Goal: Task Accomplishment & Management: Use online tool/utility

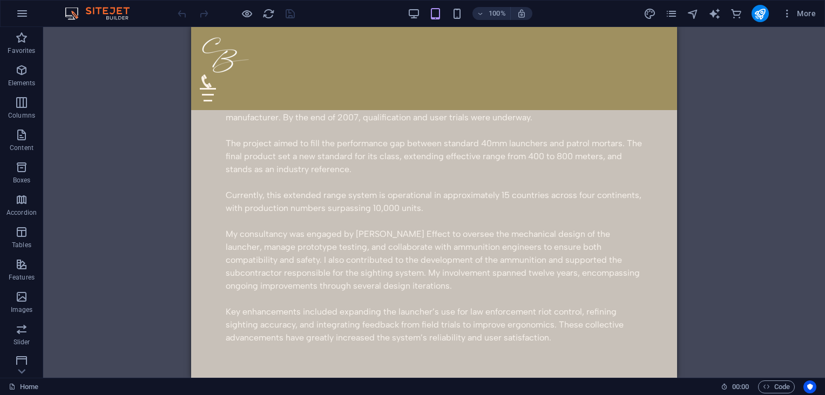
scroll to position [924, 0]
drag, startPoint x: 673, startPoint y: 54, endPoint x: 871, endPoint y: 147, distance: 219.0
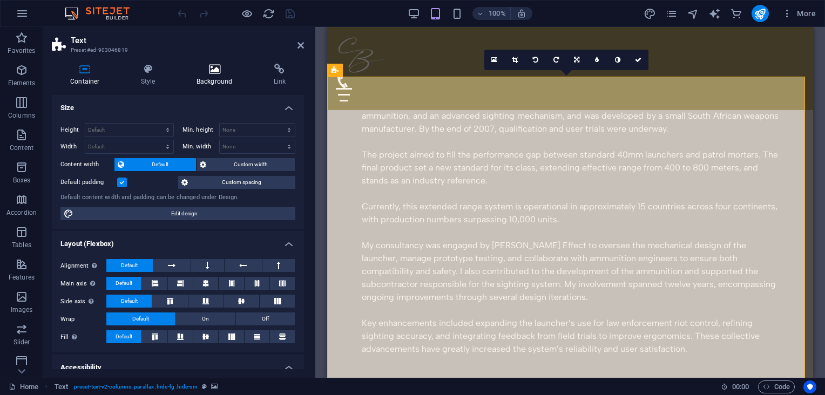
click at [220, 66] on icon at bounding box center [214, 69] width 73 height 11
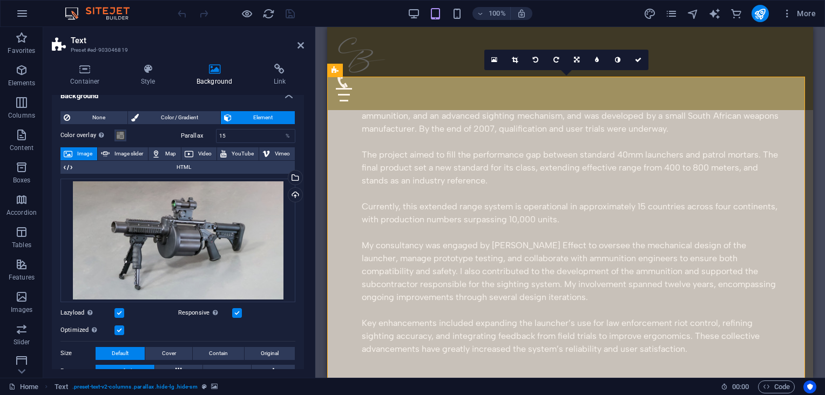
scroll to position [22, 0]
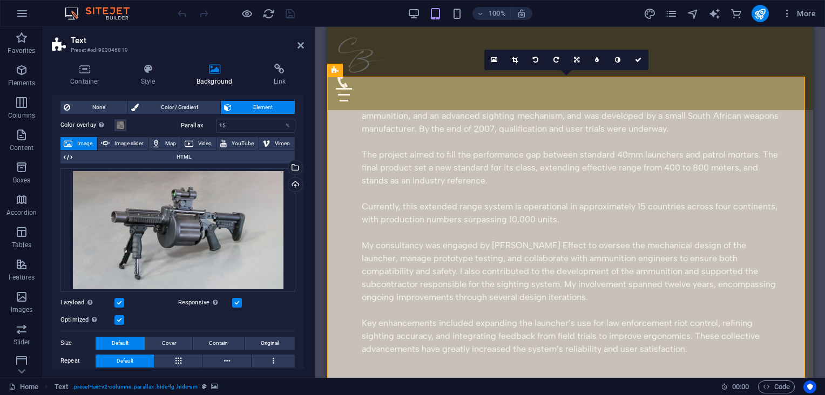
drag, startPoint x: 305, startPoint y: 181, endPoint x: 305, endPoint y: 208, distance: 27.0
click at [305, 208] on div "Container Style Background Link Size Height Default px rem % vh vw Min. height …" at bounding box center [177, 216] width 269 height 323
click at [119, 125] on span at bounding box center [120, 125] width 9 height 9
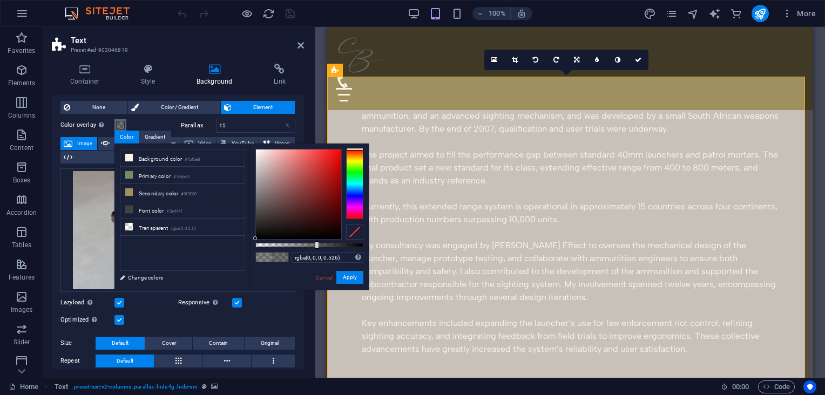
type input "rgba(0, 0, 0, 0.521)"
click at [311, 243] on div at bounding box center [312, 245] width 4 height 8
click at [328, 276] on link "Cancel" at bounding box center [324, 278] width 19 height 8
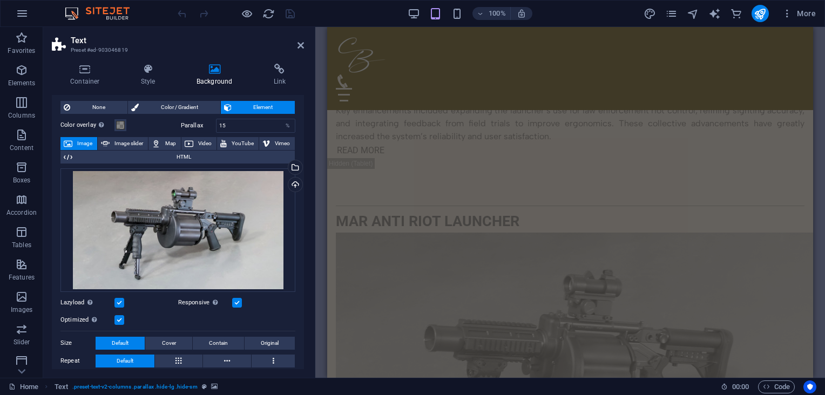
scroll to position [2437, 0]
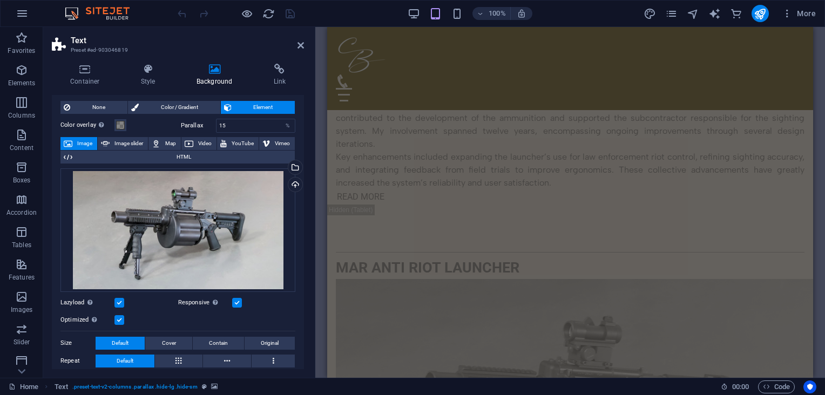
drag, startPoint x: 810, startPoint y: 120, endPoint x: 1151, endPoint y: 263, distance: 370.3
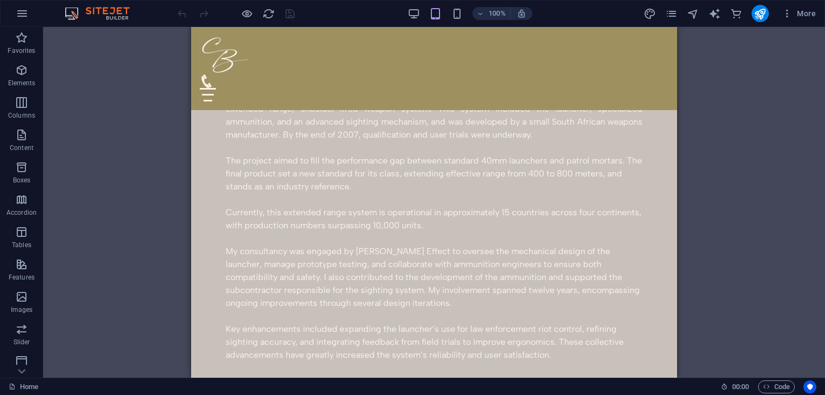
scroll to position [872, 0]
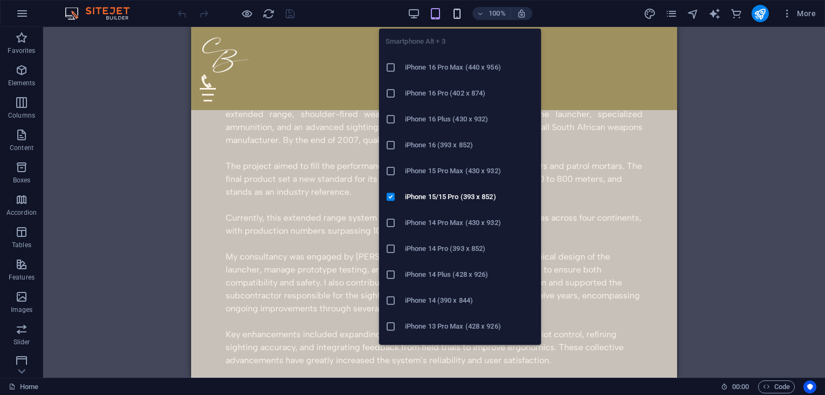
click at [0, 0] on icon "button" at bounding box center [0, 0] width 0 height 0
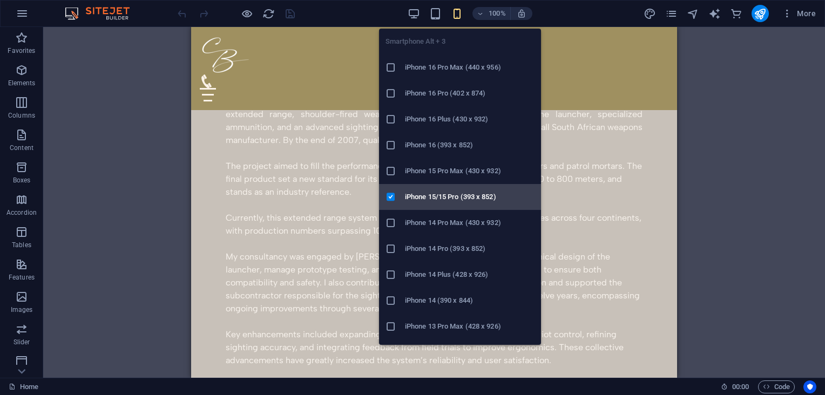
click at [447, 194] on h6 "iPhone 15/15 Pro (393 x 852)" at bounding box center [470, 197] width 130 height 13
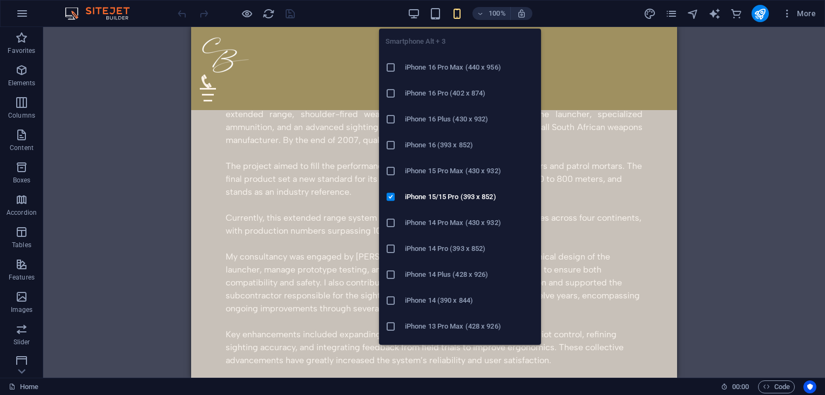
click at [0, 0] on icon "button" at bounding box center [0, 0] width 0 height 0
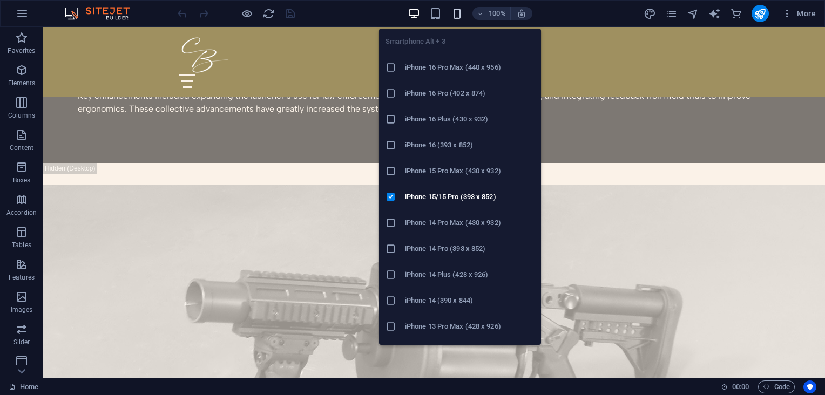
click at [0, 0] on icon "button" at bounding box center [0, 0] width 0 height 0
click at [447, 67] on h6 "iPhone 16 Pro Max (440 x 956)" at bounding box center [470, 67] width 130 height 13
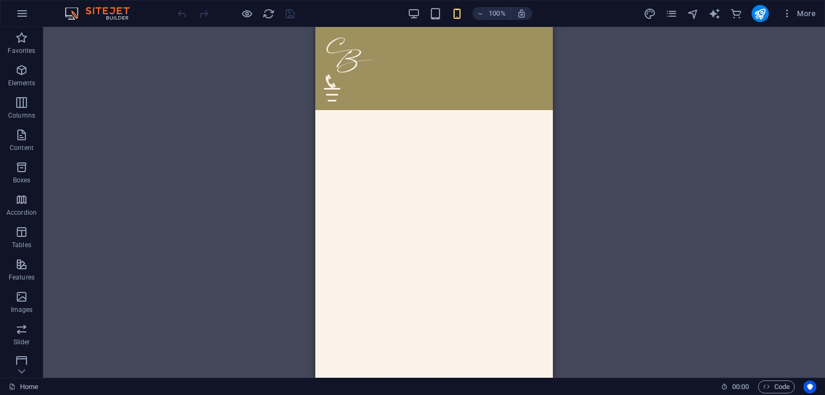
scroll to position [1885, 0]
drag, startPoint x: 553, startPoint y: 205, endPoint x: 553, endPoint y: 217, distance: 11.9
click at [553, 217] on div "Drag here to replace the existing content. Press “Ctrl” if you want to create a…" at bounding box center [433, 202] width 781 height 351
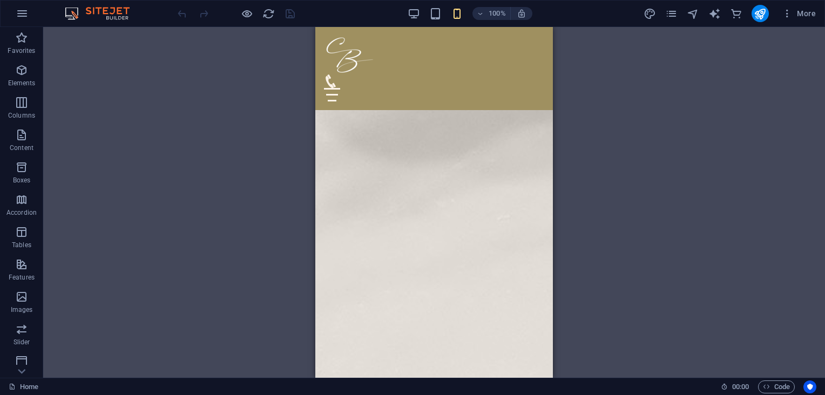
scroll to position [1951, 0]
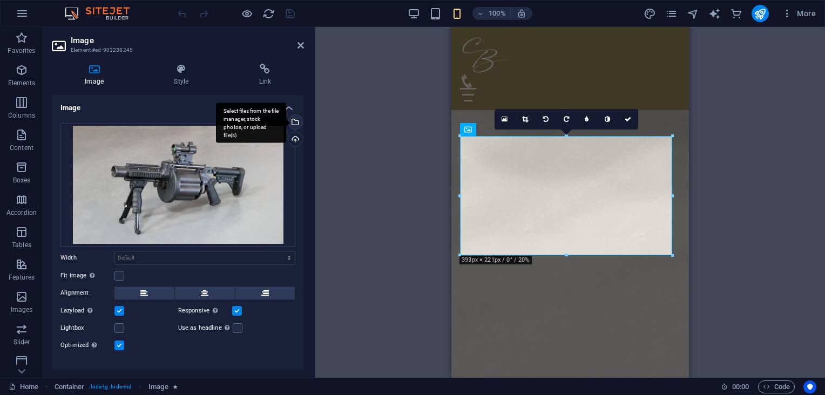
click at [294, 123] on div "Select files from the file manager, stock photos, or upload file(s)" at bounding box center [294, 123] width 16 height 16
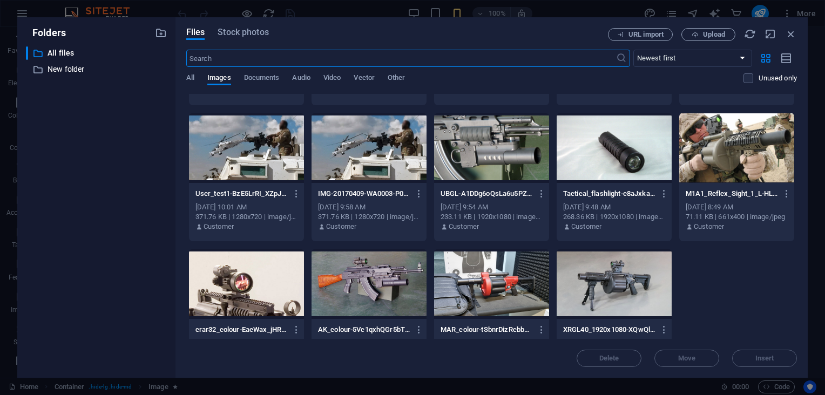
scroll to position [564, 0]
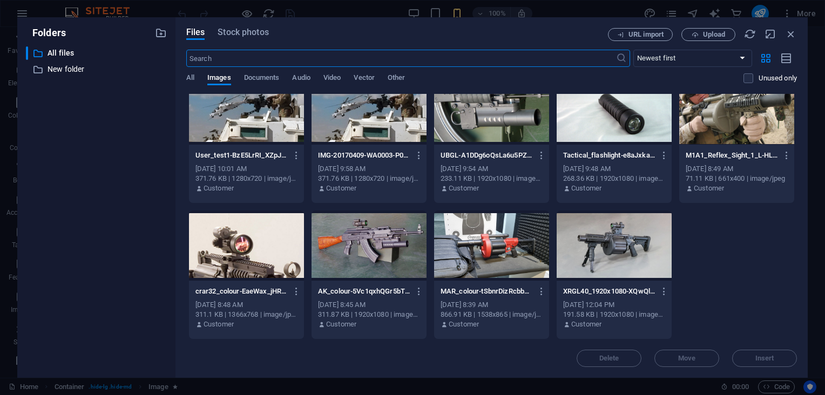
click at [511, 242] on div at bounding box center [491, 245] width 115 height 70
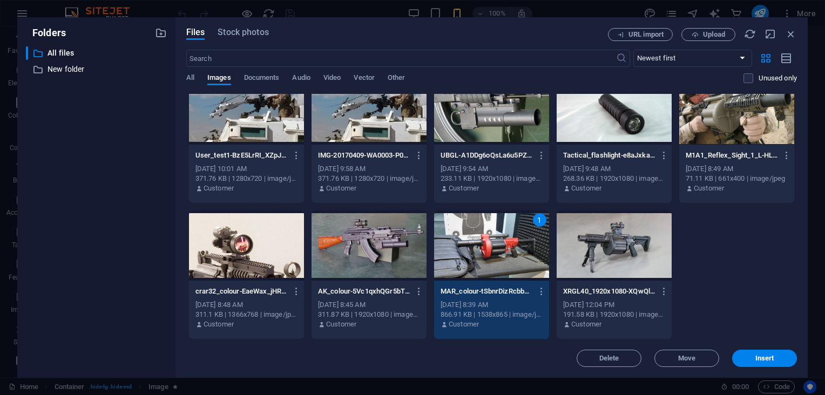
click at [511, 242] on div "1" at bounding box center [491, 245] width 115 height 70
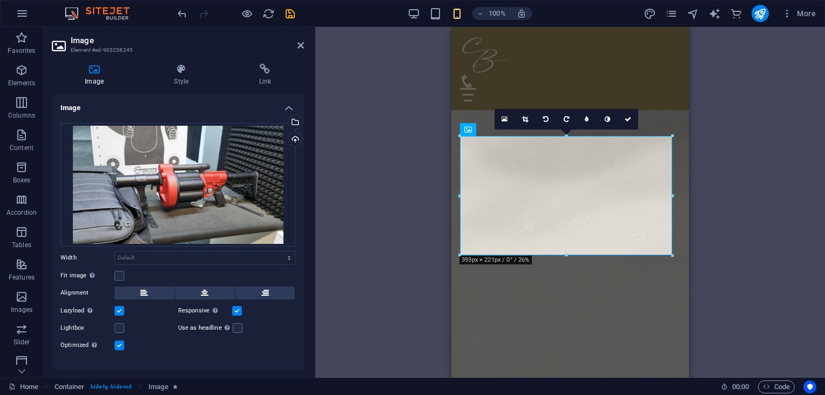
click at [712, 227] on div "Drag here to replace the existing content. Press “Ctrl” if you want to create a…" at bounding box center [569, 202] width 509 height 351
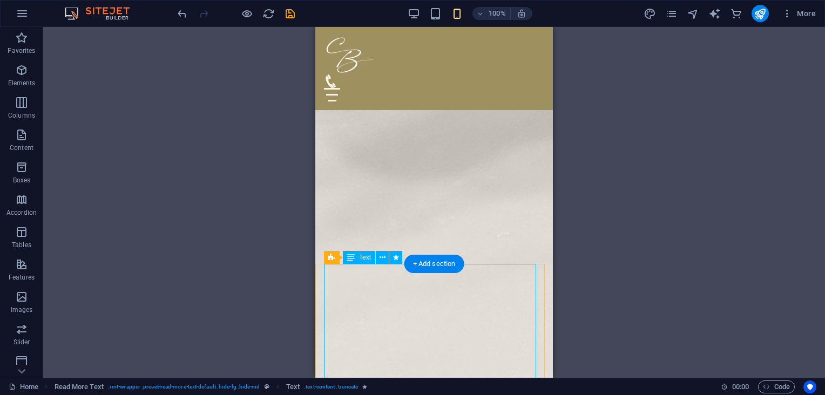
click at [344, 288] on div "Drag here to replace the existing content. Press “Ctrl” if you want to create a…" at bounding box center [433, 202] width 781 height 351
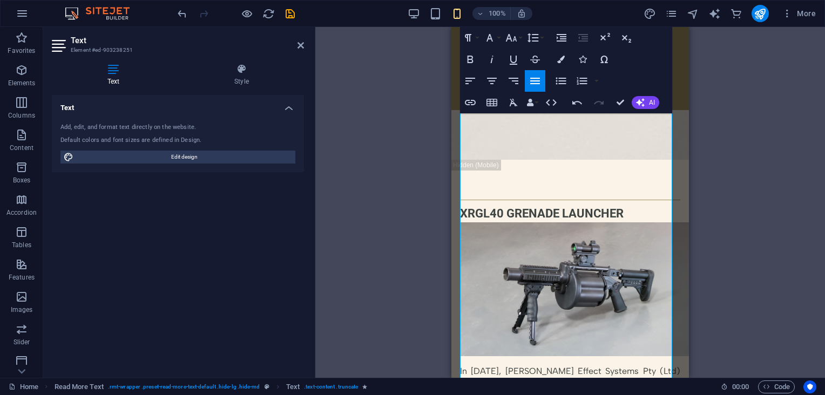
scroll to position [2288, 0]
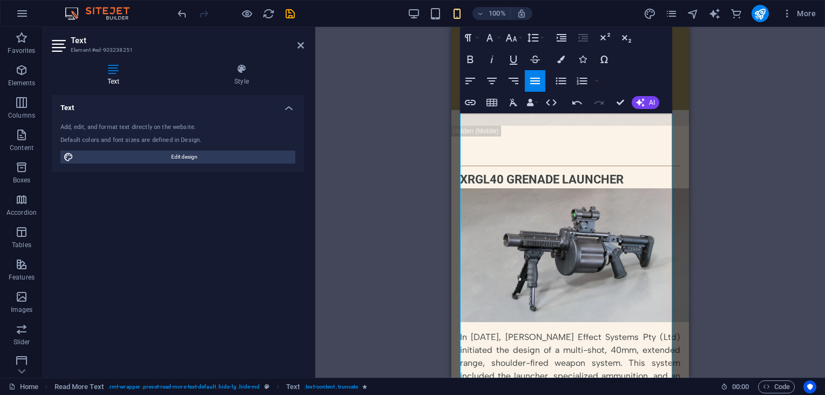
drag, startPoint x: 685, startPoint y: 205, endPoint x: 1142, endPoint y: 258, distance: 460.2
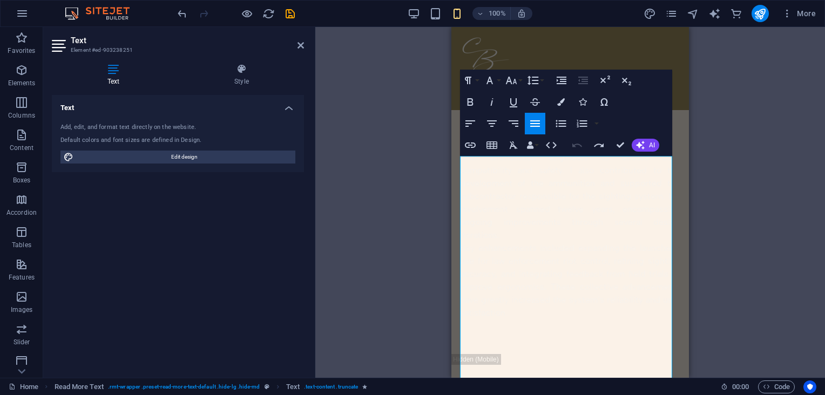
scroll to position [2066, 0]
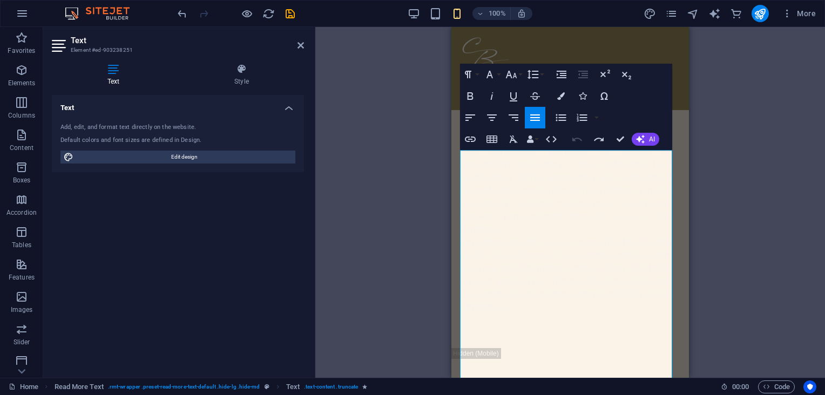
drag, startPoint x: 683, startPoint y: 235, endPoint x: 1151, endPoint y: 244, distance: 468.5
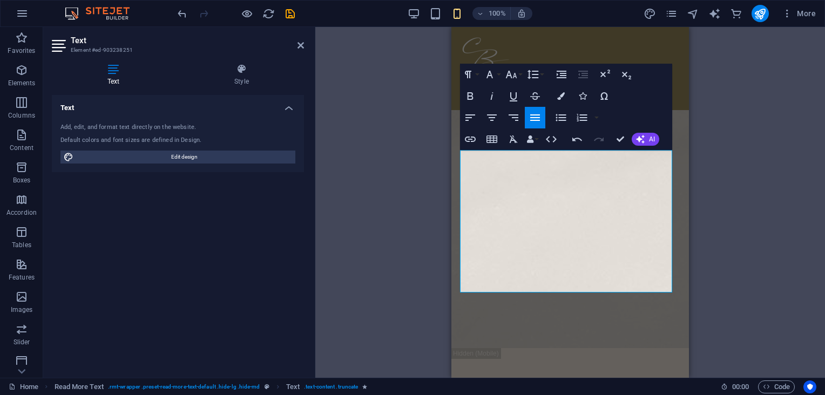
click at [724, 270] on div "Drag here to replace the existing content. Press “Ctrl” if you want to create a…" at bounding box center [569, 202] width 509 height 351
click at [735, 233] on div "Drag here to replace the existing content. Press “Ctrl” if you want to create a…" at bounding box center [569, 202] width 509 height 351
click at [297, 43] on icon at bounding box center [300, 45] width 6 height 9
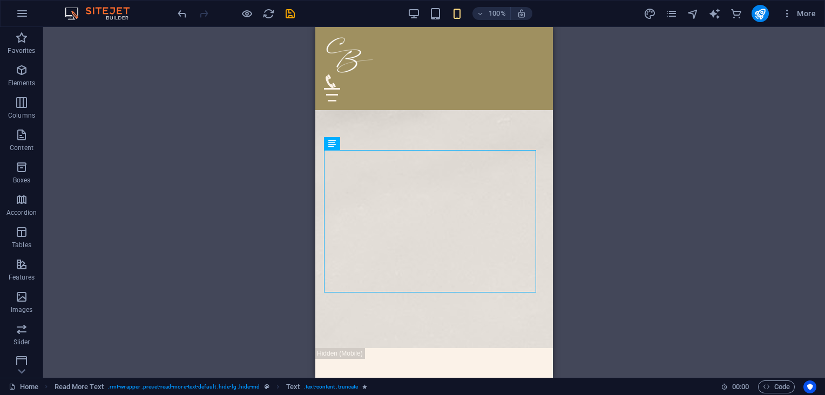
click at [613, 143] on div "Drag here to replace the existing content. Press “Ctrl” if you want to create a…" at bounding box center [433, 202] width 781 height 351
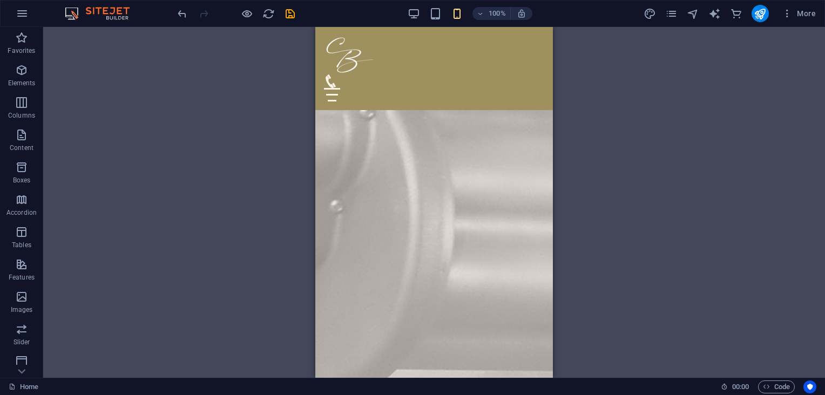
scroll to position [1687, 0]
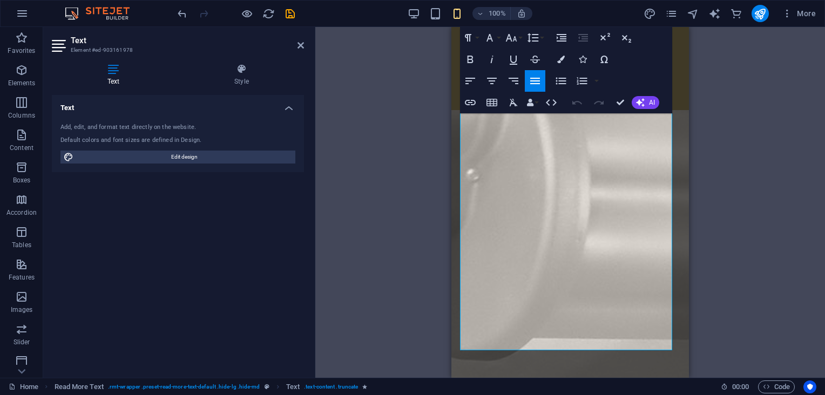
scroll to position [1692, 0]
drag, startPoint x: 684, startPoint y: 160, endPoint x: 1140, endPoint y: 212, distance: 458.5
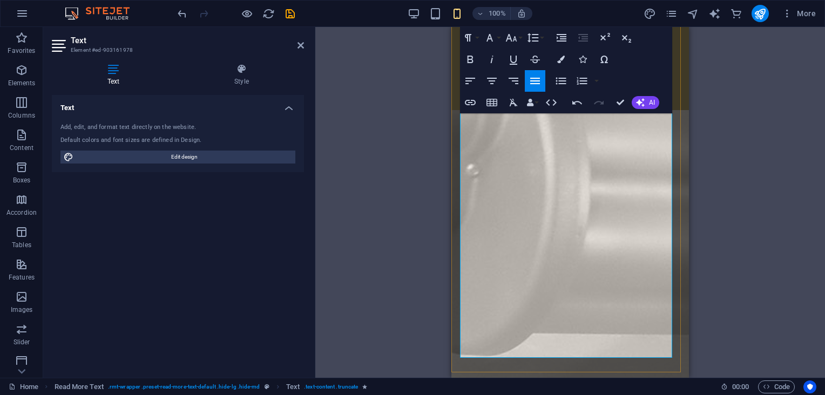
drag, startPoint x: 461, startPoint y: 158, endPoint x: 626, endPoint y: 348, distance: 251.8
copy div "My consultancy was engaged by [PERSON_NAME] Effect to oversee the mechanical de…"
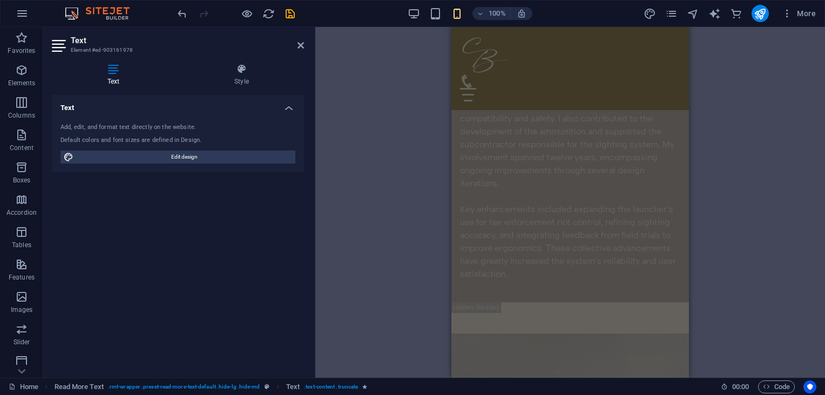
scroll to position [1048, 0]
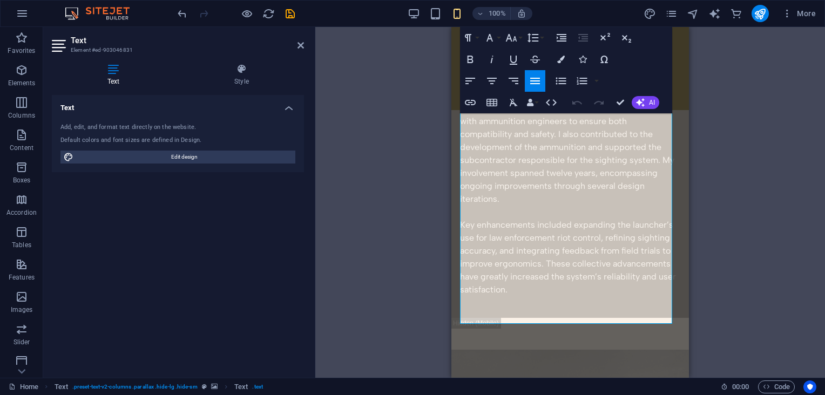
scroll to position [1069, 0]
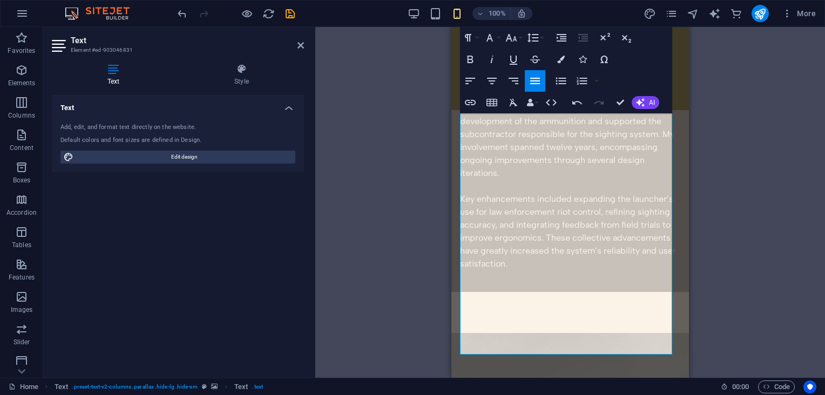
scroll to position [1130, 0]
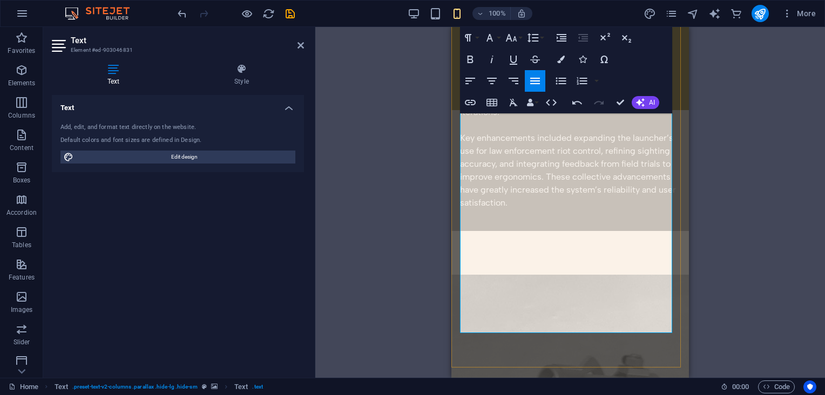
drag, startPoint x: 628, startPoint y: 253, endPoint x: 477, endPoint y: 110, distance: 208.1
click at [560, 59] on icon "button" at bounding box center [561, 60] width 8 height 8
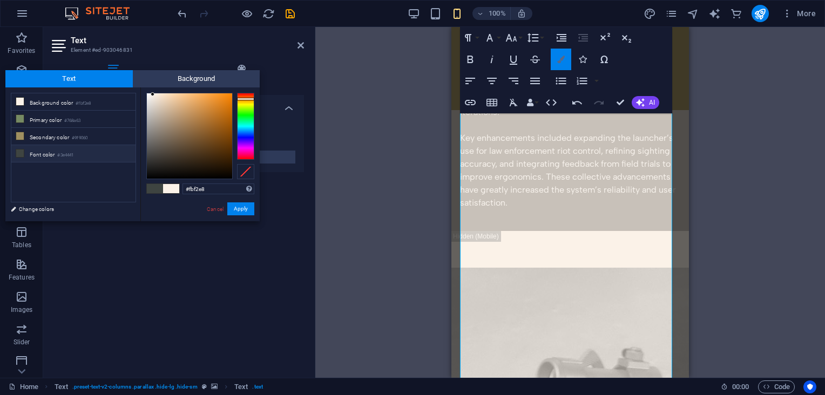
scroll to position [1085, 0]
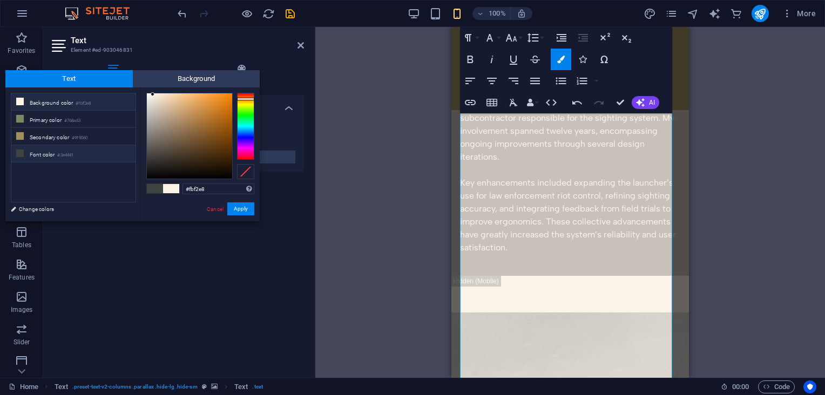
click at [19, 99] on icon at bounding box center [20, 102] width 8 height 8
click at [358, 165] on div "Drag here to replace the existing content. Press “Ctrl” if you want to create a…" at bounding box center [569, 202] width 509 height 351
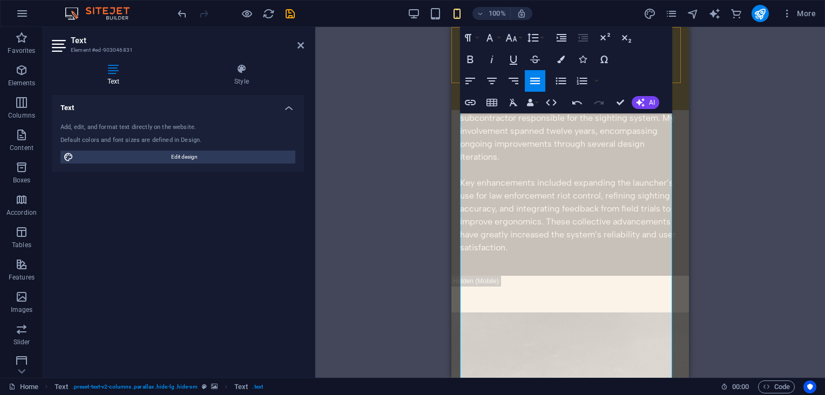
drag, startPoint x: 639, startPoint y: 294, endPoint x: 923, endPoint y: 93, distance: 347.7
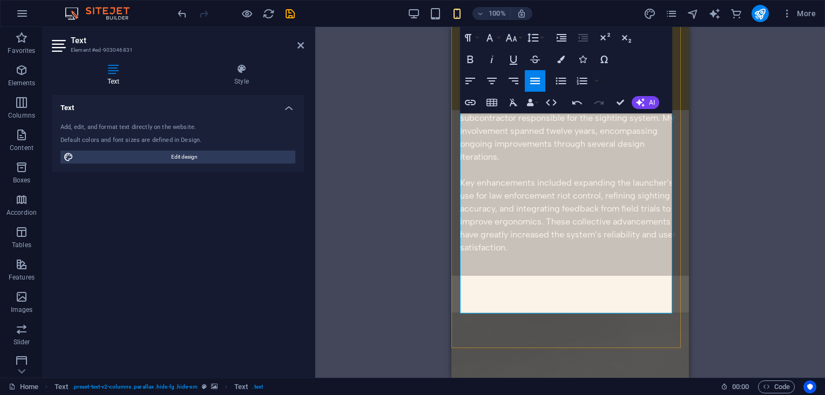
click at [561, 58] on icon "button" at bounding box center [561, 60] width 8 height 8
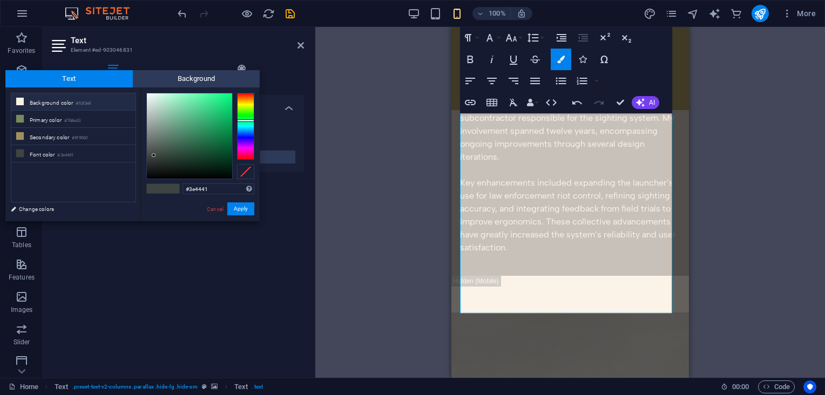
click at [21, 101] on icon at bounding box center [20, 102] width 8 height 8
type input "#fbf2e8"
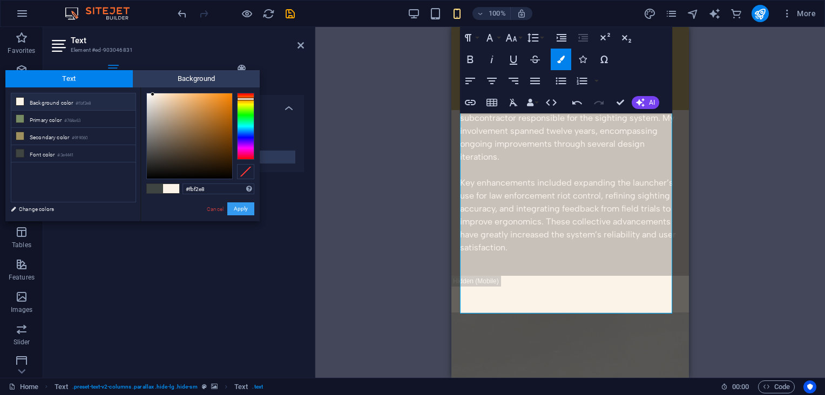
click at [242, 207] on button "Apply" at bounding box center [240, 208] width 27 height 13
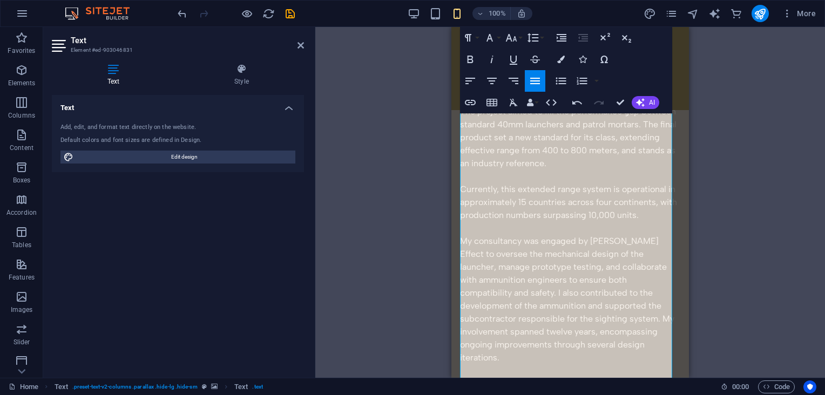
scroll to position [889, 0]
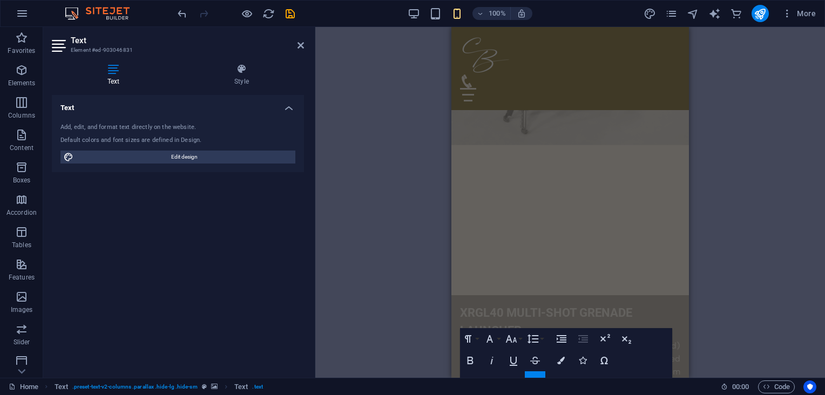
scroll to position [494, 0]
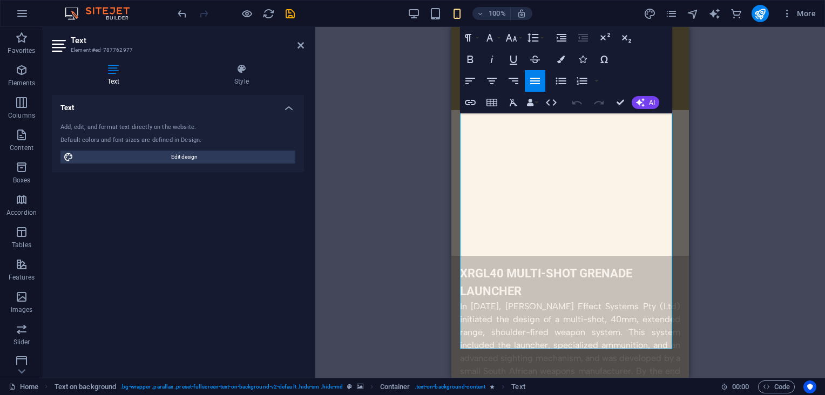
scroll to position [604, 0]
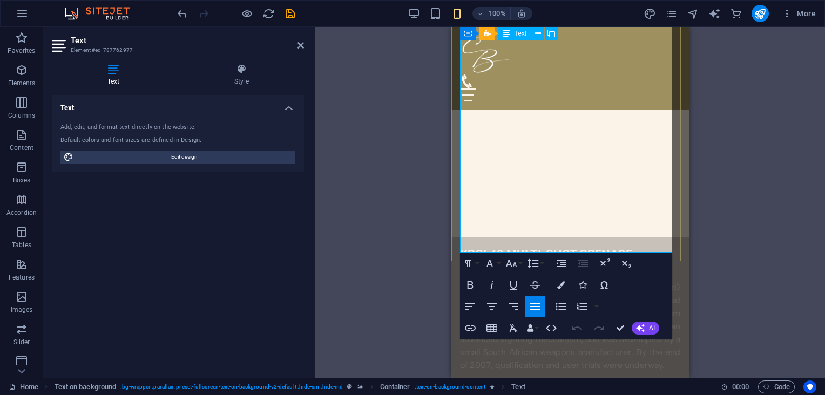
drag, startPoint x: 459, startPoint y: 212, endPoint x: 621, endPoint y: 231, distance: 163.1
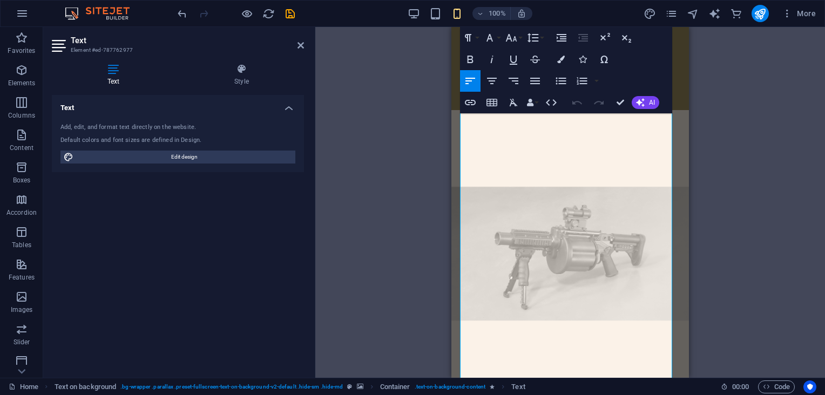
scroll to position [380, 0]
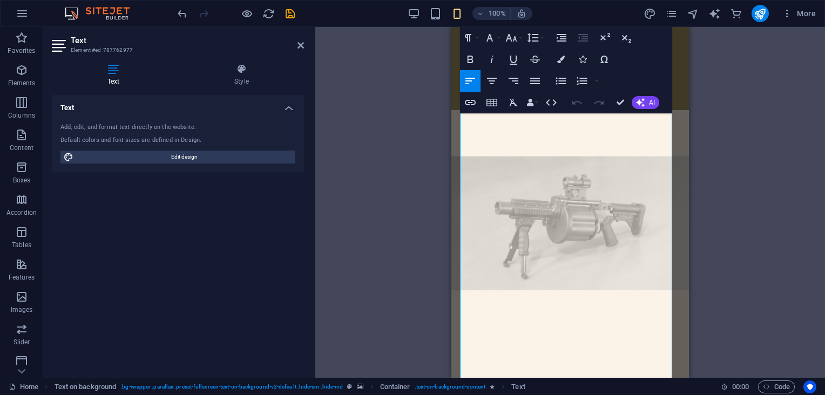
drag, startPoint x: 684, startPoint y: 104, endPoint x: 1140, endPoint y: 118, distance: 456.2
drag, startPoint x: 463, startPoint y: 209, endPoint x: 655, endPoint y: 365, distance: 247.5
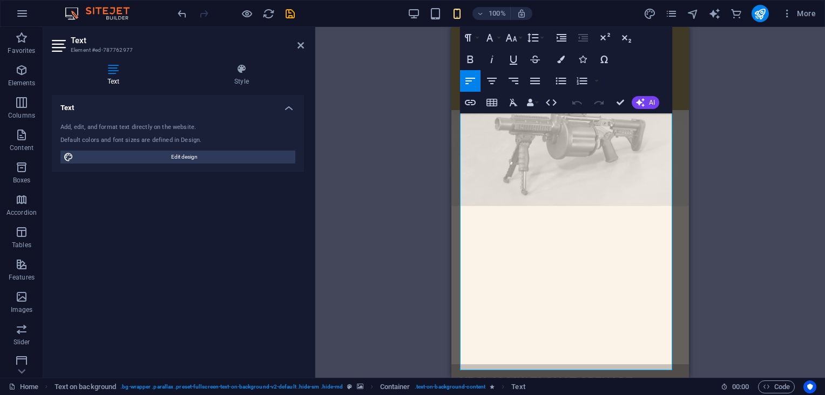
scroll to position [488, 0]
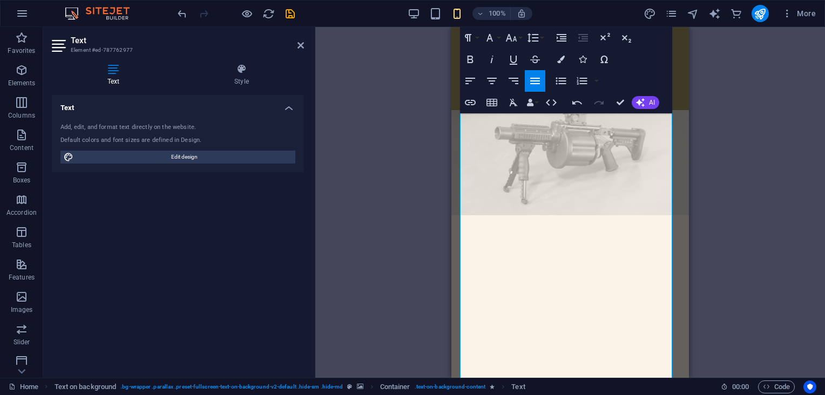
drag, startPoint x: 627, startPoint y: 299, endPoint x: 887, endPoint y: 262, distance: 262.7
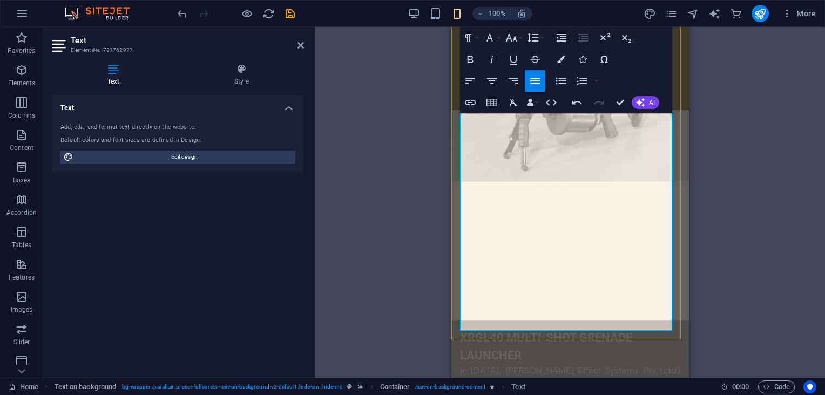
click at [559, 52] on button "Colors" at bounding box center [560, 60] width 21 height 22
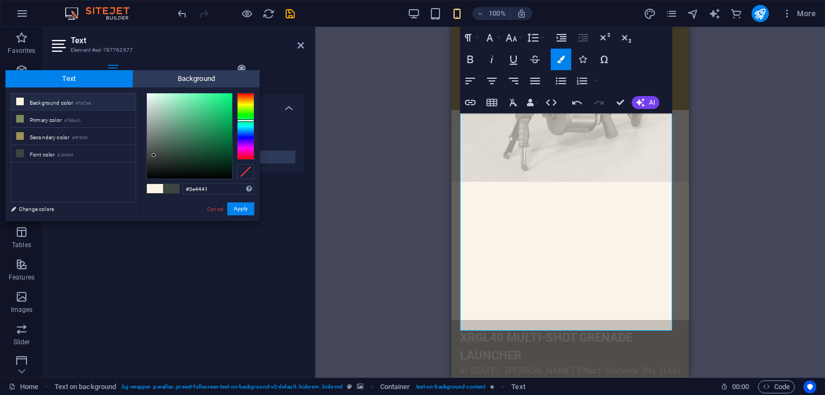
click at [19, 100] on icon at bounding box center [20, 102] width 8 height 8
type input "#fbf2e8"
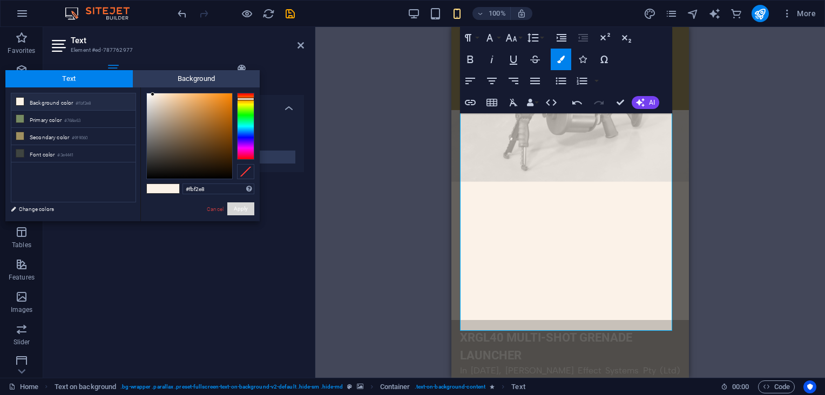
click at [239, 205] on button "Apply" at bounding box center [240, 208] width 27 height 13
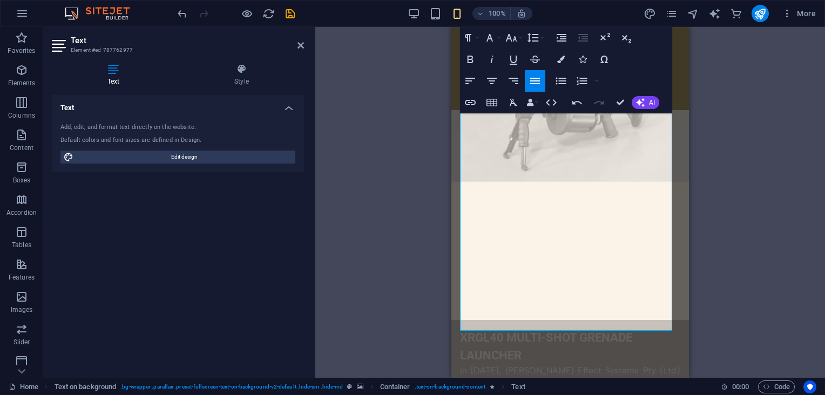
click at [417, 205] on div "Drag here to replace the existing content. Press “Ctrl” if you want to create a…" at bounding box center [569, 202] width 509 height 351
click at [408, 233] on div "Drag here to replace the existing content. Press “Ctrl” if you want to create a…" at bounding box center [569, 202] width 509 height 351
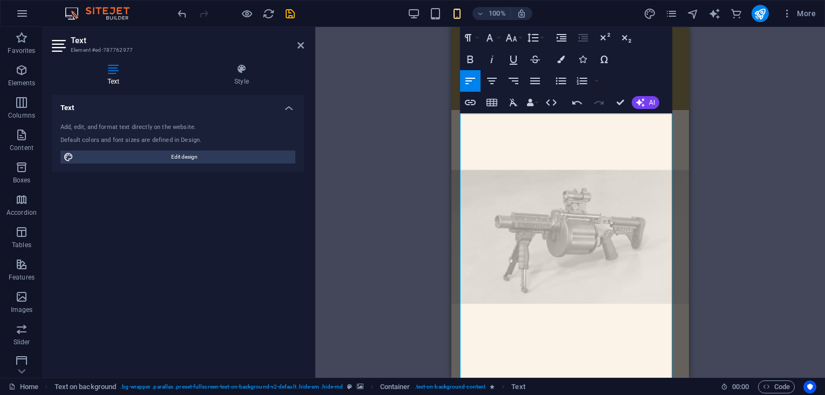
scroll to position [345, 0]
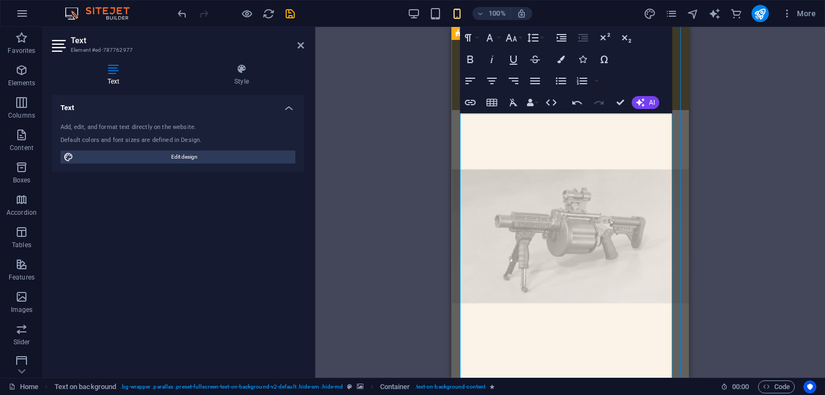
select select "%"
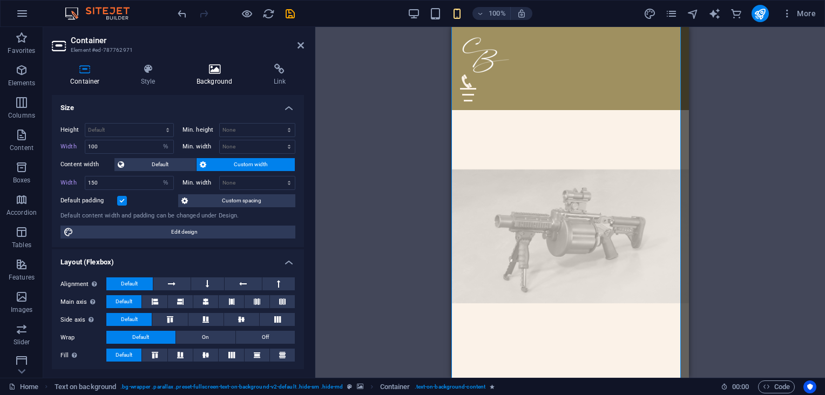
click at [223, 75] on h4 "Background" at bounding box center [216, 75] width 77 height 23
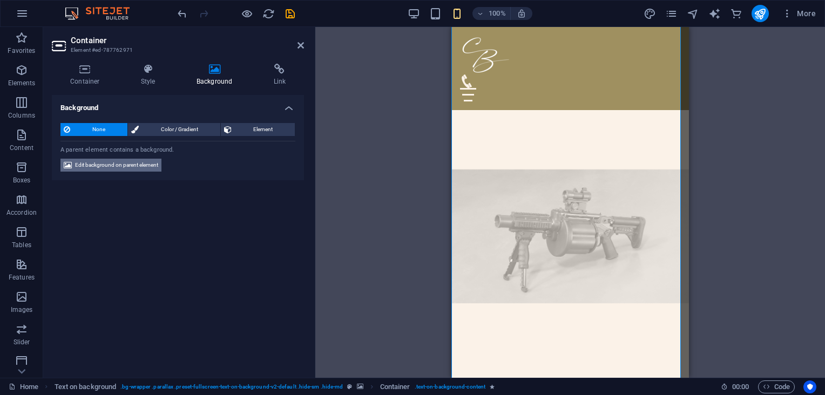
click at [140, 171] on span "Edit background on parent element" at bounding box center [116, 165] width 83 height 13
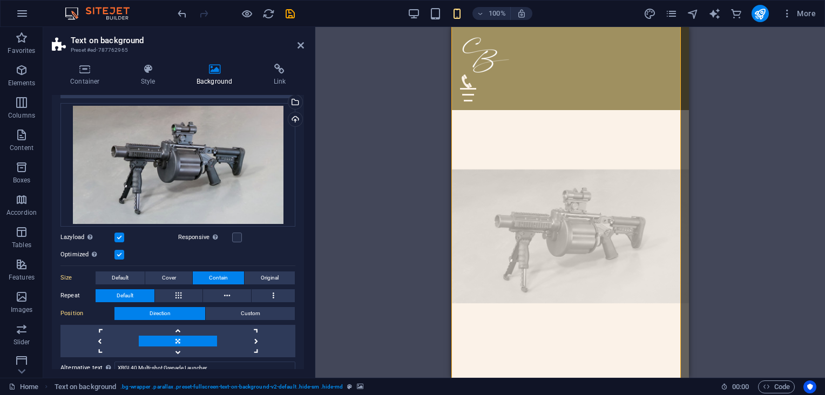
scroll to position [168, 0]
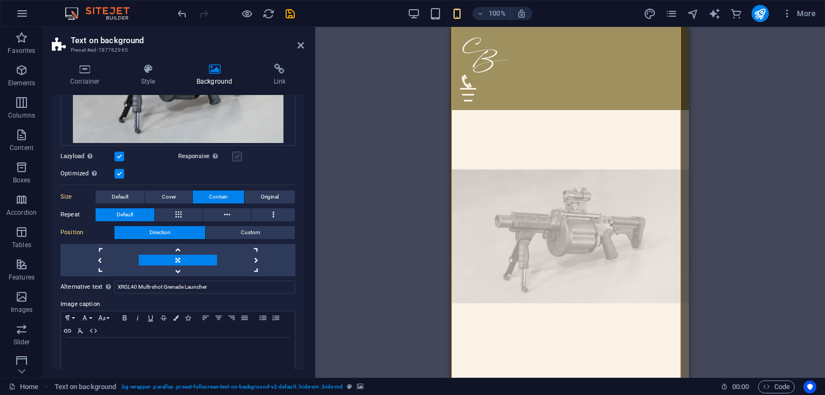
click at [240, 154] on label at bounding box center [237, 157] width 10 height 10
click at [0, 0] on input "Responsive Automatically load retina image and smartphone optimized sizes." at bounding box center [0, 0] width 0 height 0
click at [123, 198] on span "Default" at bounding box center [120, 197] width 17 height 13
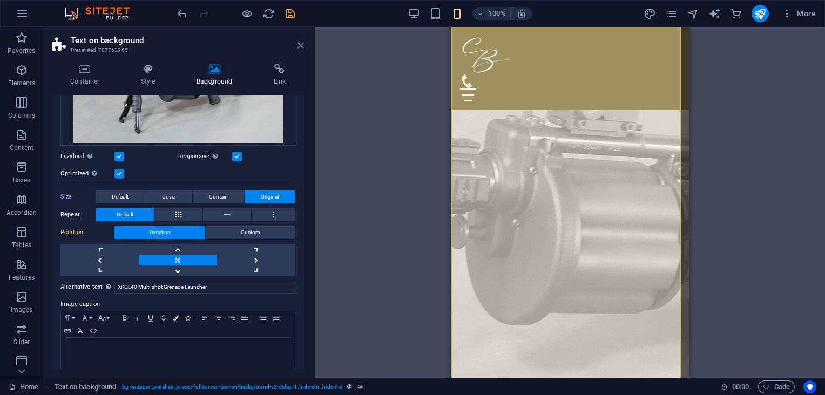
click at [301, 43] on icon at bounding box center [300, 45] width 6 height 9
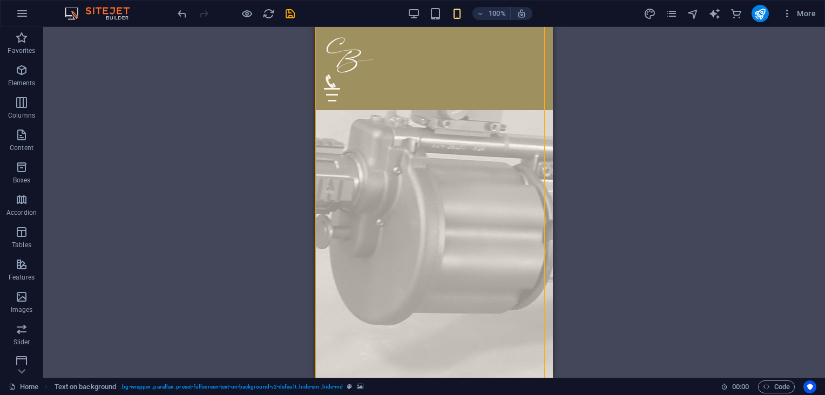
click at [608, 126] on div "Drag here to replace the existing content. Press “Ctrl” if you want to create a…" at bounding box center [433, 202] width 781 height 351
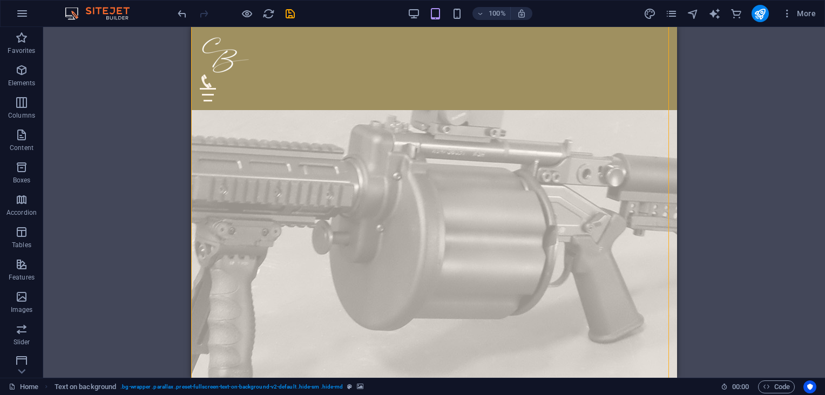
click at [624, 136] on figure at bounding box center [434, 241] width 486 height 589
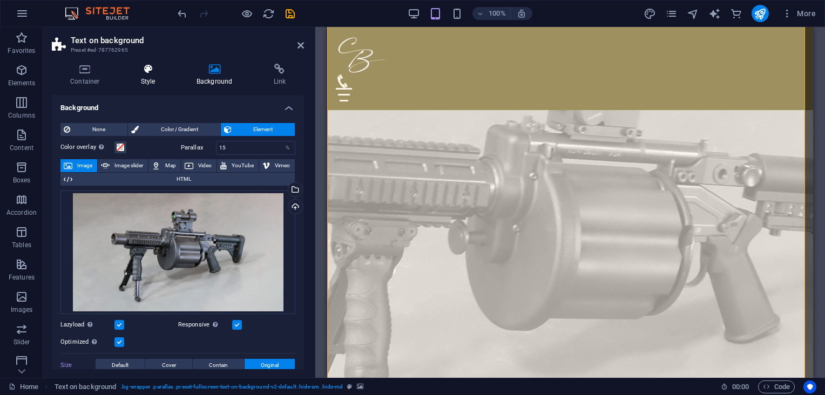
click at [155, 71] on icon at bounding box center [148, 69] width 51 height 11
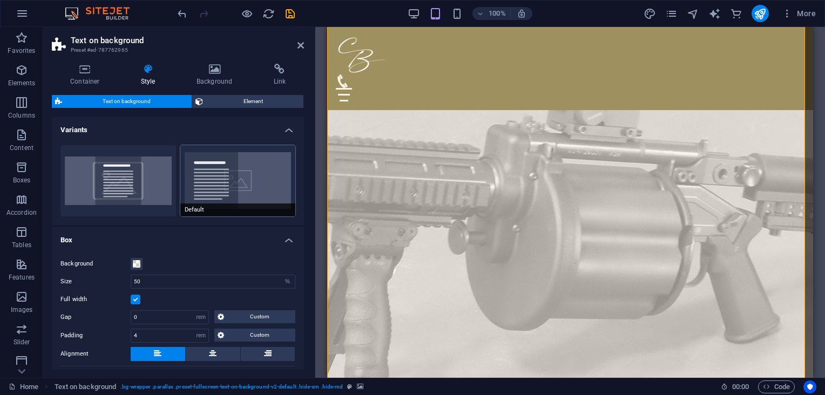
click at [219, 181] on button "Default" at bounding box center [237, 180] width 115 height 71
drag, startPoint x: 304, startPoint y: 246, endPoint x: 305, endPoint y: 259, distance: 13.0
click at [305, 259] on div "Container Style Background Link Size Height Default px rem % vh vw Min. height …" at bounding box center [177, 216] width 269 height 323
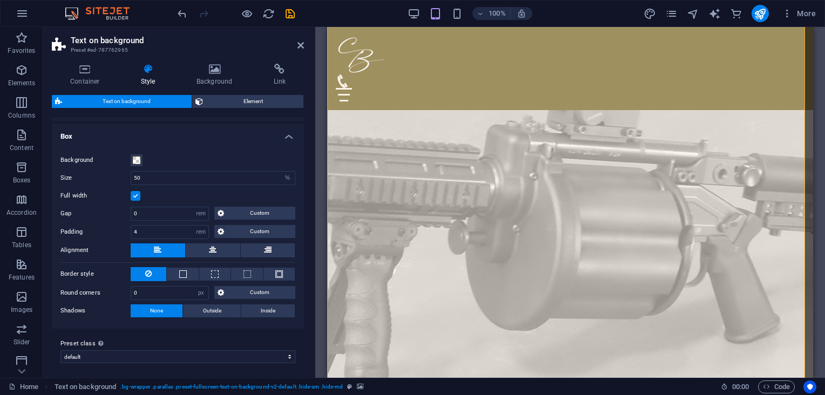
scroll to position [105, 0]
click at [284, 134] on h4 "Box" at bounding box center [178, 132] width 252 height 19
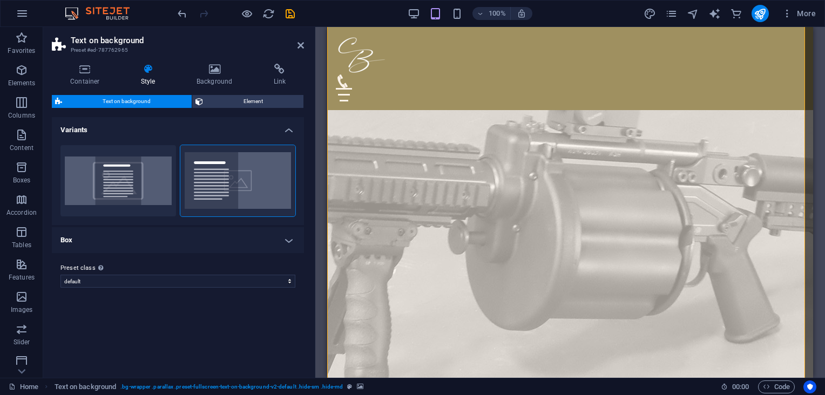
scroll to position [0, 0]
click at [256, 95] on span "Element" at bounding box center [253, 101] width 94 height 13
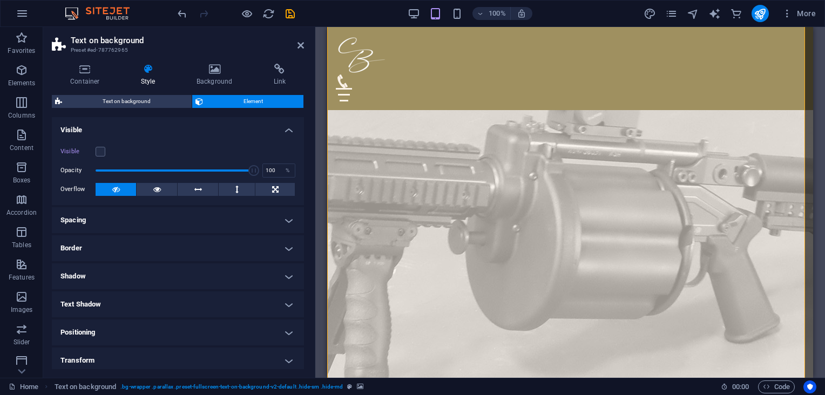
click at [285, 215] on h4 "Spacing" at bounding box center [178, 220] width 252 height 26
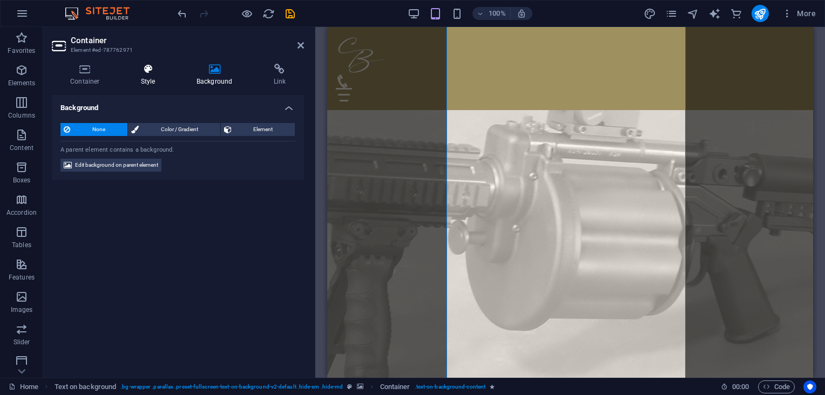
click at [146, 73] on icon at bounding box center [148, 69] width 51 height 11
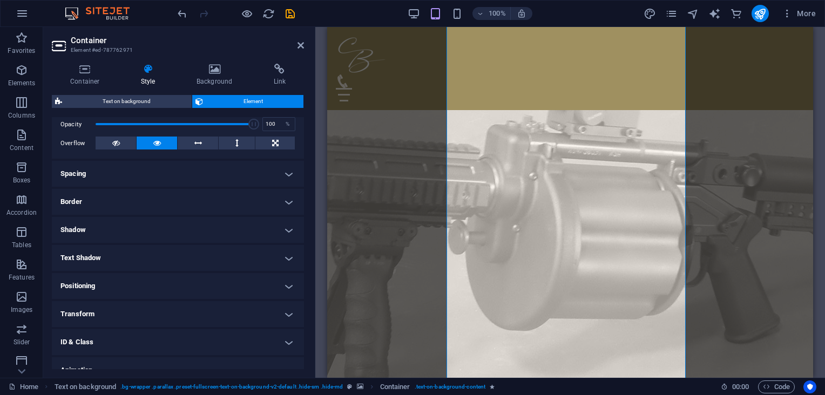
scroll to position [165, 0]
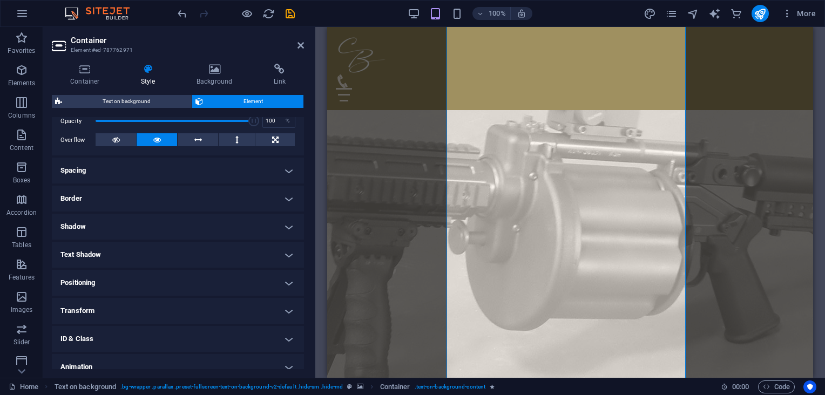
click at [283, 171] on h4 "Spacing" at bounding box center [178, 171] width 252 height 26
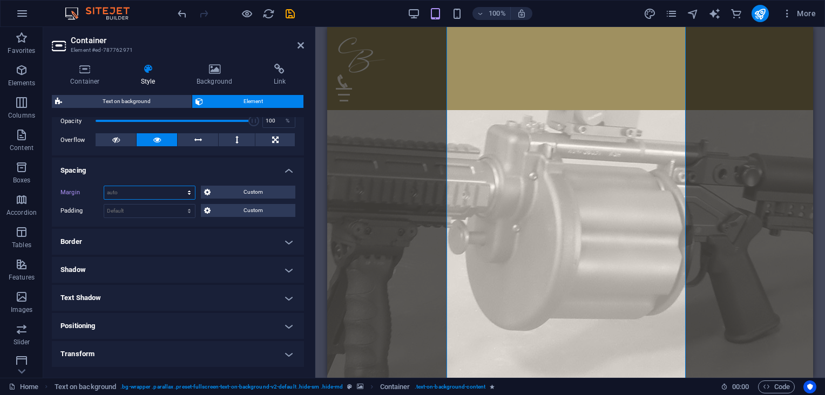
click at [185, 194] on select "Default auto px % rem vw vh Custom" at bounding box center [149, 192] width 91 height 13
click at [104, 186] on select "Default auto px % rem vw vh Custom" at bounding box center [149, 192] width 91 height 13
select select "DISABLED_OPTION_VALUE"
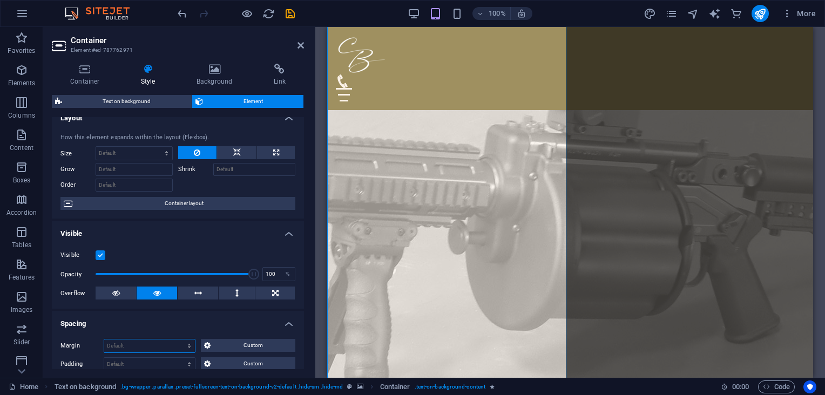
scroll to position [0, 0]
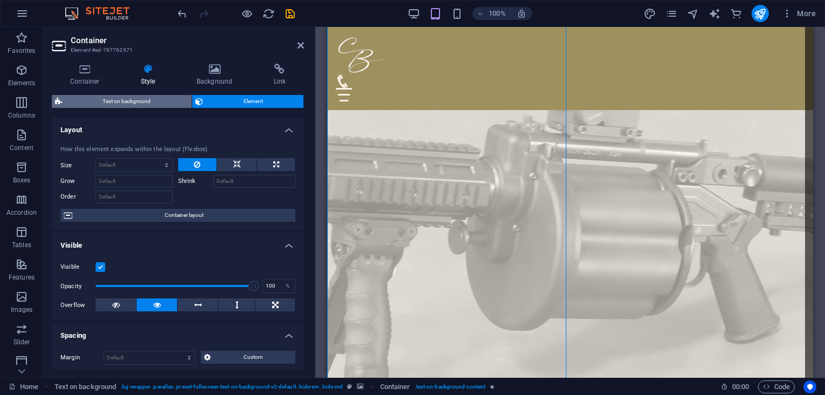
click at [147, 99] on span "Text on background" at bounding box center [126, 101] width 123 height 13
select select "%"
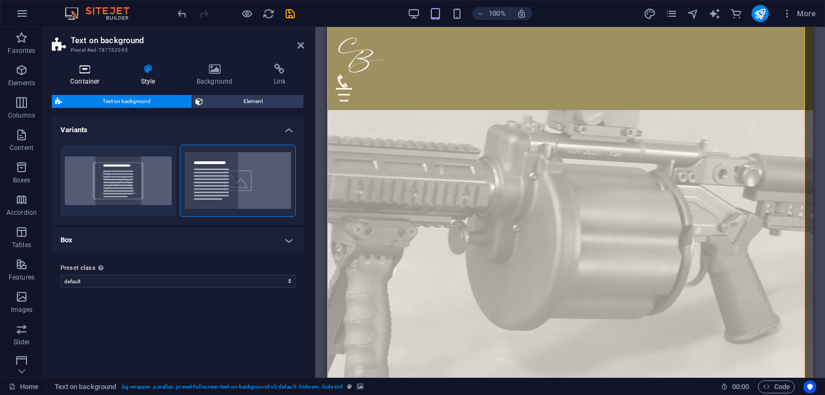
click at [77, 72] on icon at bounding box center [85, 69] width 66 height 11
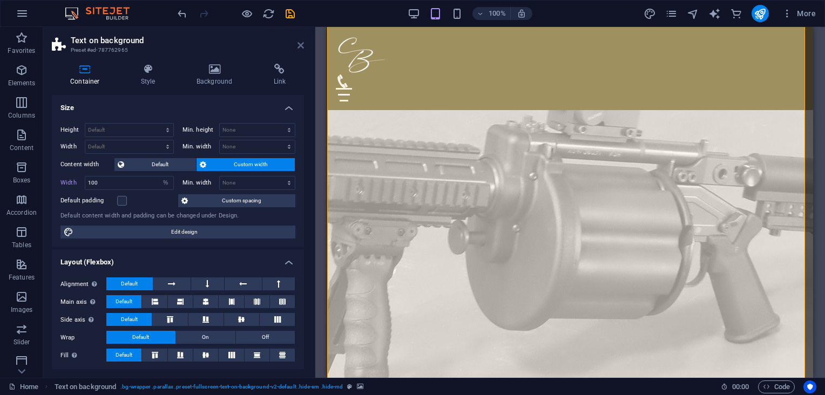
click at [299, 42] on icon at bounding box center [300, 45] width 6 height 9
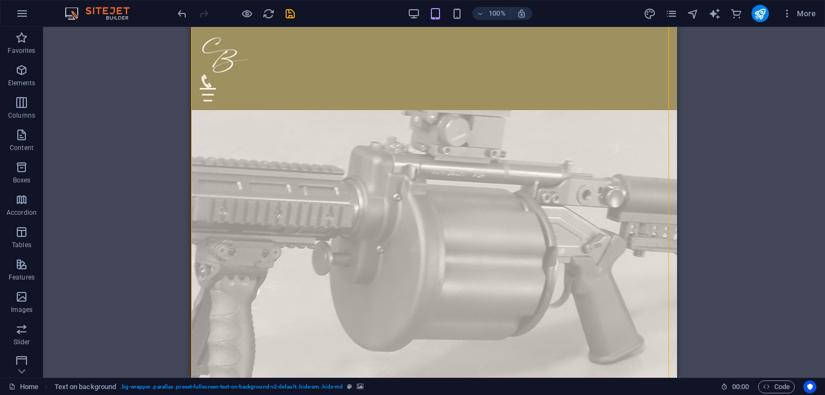
scroll to position [372, 0]
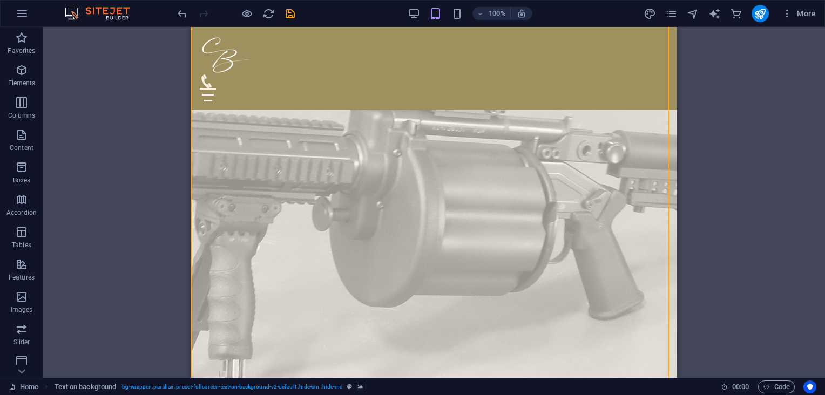
drag, startPoint x: 673, startPoint y: 78, endPoint x: 873, endPoint y: 107, distance: 202.3
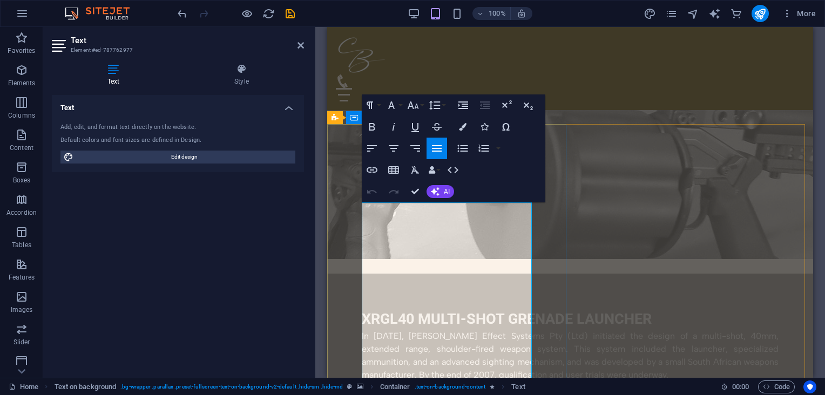
drag, startPoint x: 364, startPoint y: 350, endPoint x: 481, endPoint y: 363, distance: 117.3
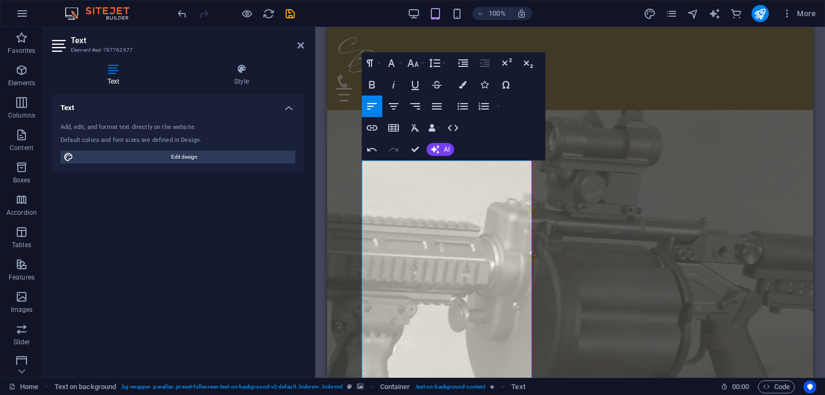
scroll to position [195, 0]
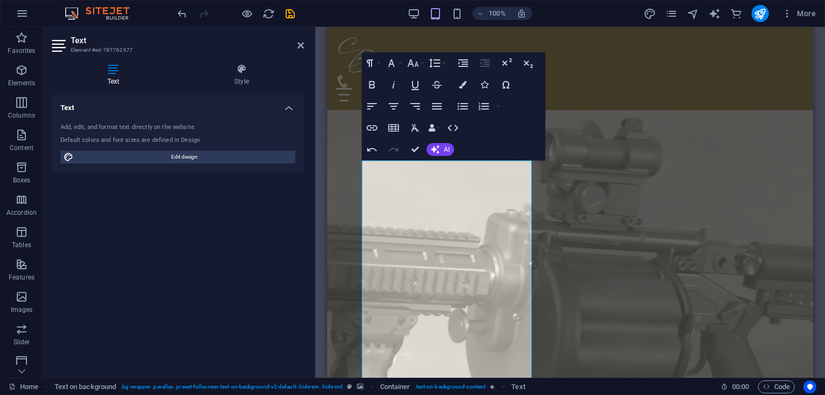
click at [624, 186] on figure at bounding box center [570, 330] width 486 height 512
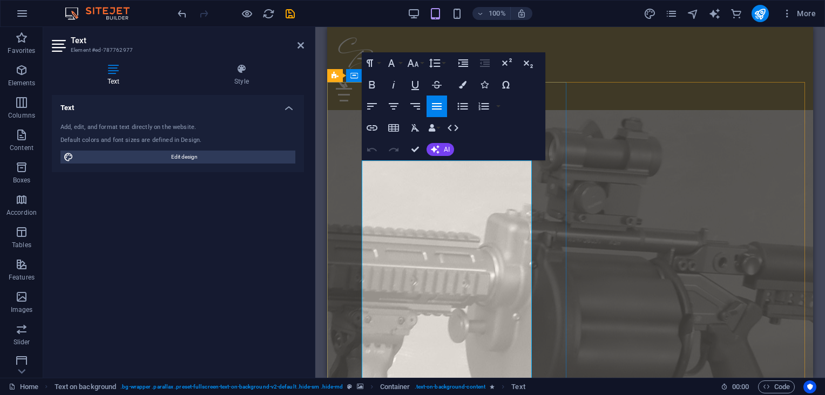
drag, startPoint x: 487, startPoint y: 234, endPoint x: 459, endPoint y: 259, distance: 38.2
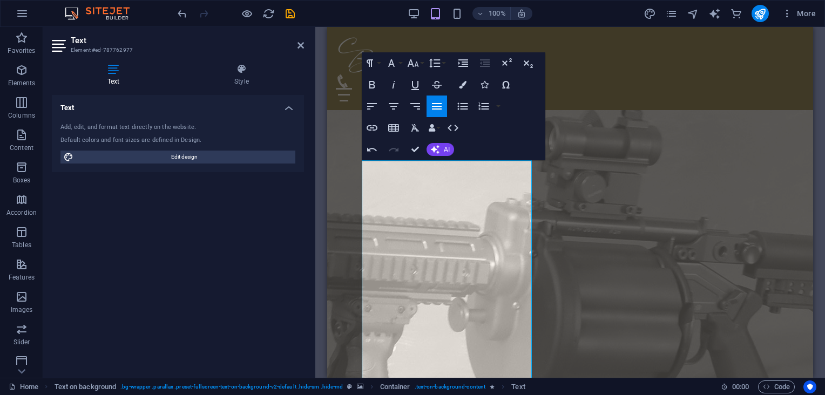
click at [567, 283] on figure at bounding box center [570, 319] width 486 height 490
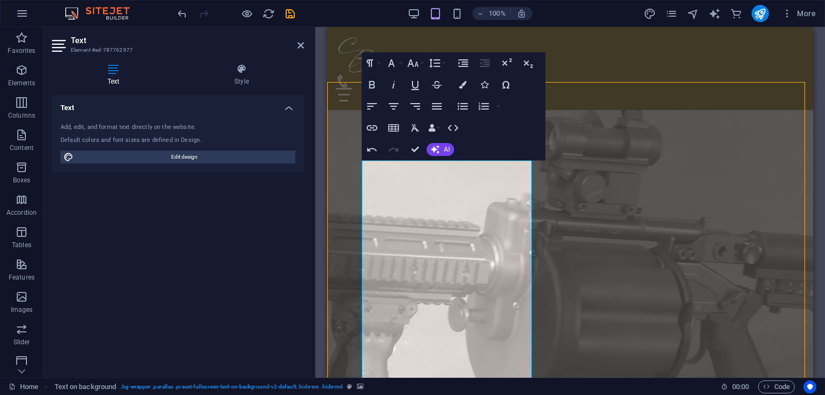
click at [567, 283] on figure at bounding box center [570, 319] width 486 height 490
select select "%"
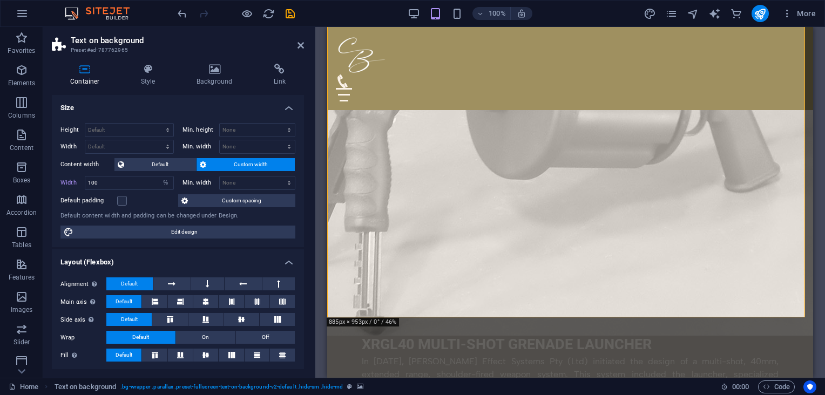
scroll to position [475, 0]
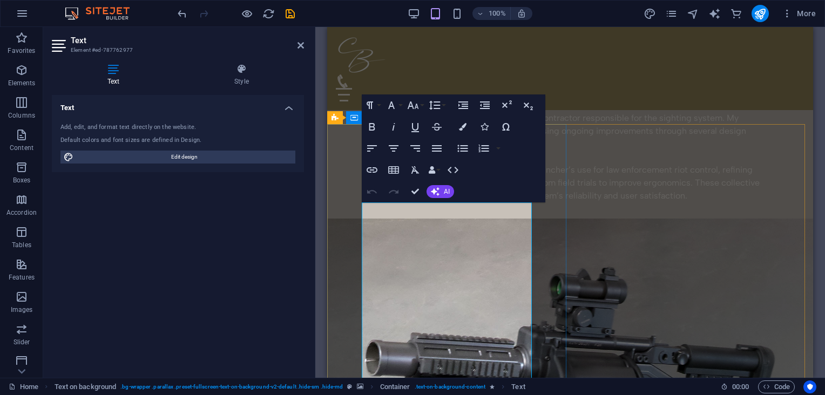
click at [513, 60] on p "In [DATE], [PERSON_NAME] Effect Systems Pty (Ltd) initiated the design of a mul…" at bounding box center [570, 34] width 417 height 52
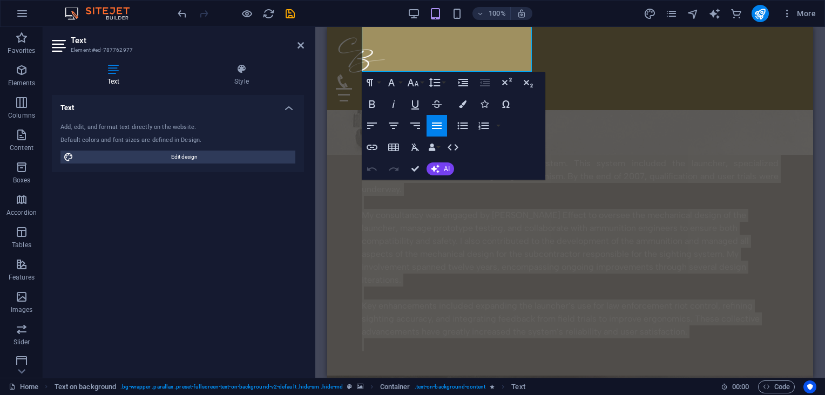
scroll to position [702, 0]
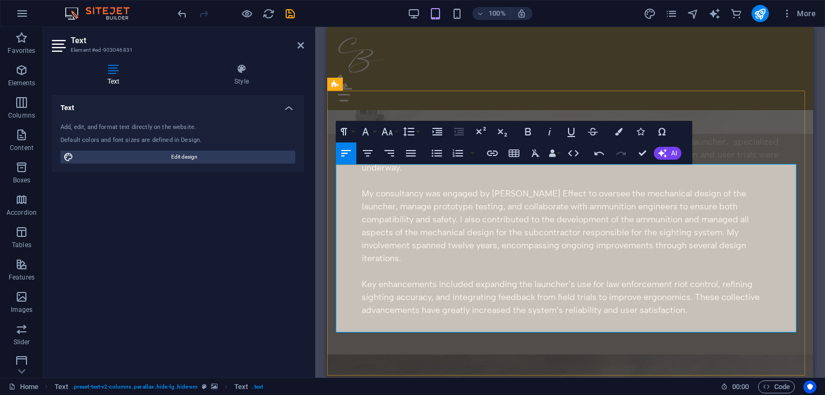
drag, startPoint x: 589, startPoint y: 326, endPoint x: 330, endPoint y: 151, distance: 312.5
drag, startPoint x: 583, startPoint y: 326, endPoint x: 334, endPoint y: 305, distance: 249.6
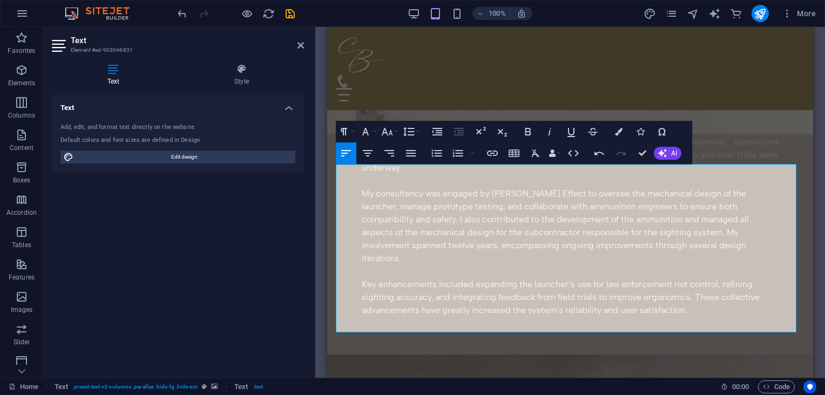
click at [620, 133] on icon "button" at bounding box center [619, 132] width 8 height 8
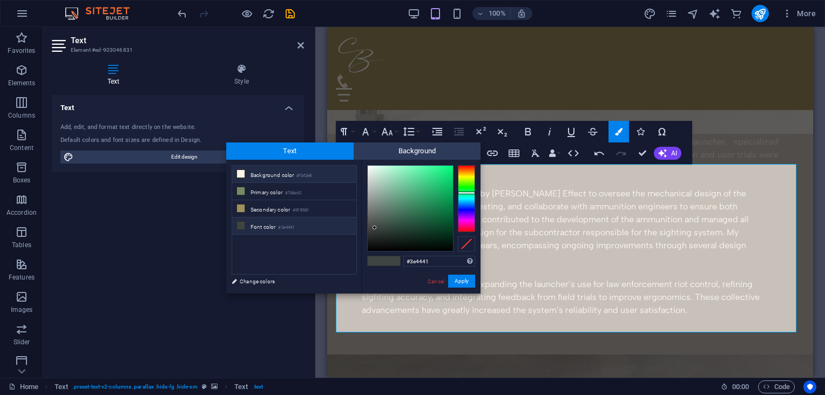
click at [240, 172] on icon at bounding box center [241, 174] width 8 height 8
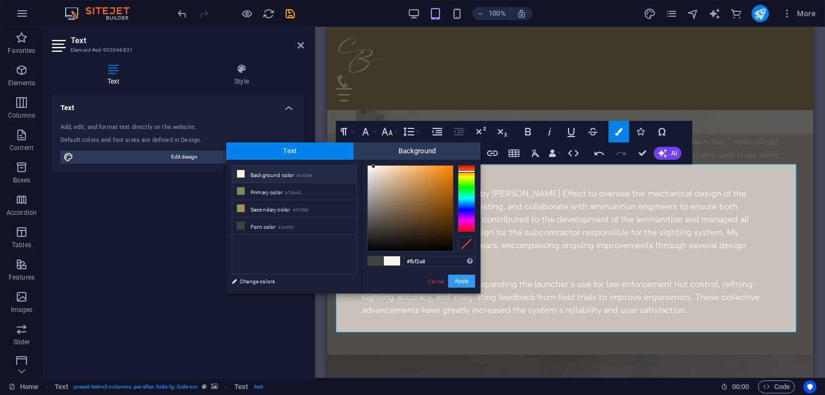
click at [467, 279] on button "Apply" at bounding box center [461, 281] width 27 height 13
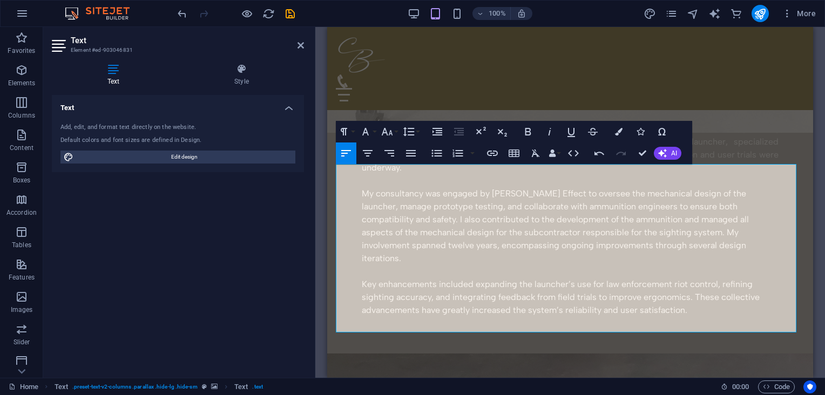
scroll to position [624, 0]
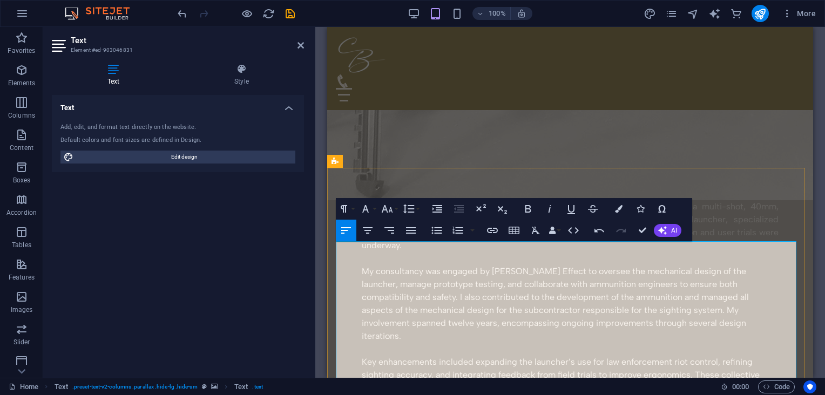
click at [617, 206] on icon "button" at bounding box center [619, 209] width 8 height 8
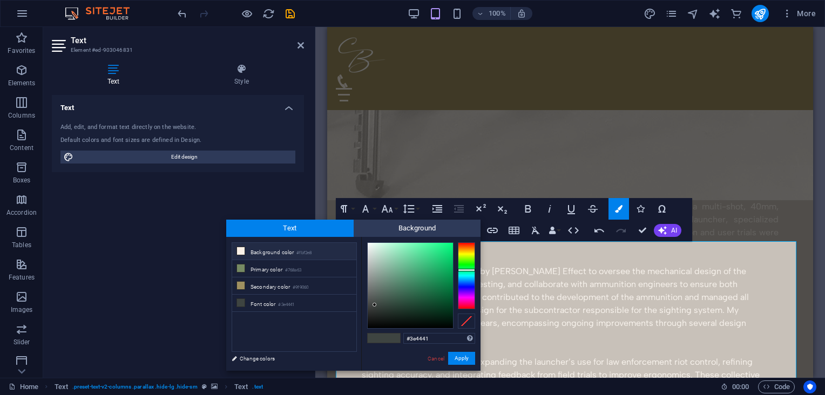
click at [239, 247] on icon at bounding box center [241, 251] width 8 height 8
type input "#fbf2e8"
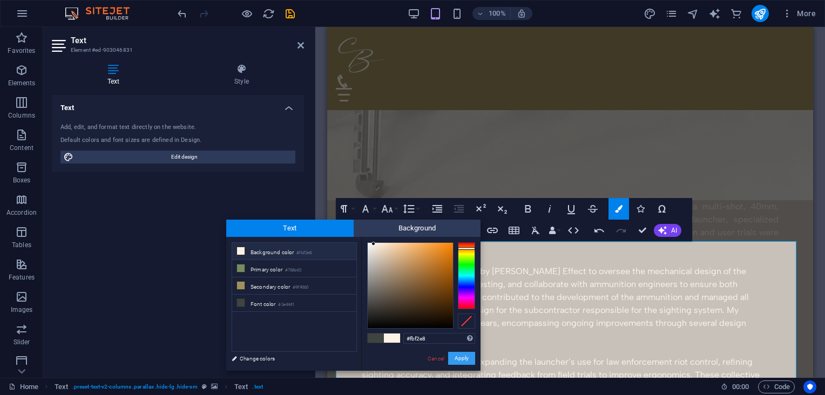
click at [465, 358] on button "Apply" at bounding box center [461, 358] width 27 height 13
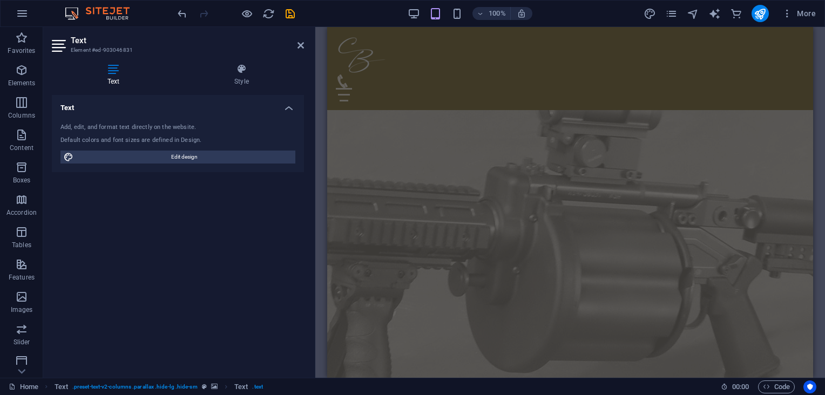
scroll to position [222, 0]
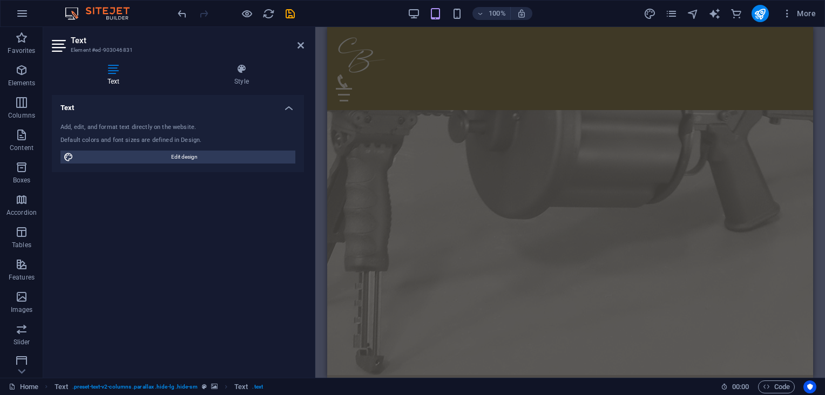
drag, startPoint x: 807, startPoint y: 107, endPoint x: 1150, endPoint y: 117, distance: 342.8
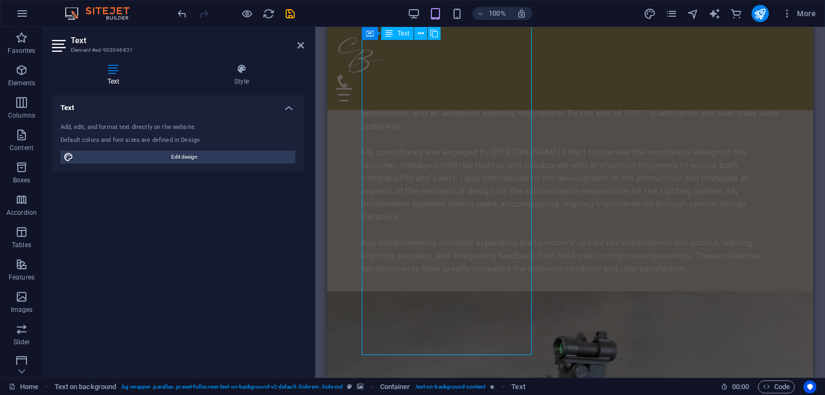
scroll to position [153, 0]
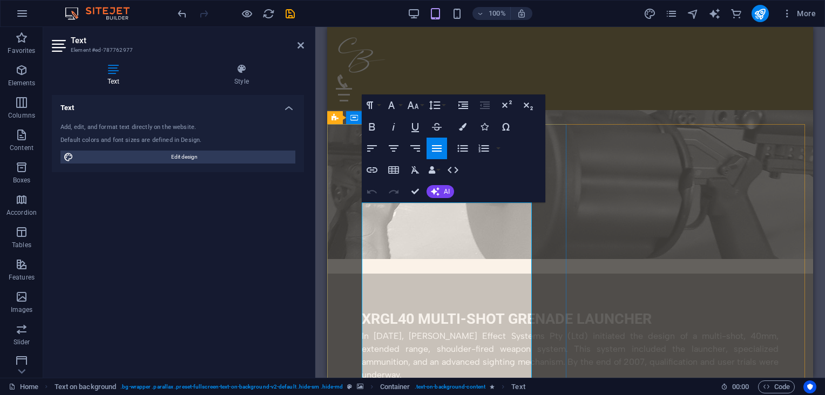
click at [452, 382] on p at bounding box center [570, 388] width 417 height 13
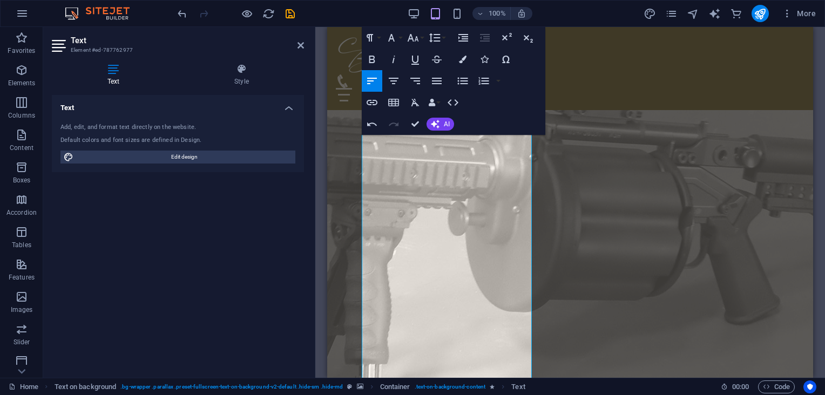
scroll to position [359, 0]
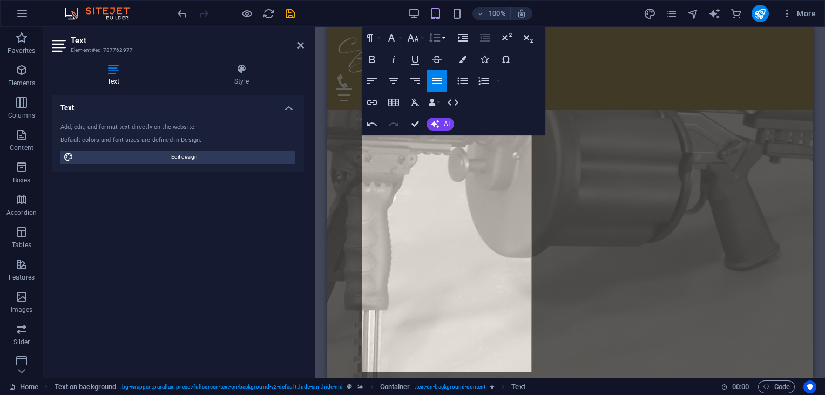
click at [434, 40] on icon "button" at bounding box center [434, 37] width 11 height 9
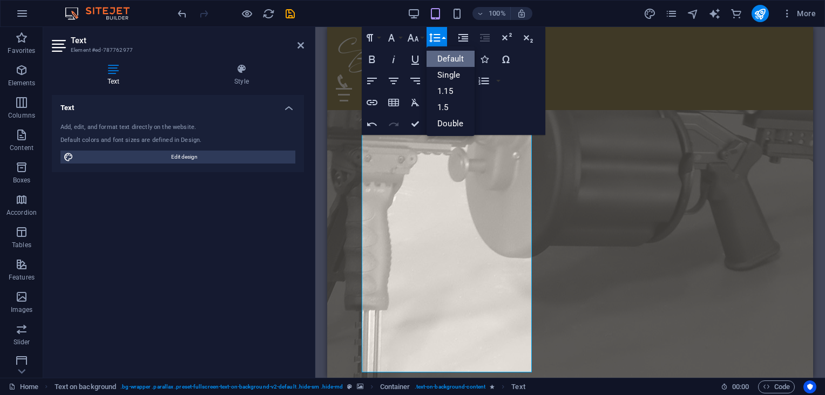
scroll to position [0, 0]
click at [446, 91] on link "1.15" at bounding box center [450, 91] width 48 height 16
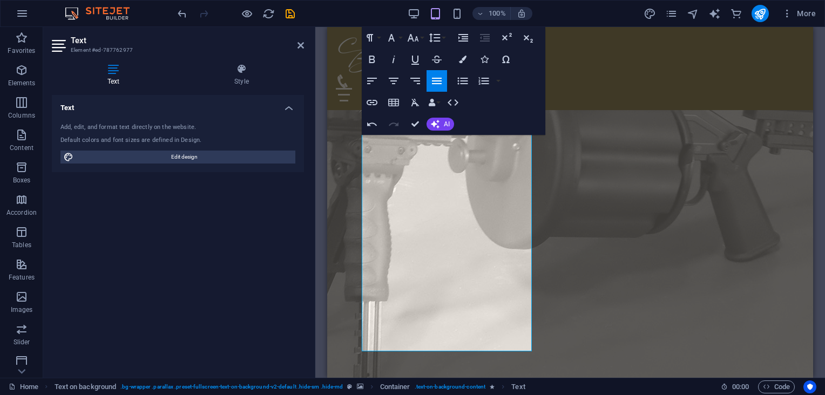
click at [437, 86] on icon "button" at bounding box center [436, 80] width 13 height 13
click at [438, 47] on button "Line Height" at bounding box center [436, 38] width 21 height 22
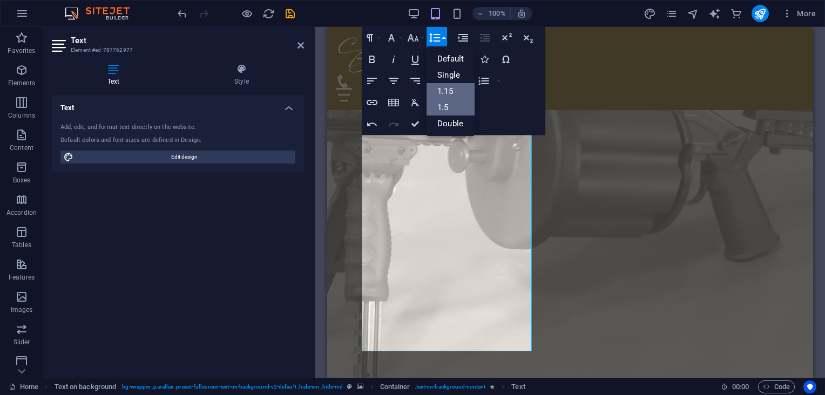
click at [446, 102] on link "1.5" at bounding box center [450, 107] width 48 height 16
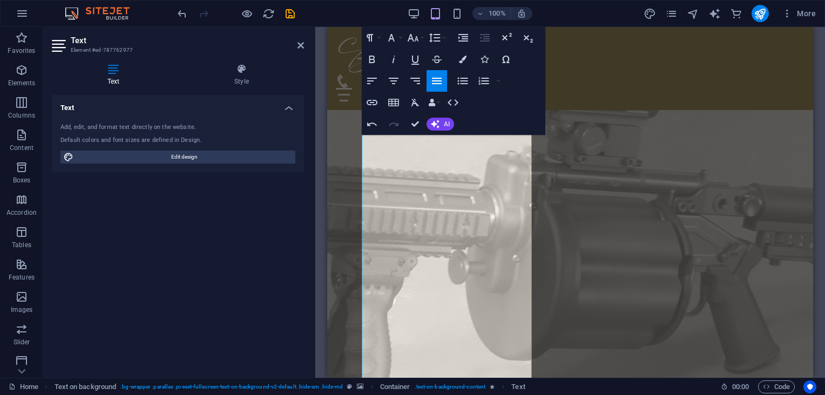
scroll to position [215, 0]
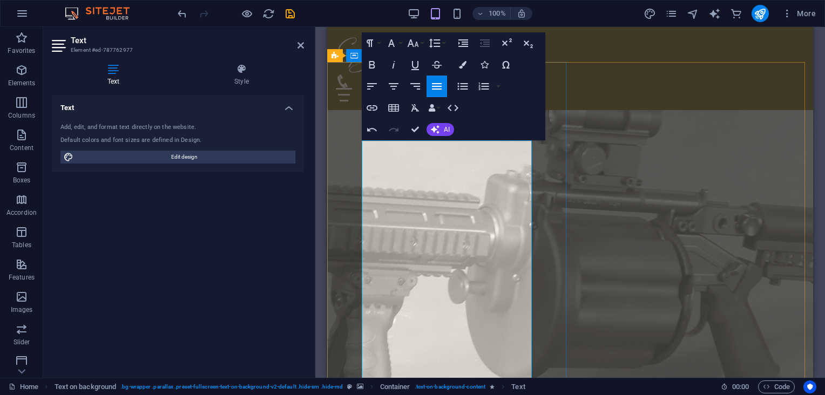
click at [438, 39] on icon "button" at bounding box center [434, 43] width 11 height 9
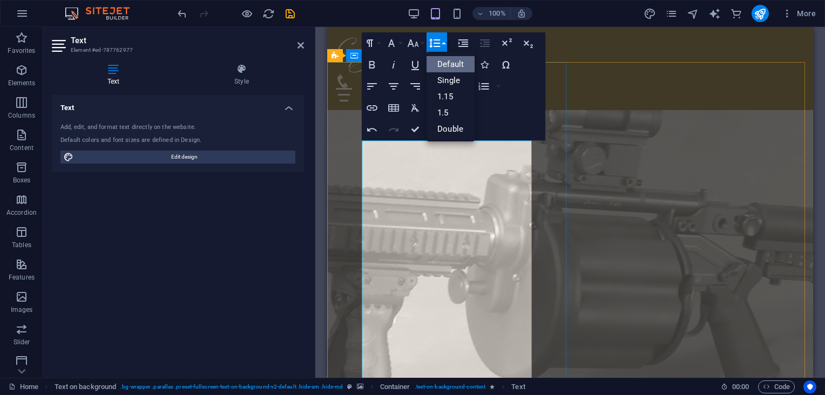
scroll to position [0, 0]
click at [446, 105] on link "1.5" at bounding box center [450, 113] width 48 height 16
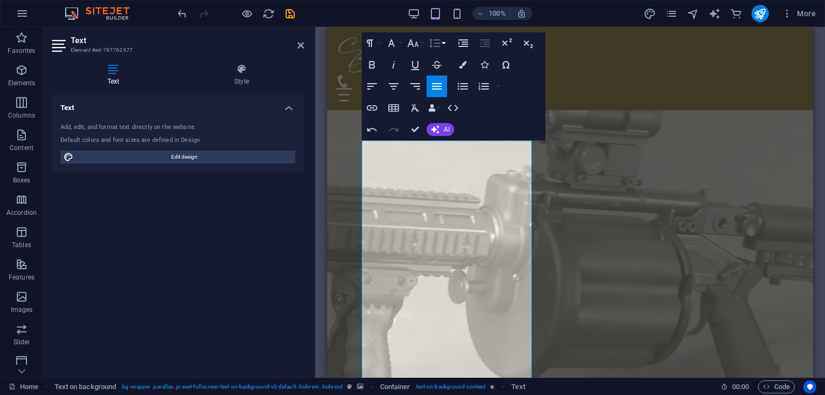
click at [437, 45] on icon "button" at bounding box center [434, 43] width 13 height 13
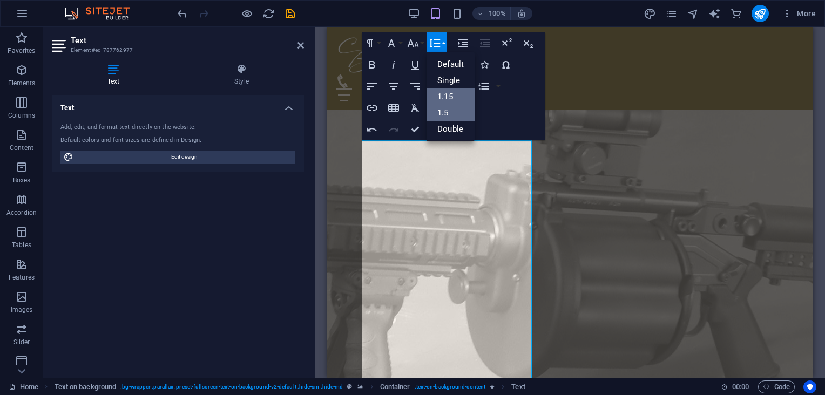
click at [443, 92] on link "1.15" at bounding box center [450, 97] width 48 height 16
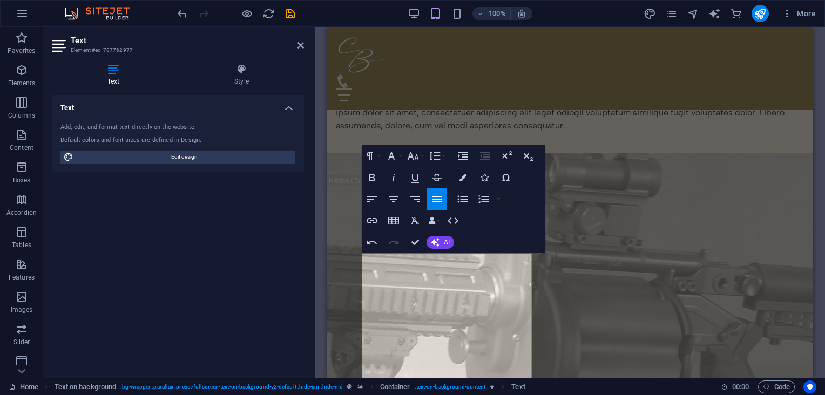
scroll to position [113, 0]
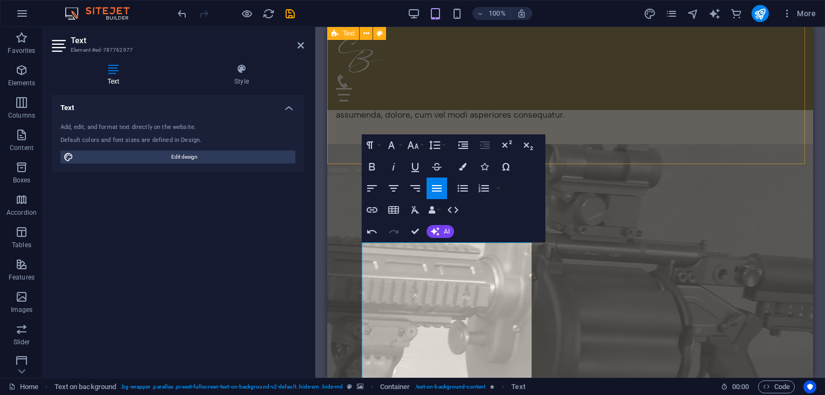
click at [702, 142] on div "Headline Lorem ipsum dolor sitope amet, consectetur adipisicing elitip. Massume…" at bounding box center [570, 39] width 486 height 251
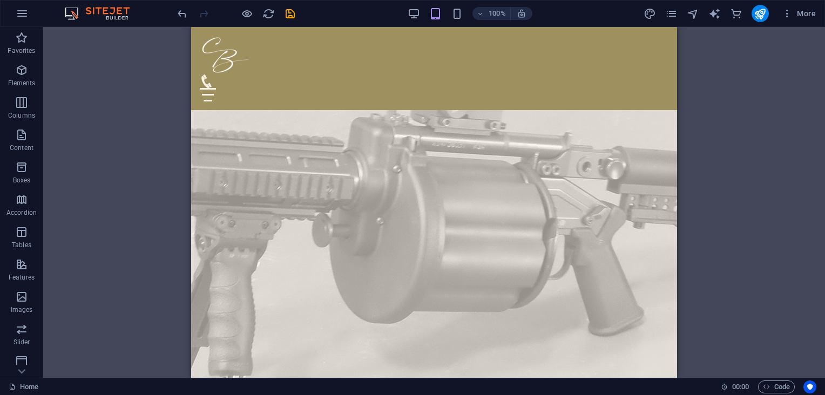
scroll to position [216, 0]
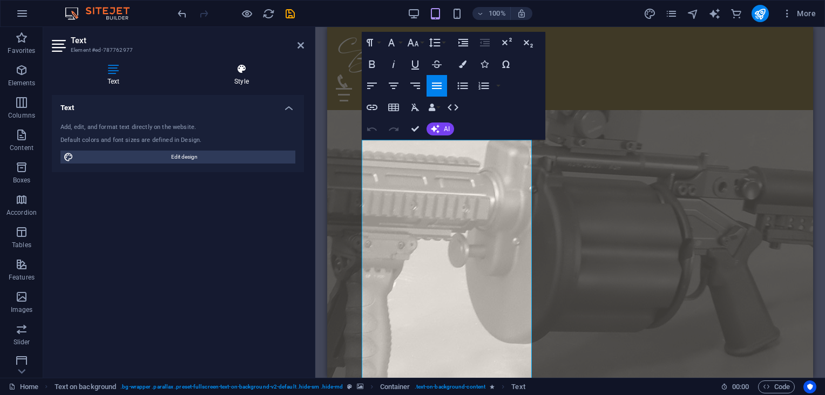
click at [248, 76] on h4 "Style" at bounding box center [241, 75] width 125 height 23
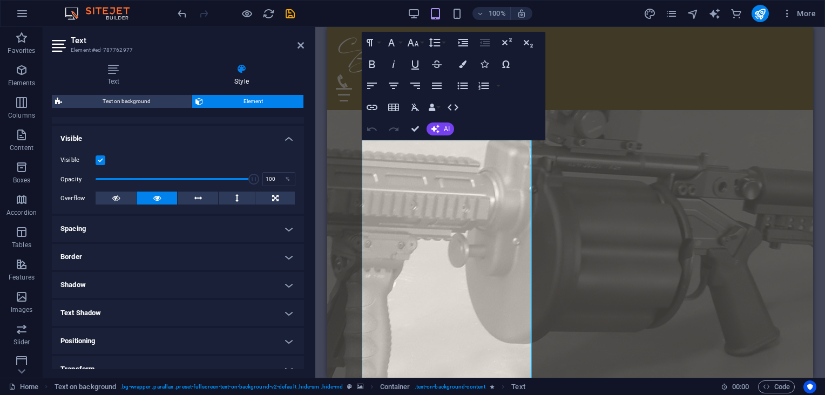
scroll to position [111, 0]
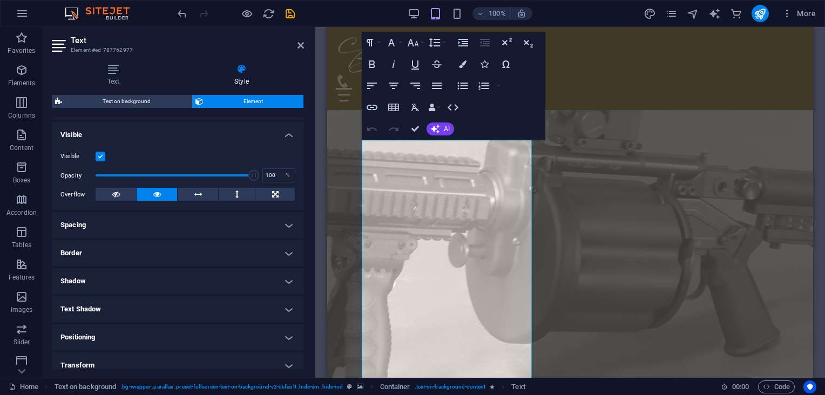
click at [285, 221] on h4 "Spacing" at bounding box center [178, 225] width 252 height 26
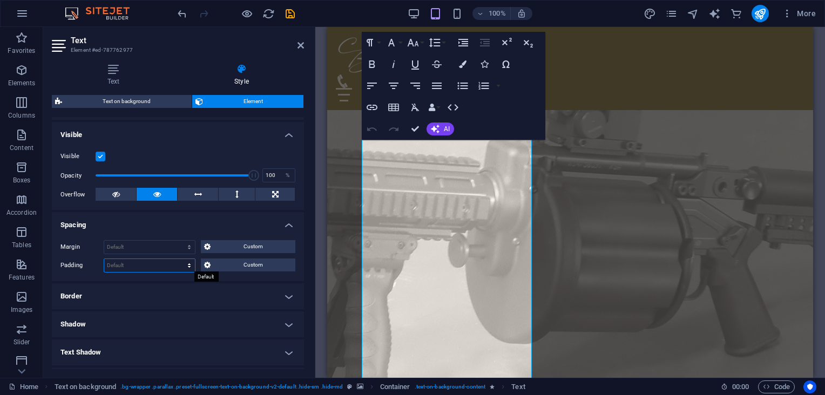
click at [189, 262] on select "Default px rem % vh vw Custom" at bounding box center [149, 265] width 91 height 13
select select "rem"
click at [179, 259] on select "Default px rem % vh vw Custom" at bounding box center [149, 265] width 91 height 13
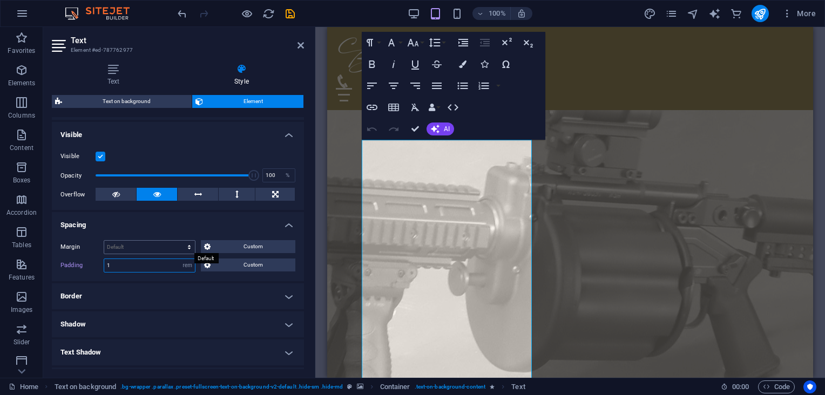
type input "1"
click at [188, 249] on select "Default auto px % rem vw vh Custom" at bounding box center [149, 247] width 91 height 13
click at [104, 241] on select "Default auto px % rem vw vh Custom" at bounding box center [149, 247] width 91 height 13
click at [186, 250] on select "Default auto px % rem vw vh Custom" at bounding box center [149, 247] width 91 height 13
select select "rem"
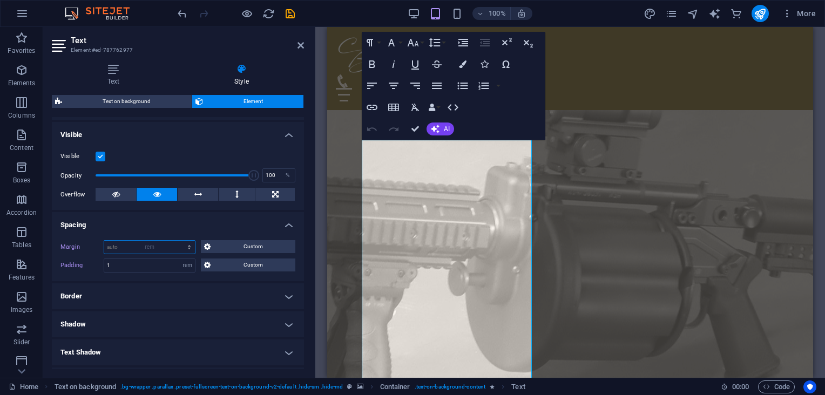
click at [179, 241] on select "Default auto px % rem vw vh Custom" at bounding box center [149, 247] width 91 height 13
type input "1"
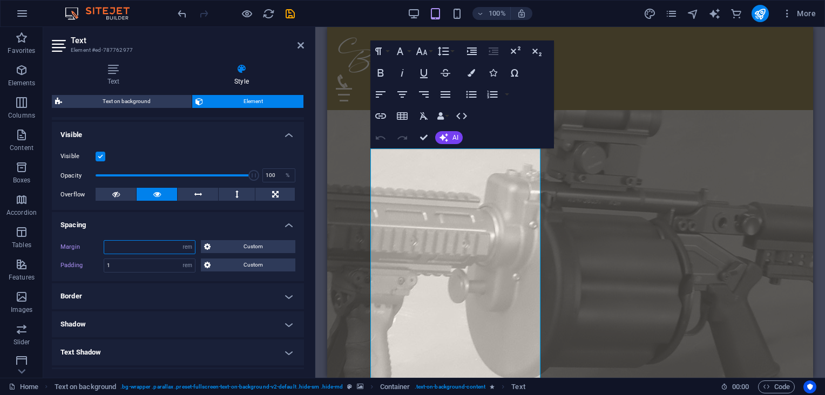
type input "0"
type input "0.5"
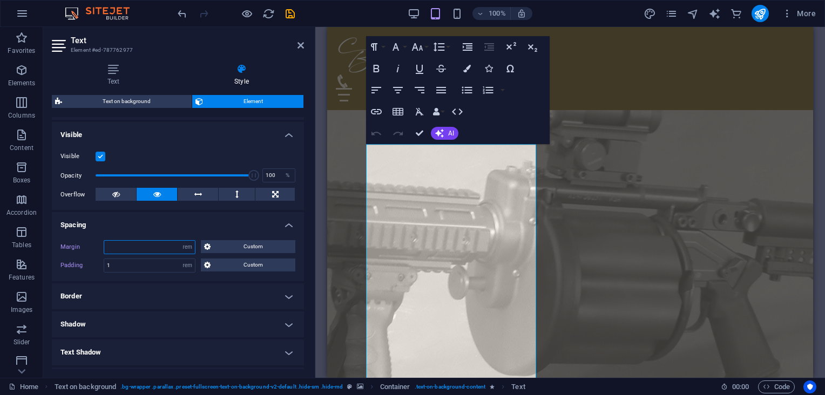
type input "0.1"
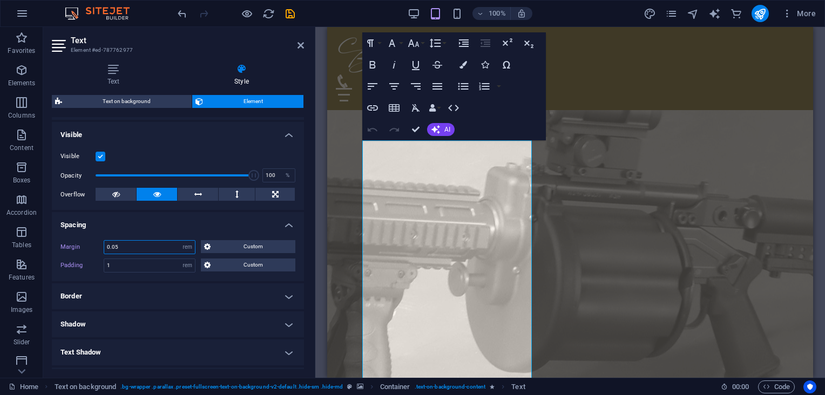
type input "0.0"
type input "0"
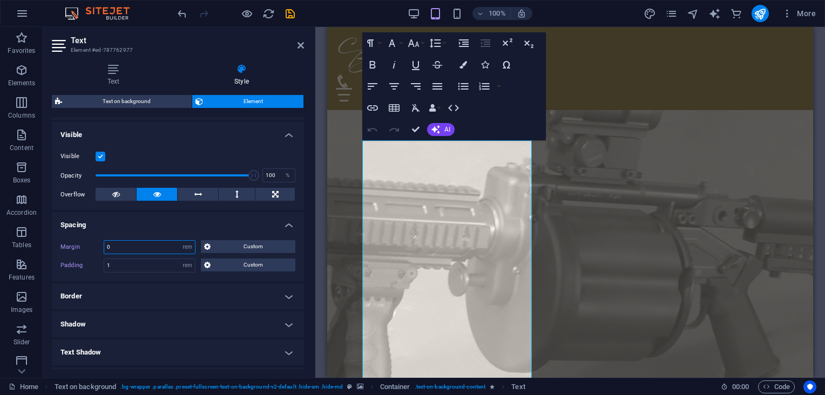
type input "0"
click at [230, 246] on span "Custom" at bounding box center [253, 246] width 78 height 13
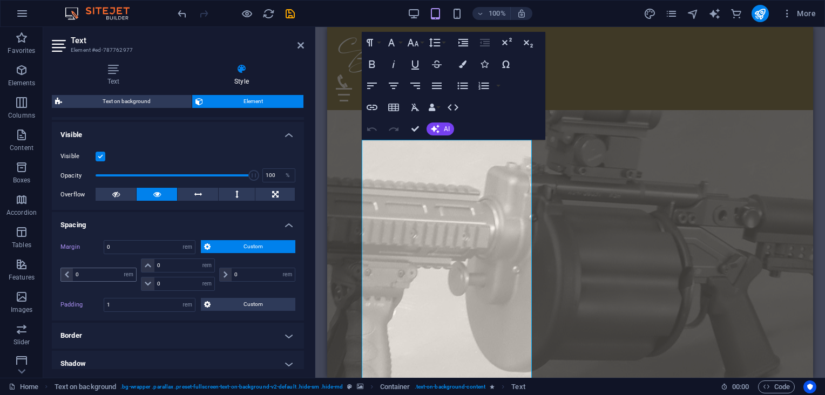
click at [65, 272] on icon at bounding box center [67, 274] width 4 height 6
click at [230, 246] on span "Custom" at bounding box center [253, 246] width 78 height 13
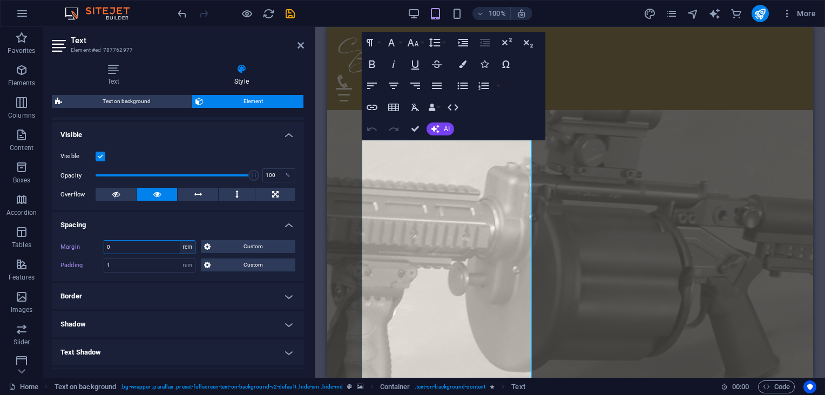
click at [184, 241] on select "Default auto px % rem vw vh Custom" at bounding box center [187, 247] width 15 height 13
select select "%"
click at [180, 241] on select "Default auto px % rem vw vh Custom" at bounding box center [187, 247] width 15 height 13
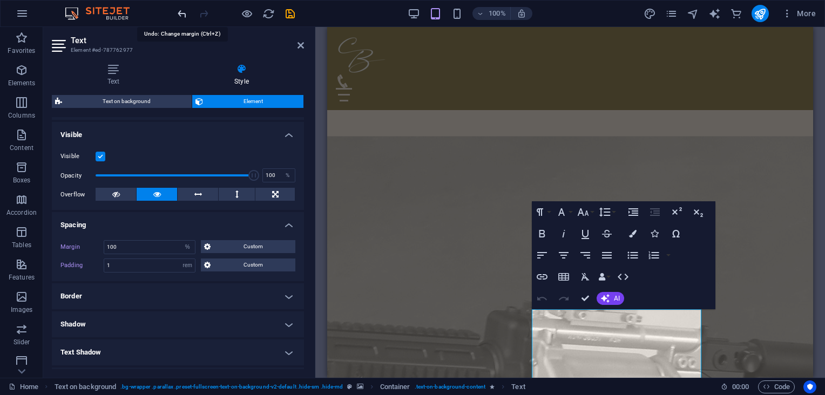
click at [182, 16] on icon "undo" at bounding box center [182, 14] width 12 height 12
type input "0"
select select "rem"
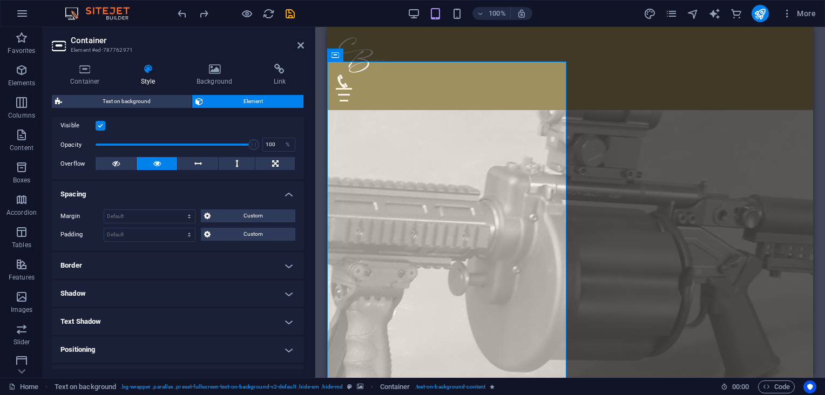
scroll to position [140, 0]
click at [189, 214] on select "Default auto px % rem vw vh Custom" at bounding box center [149, 217] width 91 height 13
click at [104, 211] on select "Default auto px % rem vw vh Custom" at bounding box center [149, 217] width 91 height 13
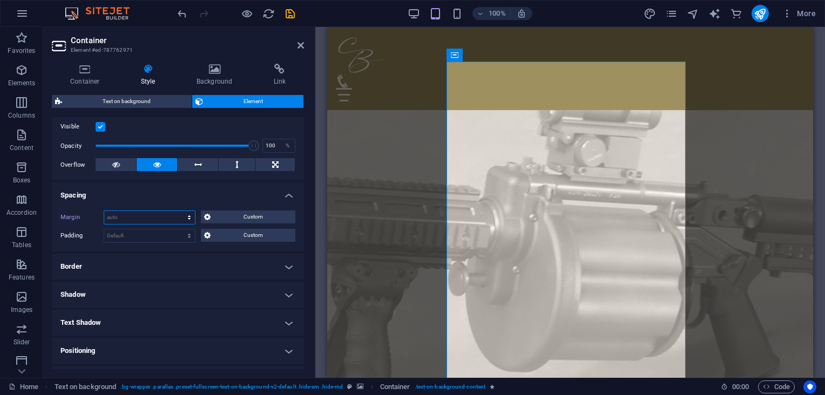
click at [186, 216] on select "Default auto px % rem vw vh Custom" at bounding box center [149, 217] width 91 height 13
click at [104, 211] on select "Default auto px % rem vw vh Custom" at bounding box center [149, 217] width 91 height 13
select select "DISABLED_OPTION_VALUE"
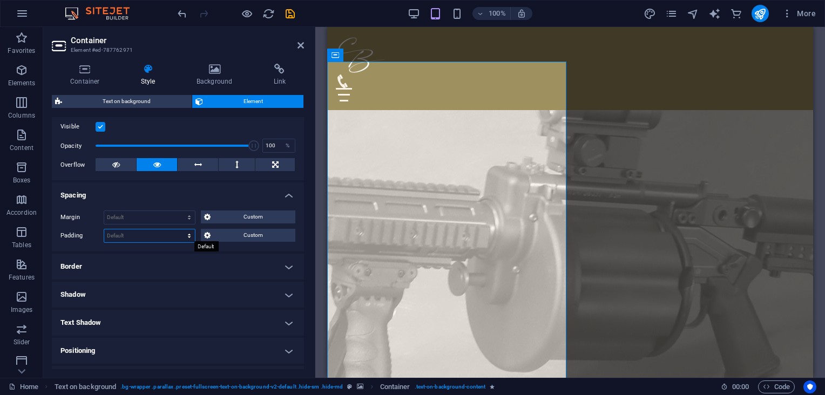
click at [186, 235] on select "Default px rem % vh vw Custom" at bounding box center [149, 235] width 91 height 13
select select "rem"
click at [179, 229] on select "Default px rem % vh vw Custom" at bounding box center [149, 235] width 91 height 13
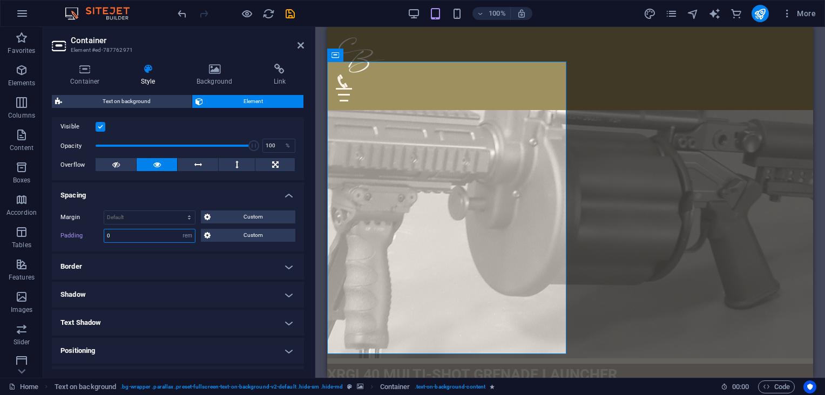
type input "1"
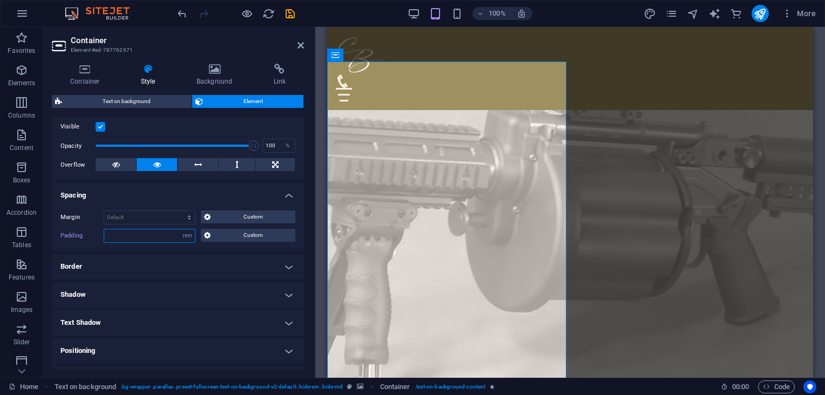
type input "0"
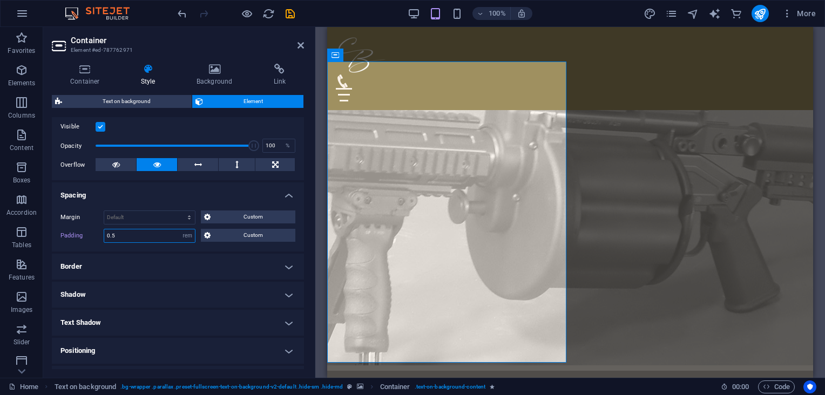
type input "0.5"
click at [632, 246] on figure at bounding box center [570, 211] width 486 height 309
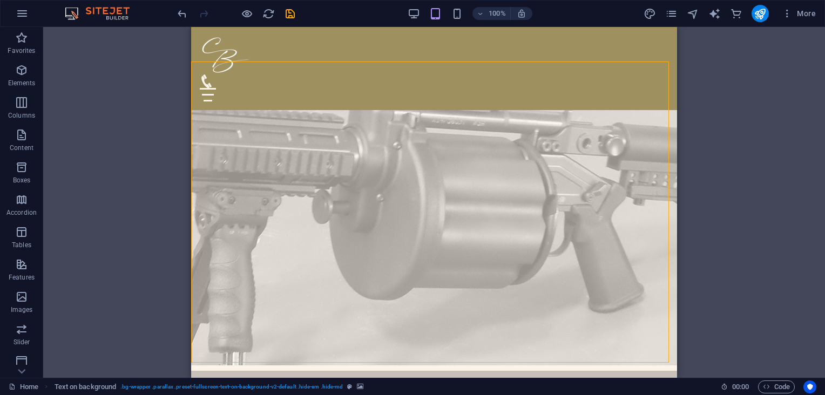
click at [547, 240] on figure at bounding box center [434, 211] width 486 height 309
select select "%"
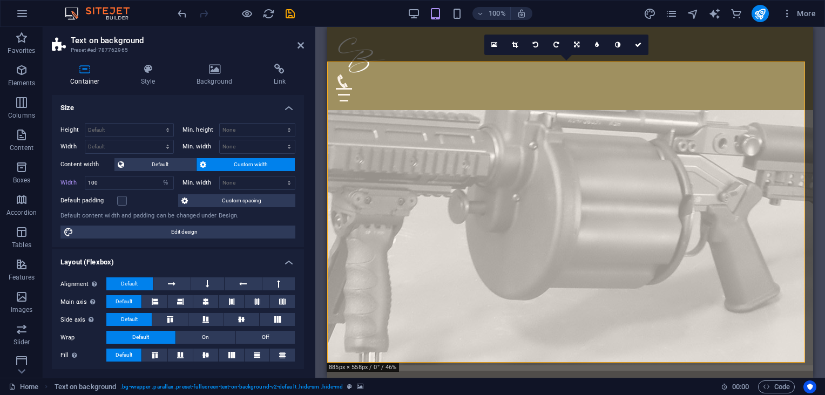
click at [717, 257] on figure at bounding box center [570, 211] width 486 height 309
drag, startPoint x: 304, startPoint y: 230, endPoint x: 302, endPoint y: 269, distance: 38.9
click at [302, 269] on div "Container Style Background Link Size Height Default px rem % vh vw Min. height …" at bounding box center [177, 216] width 269 height 323
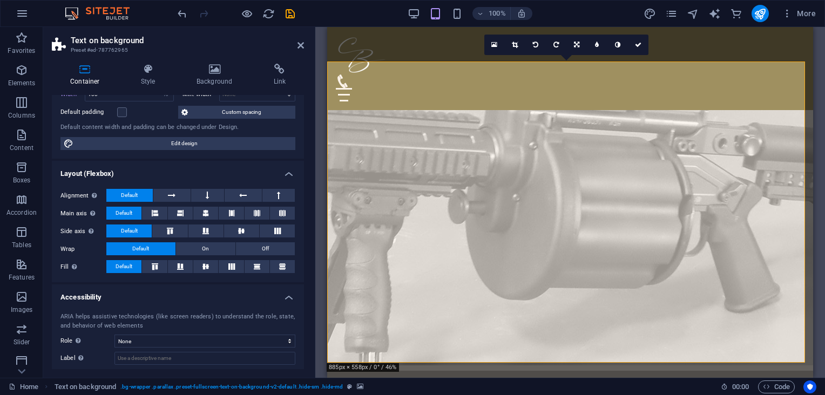
scroll to position [0, 0]
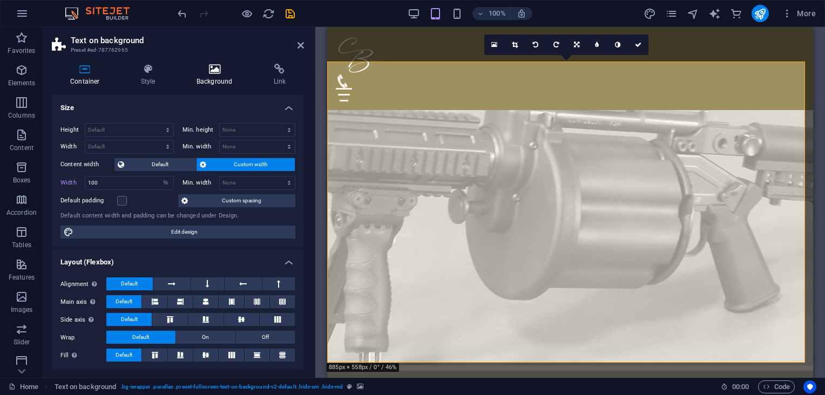
click at [221, 70] on icon at bounding box center [214, 69] width 73 height 11
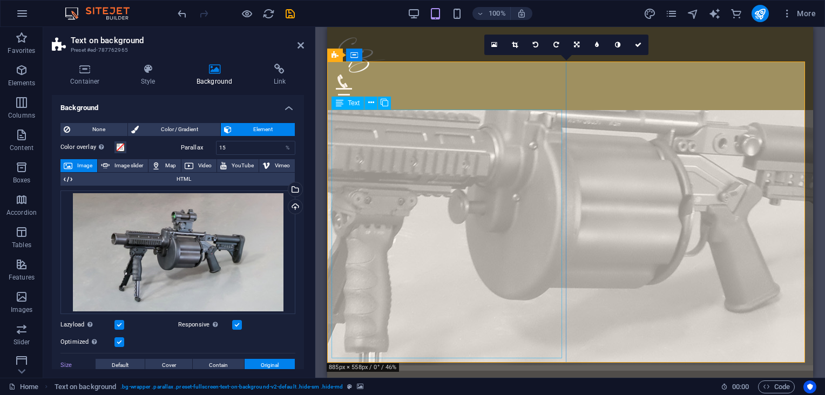
drag, startPoint x: 346, startPoint y: 194, endPoint x: 451, endPoint y: 197, distance: 105.3
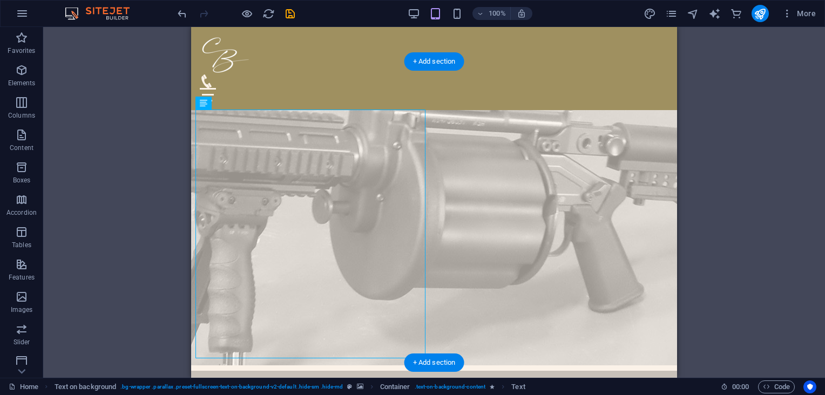
click at [531, 204] on figure at bounding box center [434, 211] width 486 height 309
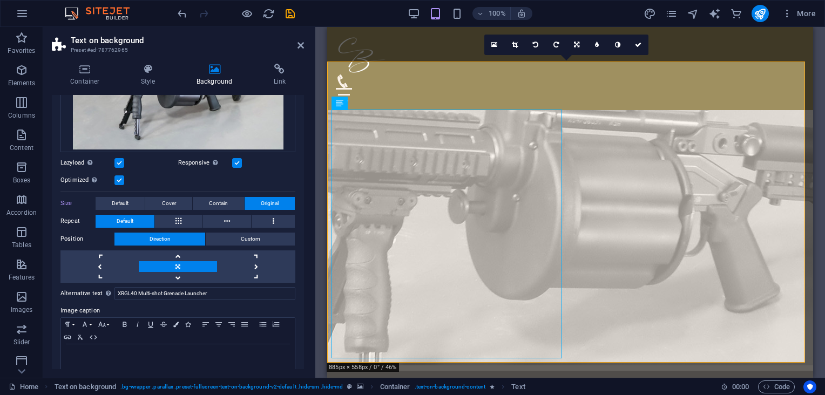
scroll to position [165, 0]
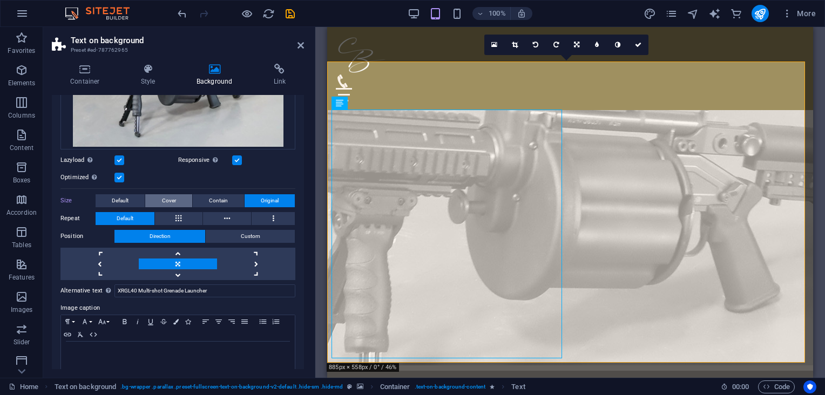
click at [167, 196] on span "Cover" at bounding box center [169, 200] width 14 height 13
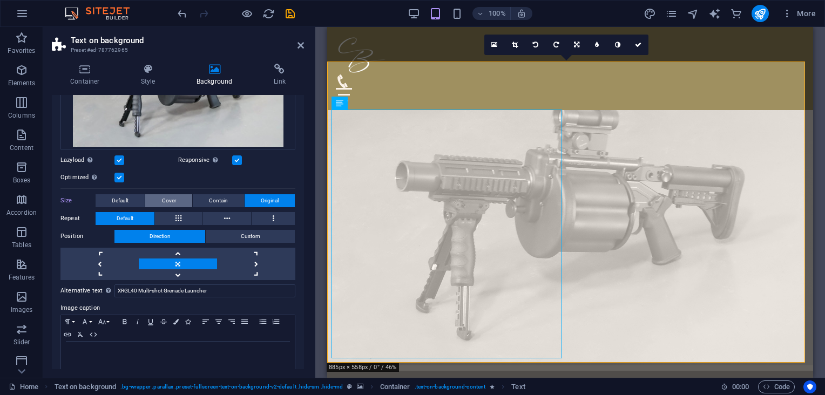
scroll to position [160, 0]
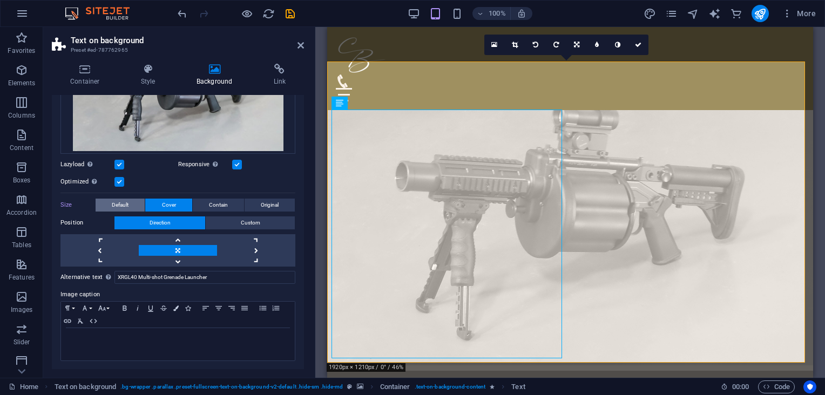
click at [127, 205] on span "Default" at bounding box center [120, 205] width 17 height 13
click at [576, 264] on figure at bounding box center [570, 211] width 486 height 309
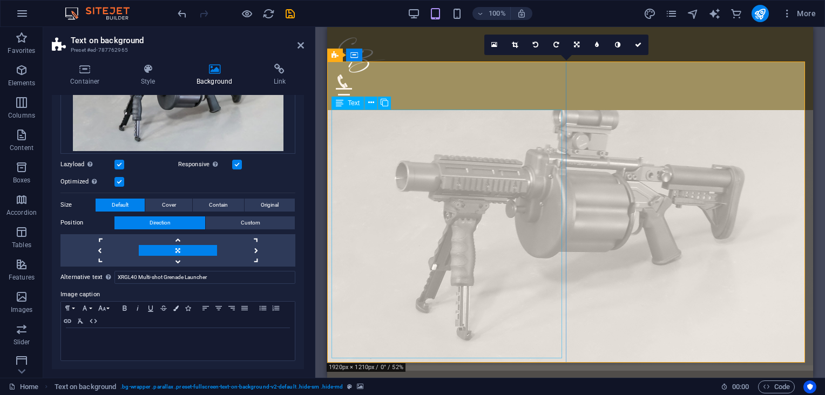
select select "rem"
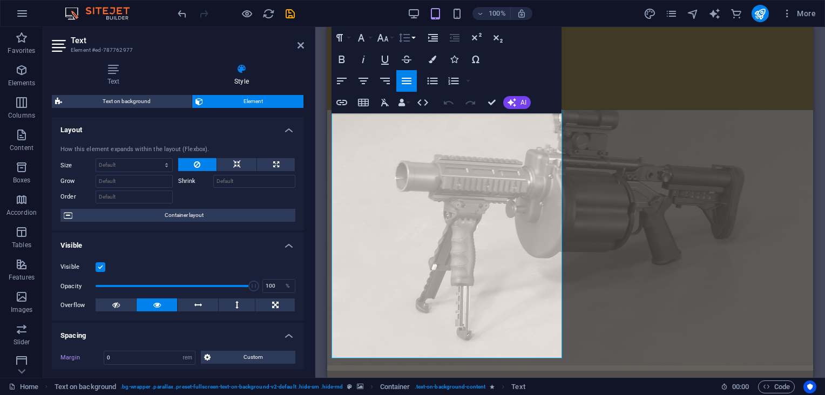
click at [406, 39] on icon "button" at bounding box center [404, 37] width 13 height 13
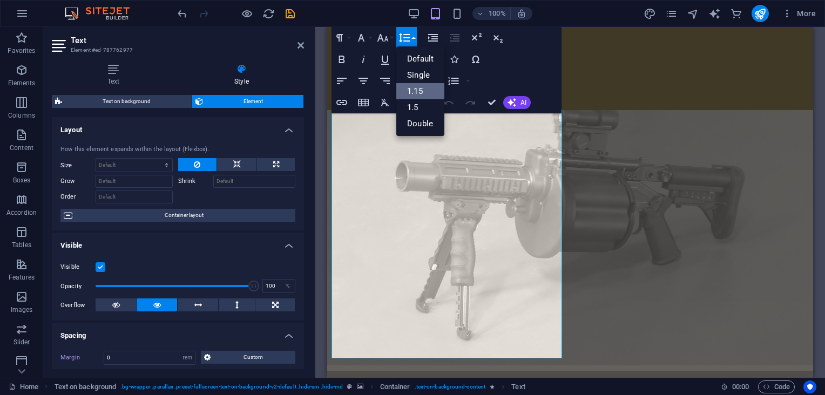
scroll to position [0, 0]
click at [416, 105] on link "1.5" at bounding box center [420, 107] width 48 height 16
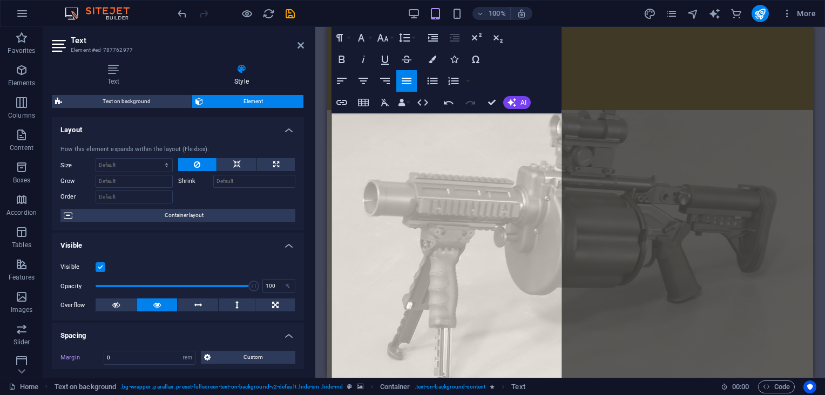
click at [658, 211] on figure at bounding box center [570, 239] width 486 height 365
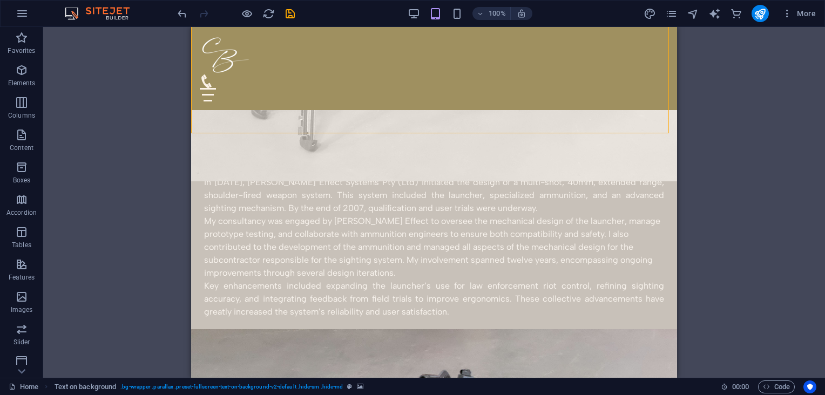
scroll to position [517, 0]
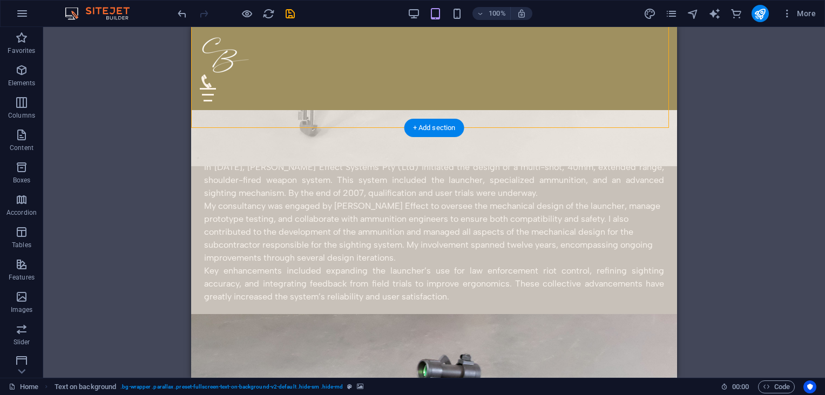
select select "%"
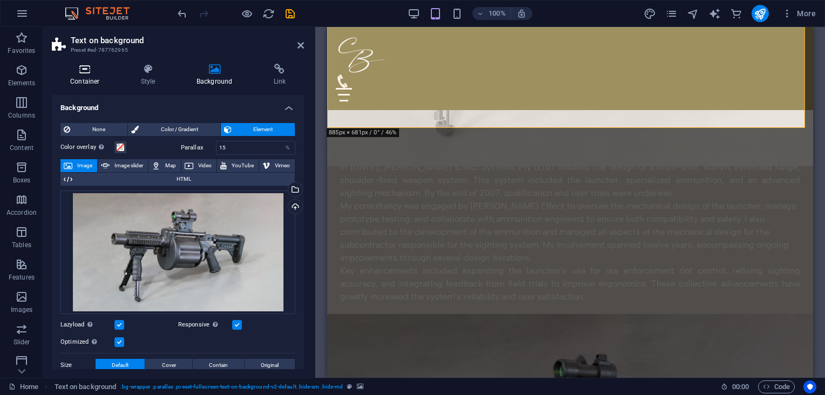
click at [92, 70] on icon at bounding box center [85, 69] width 66 height 11
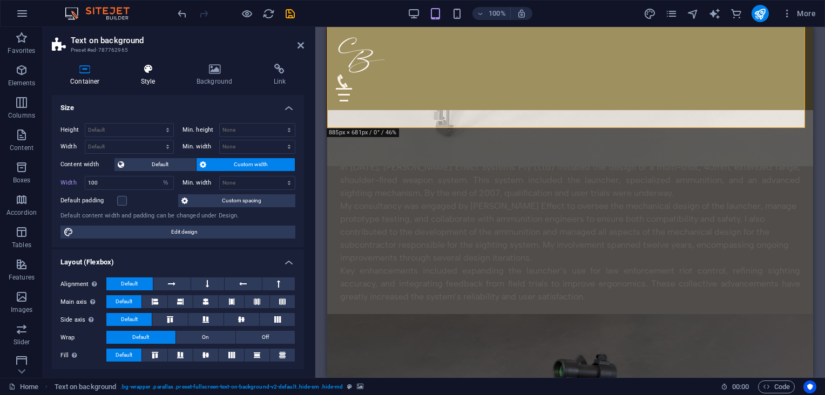
click at [138, 74] on h4 "Style" at bounding box center [151, 75] width 56 height 23
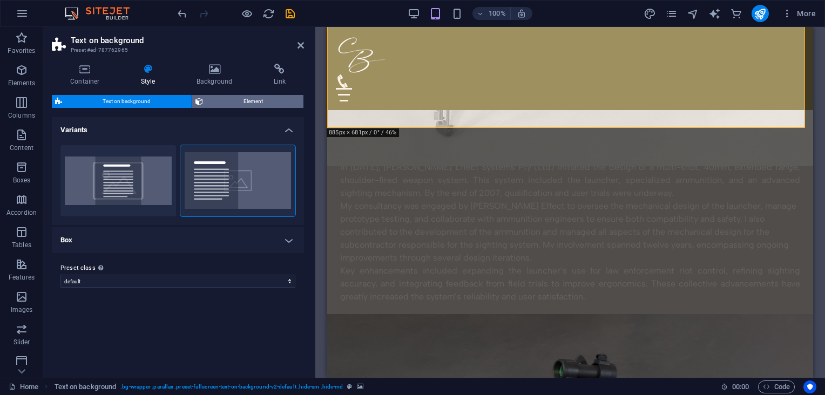
click at [234, 101] on span "Element" at bounding box center [253, 101] width 94 height 13
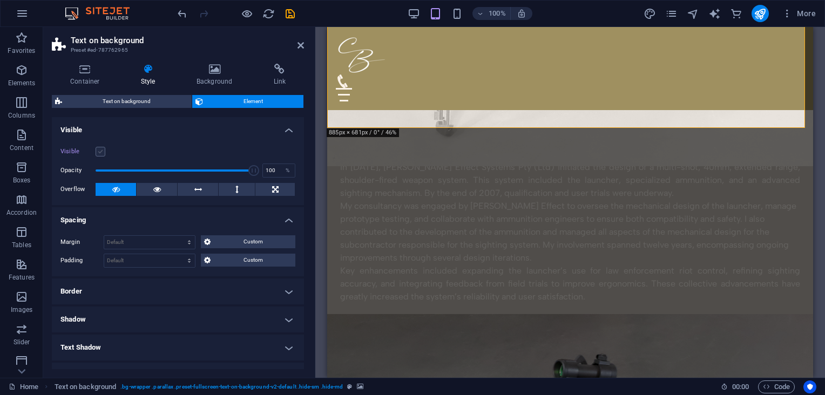
click at [97, 151] on label at bounding box center [101, 152] width 10 height 10
click at [0, 0] on input "Visible" at bounding box center [0, 0] width 0 height 0
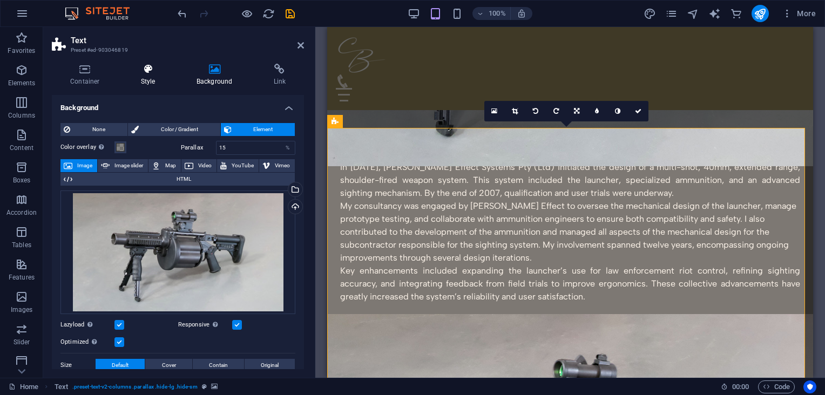
click at [157, 73] on icon at bounding box center [148, 69] width 51 height 11
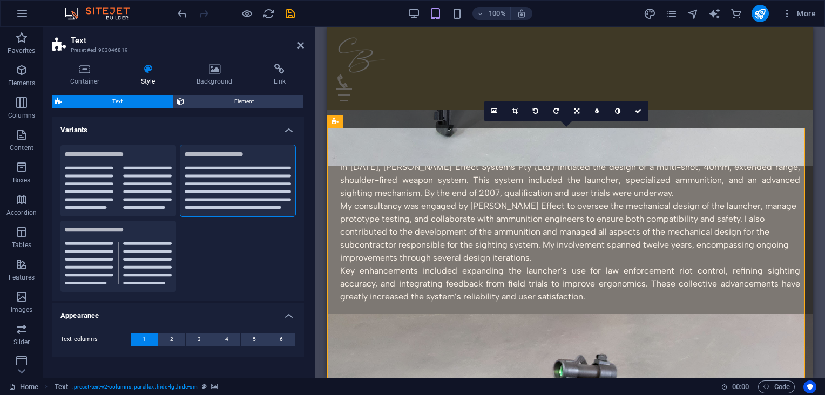
click at [203, 93] on div "Container Style Background Link Size Height Default px rem % vh vw Min. height …" at bounding box center [178, 216] width 252 height 305
click at [206, 103] on span "Element" at bounding box center [243, 101] width 113 height 13
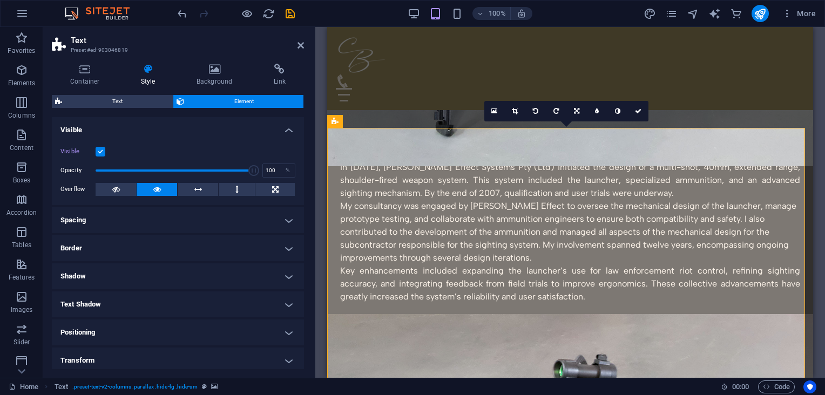
click at [99, 151] on label at bounding box center [101, 152] width 10 height 10
click at [0, 0] on input "Visible" at bounding box center [0, 0] width 0 height 0
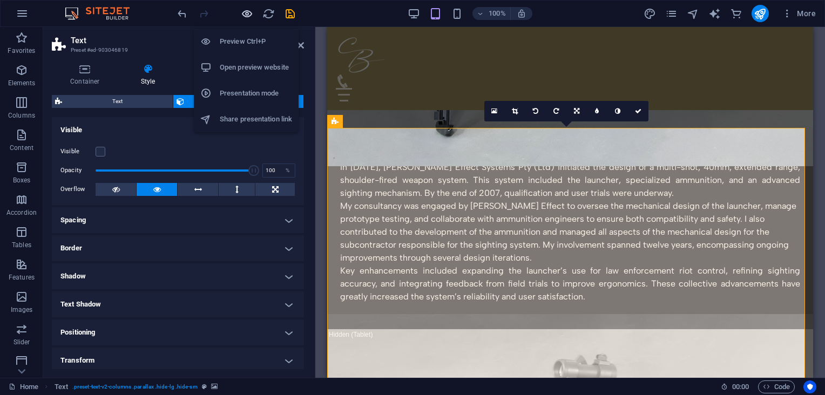
click at [0, 0] on icon "button" at bounding box center [0, 0] width 0 height 0
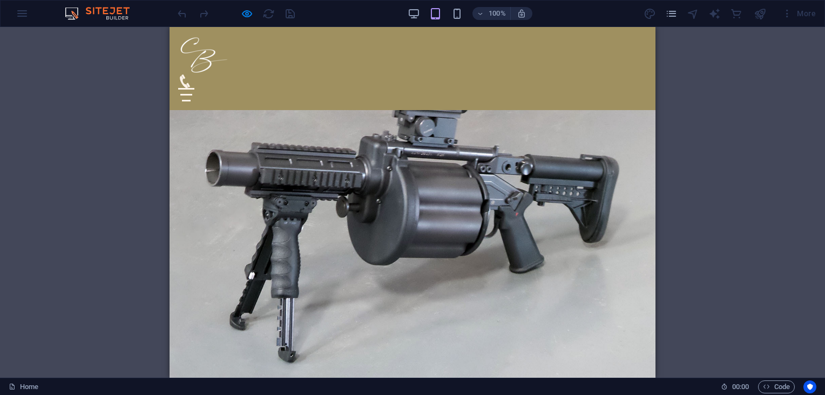
scroll to position [240, 0]
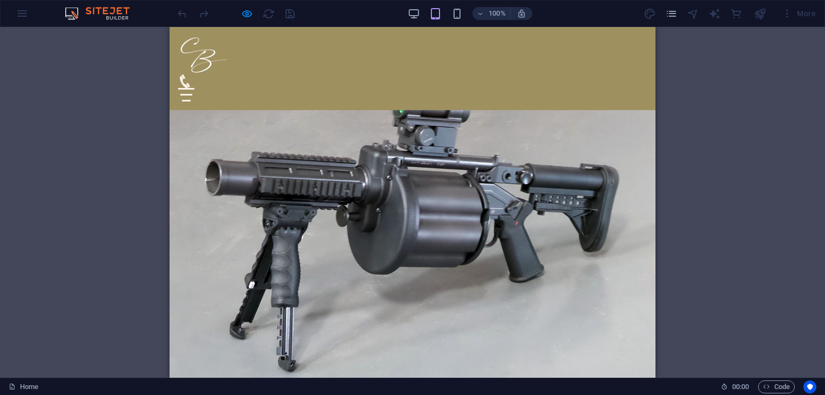
drag, startPoint x: 651, startPoint y: 125, endPoint x: 830, endPoint y: 115, distance: 178.9
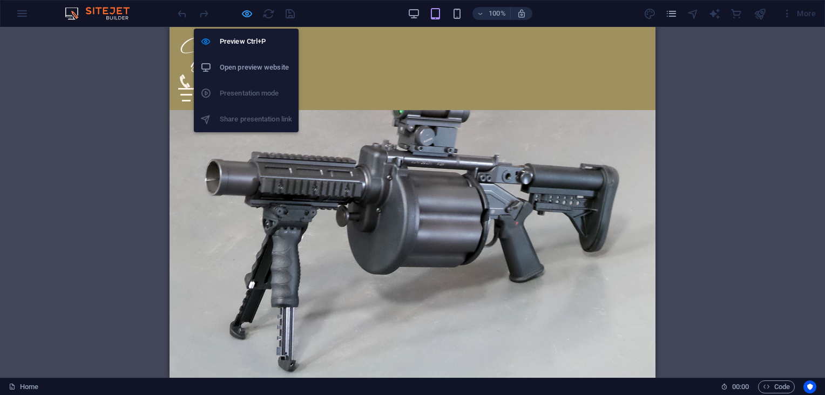
click at [0, 0] on icon "button" at bounding box center [0, 0] width 0 height 0
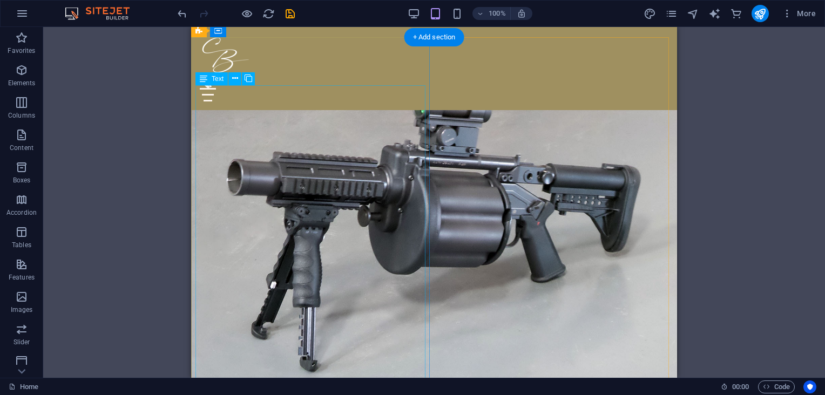
select select "rem"
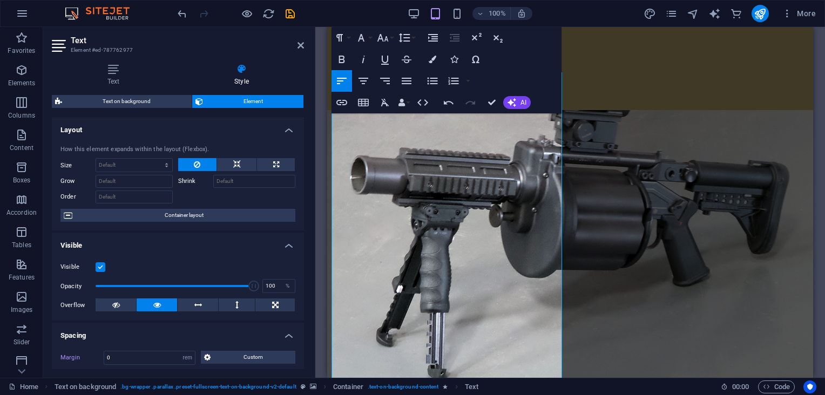
click at [668, 267] on figure at bounding box center [570, 218] width 486 height 387
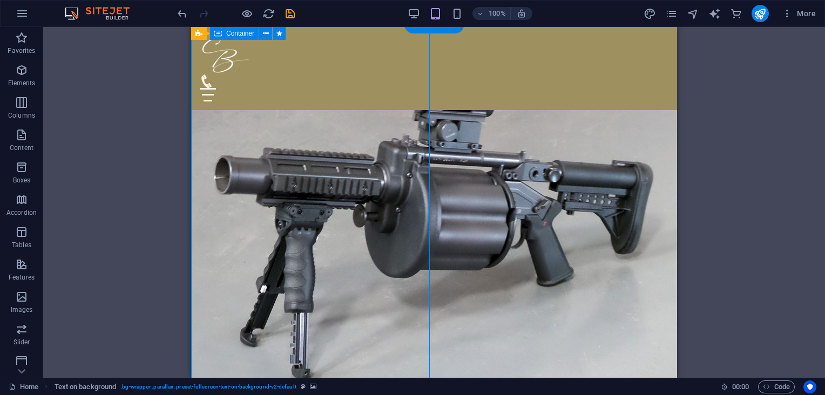
select select "rem"
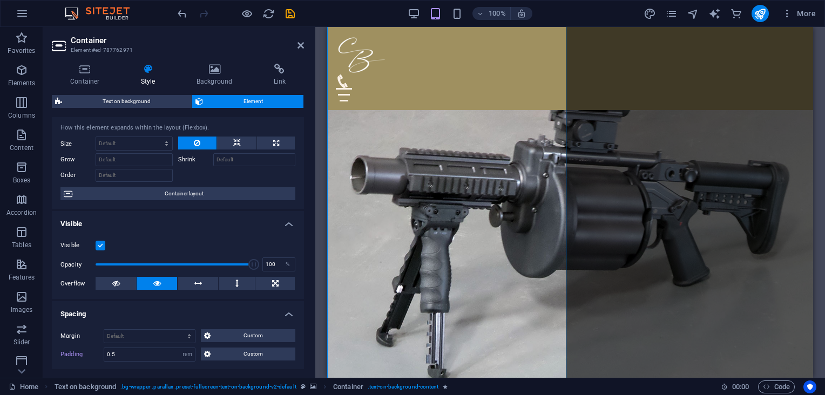
scroll to position [0, 0]
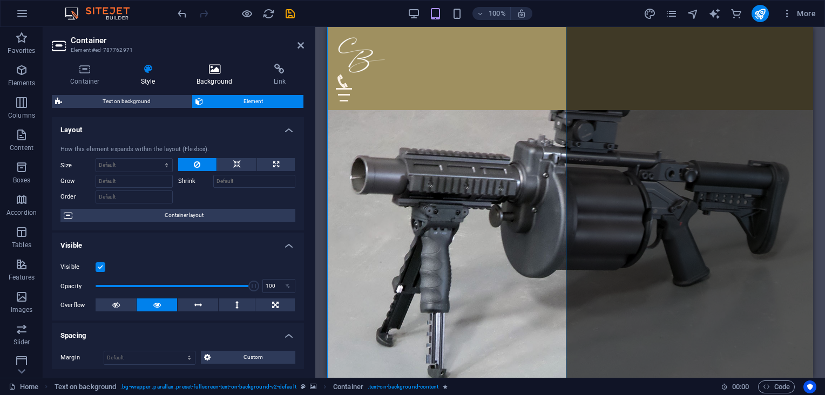
click at [217, 72] on icon at bounding box center [214, 69] width 73 height 11
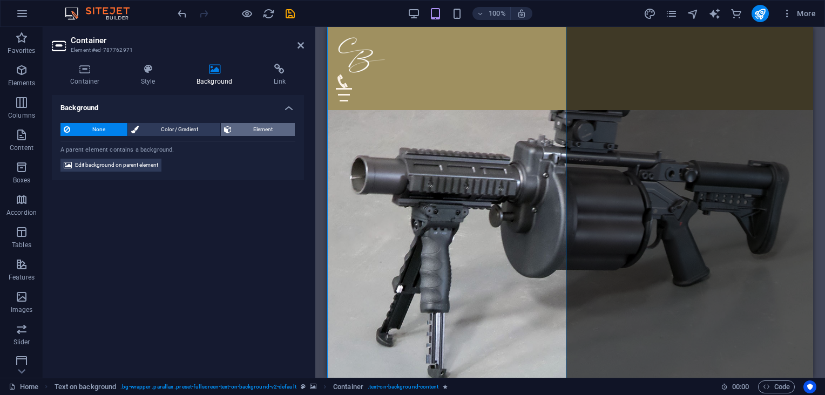
click at [246, 125] on span "Element" at bounding box center [263, 129] width 57 height 13
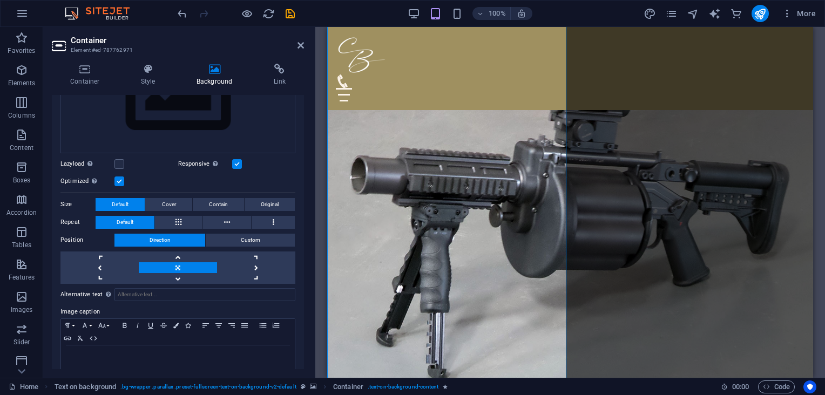
scroll to position [129, 0]
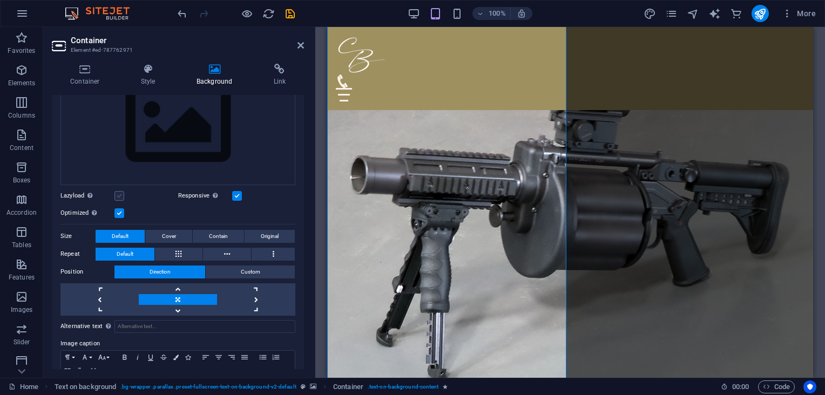
click at [119, 196] on label at bounding box center [119, 196] width 10 height 10
click at [0, 0] on input "Lazyload Loading images after the page loads improves page speed." at bounding box center [0, 0] width 0 height 0
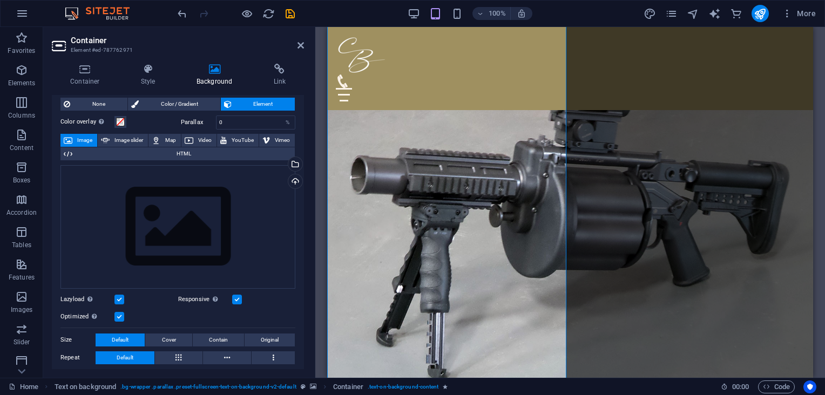
scroll to position [0, 0]
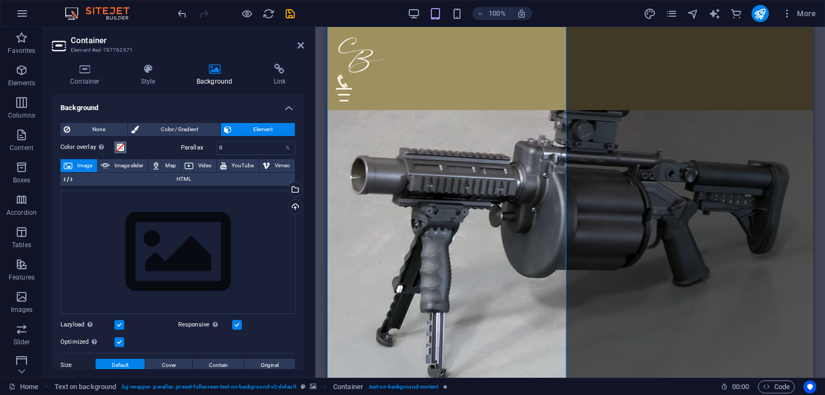
click at [120, 147] on span at bounding box center [120, 147] width 9 height 9
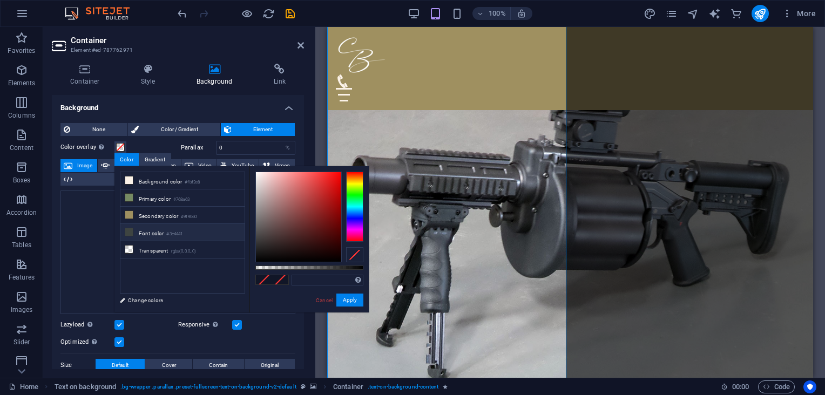
click at [126, 230] on icon at bounding box center [129, 232] width 8 height 8
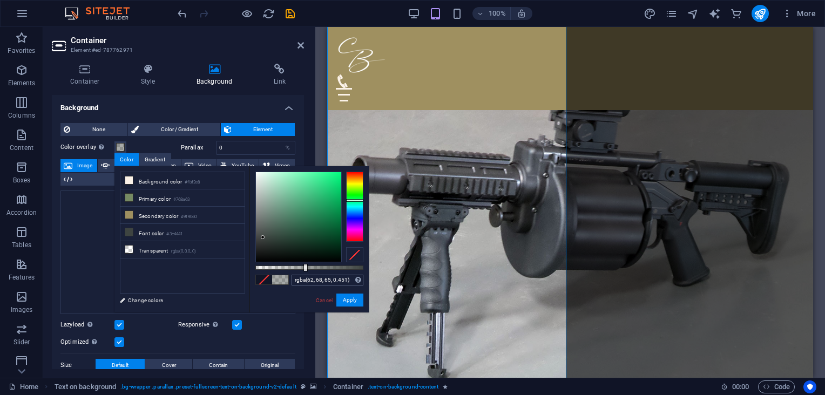
type input "rgba(62, 68, 65, 0.446)"
drag, startPoint x: 364, startPoint y: 267, endPoint x: 303, endPoint y: 276, distance: 61.7
click at [303, 276] on div "rgba(62, 68, 65, 0.446) Supported formats #0852ed rgb(8, 82, 237) rgba(8, 82, 2…" at bounding box center [308, 317] width 119 height 303
click at [325, 298] on link "Cancel" at bounding box center [324, 300] width 19 height 8
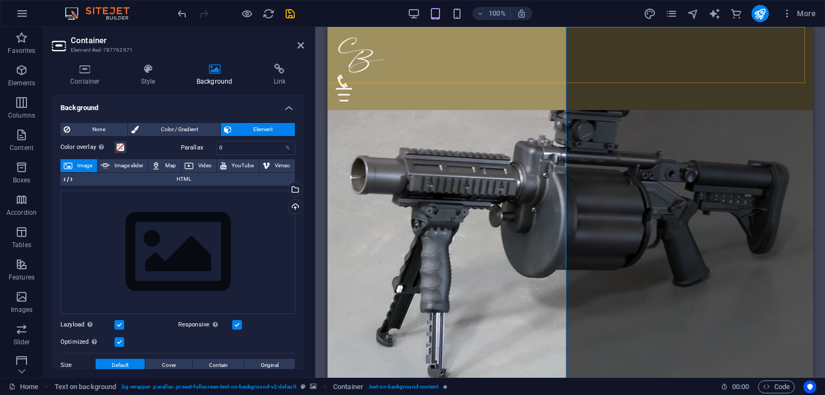
click at [591, 65] on div "Menu Home About Service Contact" at bounding box center [570, 68] width 486 height 83
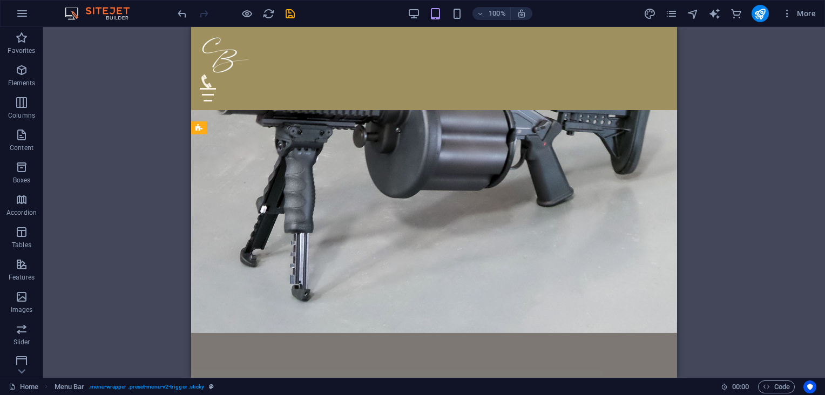
scroll to position [297, 0]
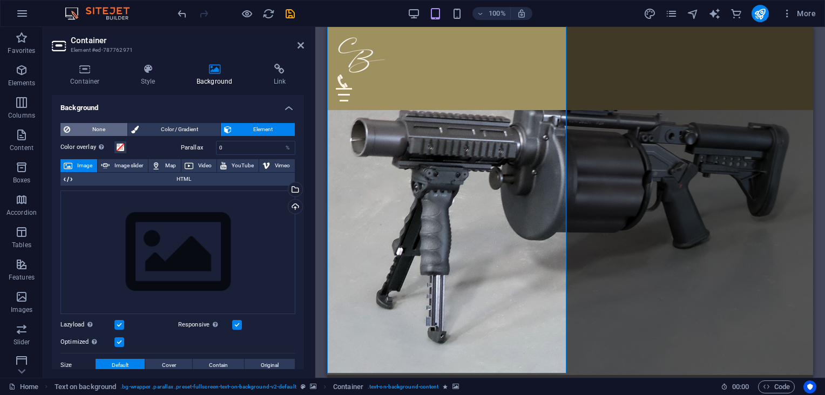
click at [101, 131] on span "None" at bounding box center [98, 129] width 51 height 13
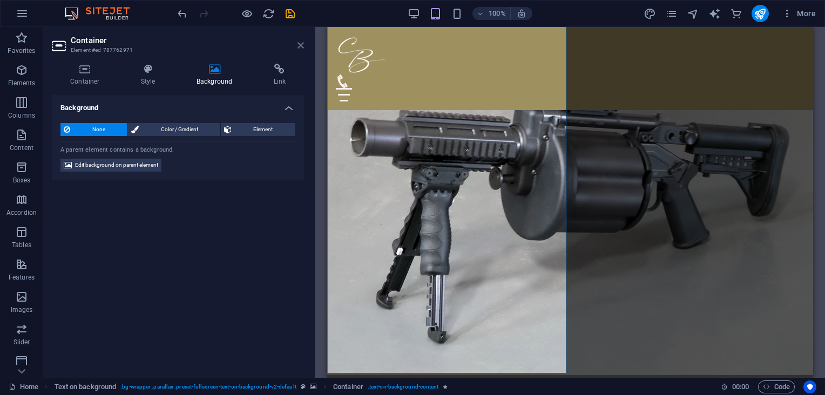
click at [299, 45] on icon at bounding box center [300, 45] width 6 height 9
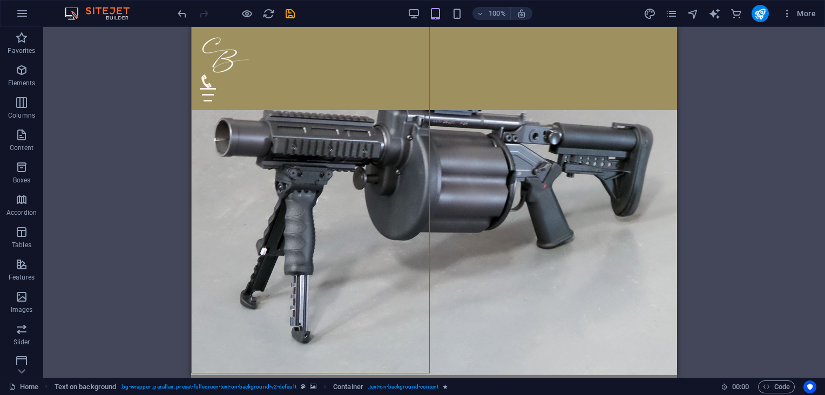
click at [719, 218] on div "Drag here to replace the existing content. Press “Ctrl” if you want to create a…" at bounding box center [433, 202] width 781 height 351
click at [0, 0] on icon "save" at bounding box center [0, 0] width 0 height 0
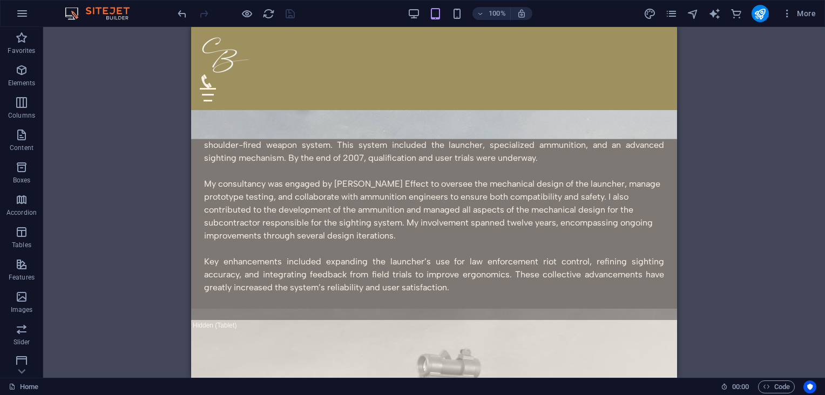
scroll to position [580, 0]
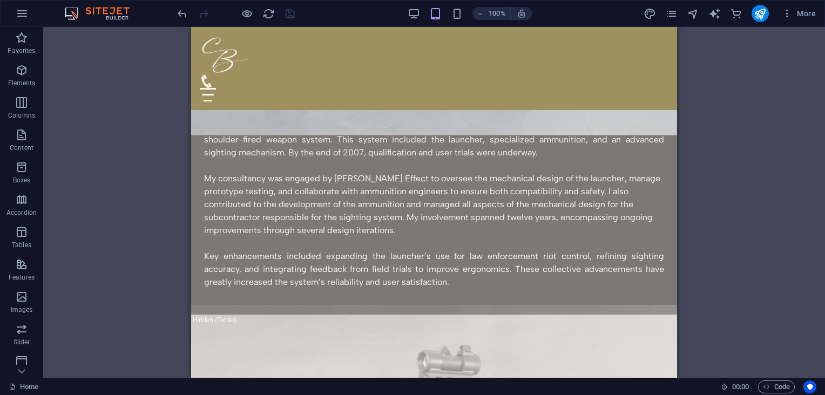
drag, startPoint x: 674, startPoint y: 77, endPoint x: 875, endPoint y: 127, distance: 208.1
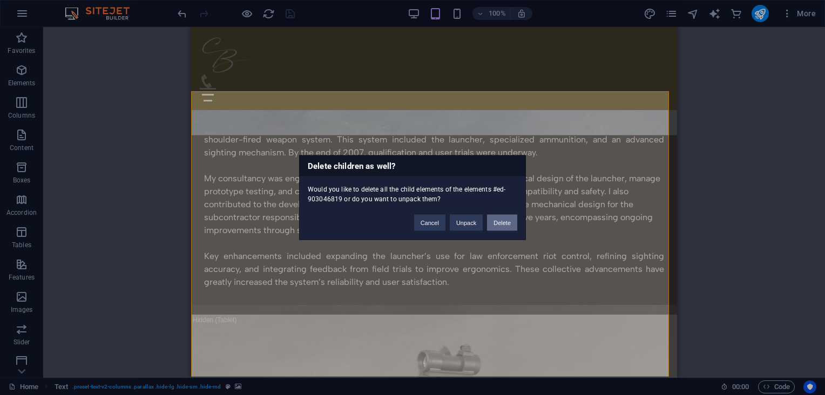
click at [509, 217] on button "Delete" at bounding box center [502, 223] width 30 height 16
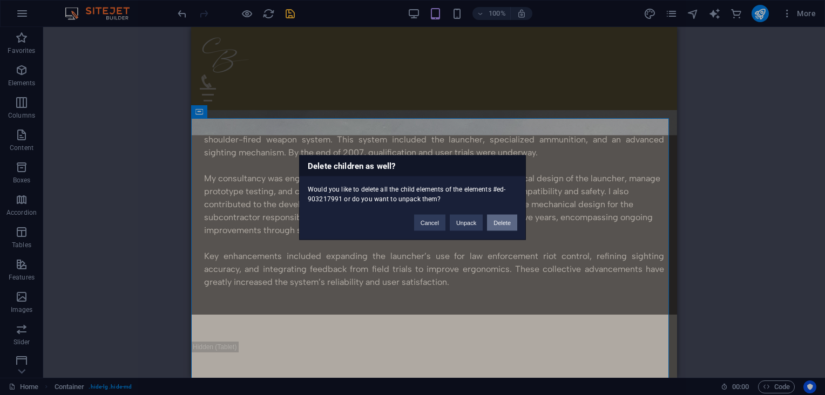
click at [502, 225] on button "Delete" at bounding box center [502, 223] width 30 height 16
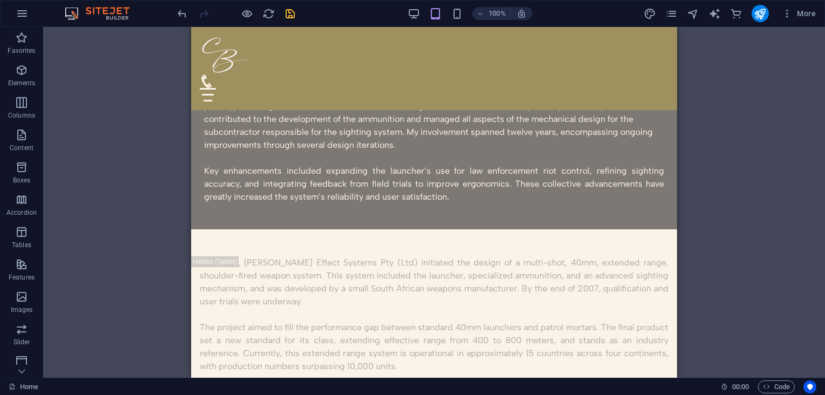
scroll to position [477, 0]
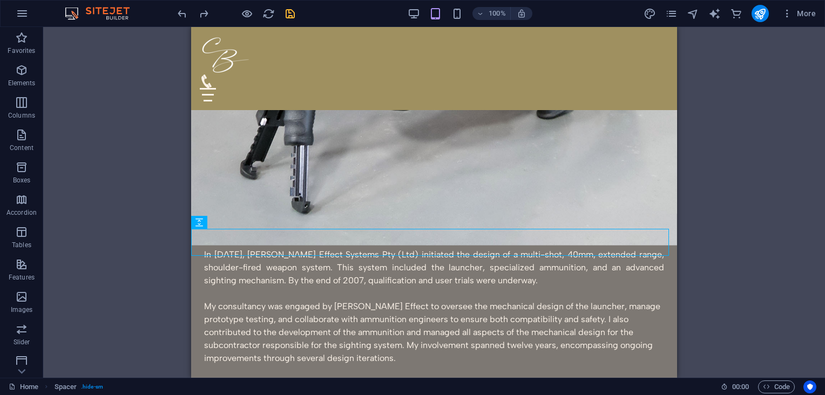
scroll to position [452, 0]
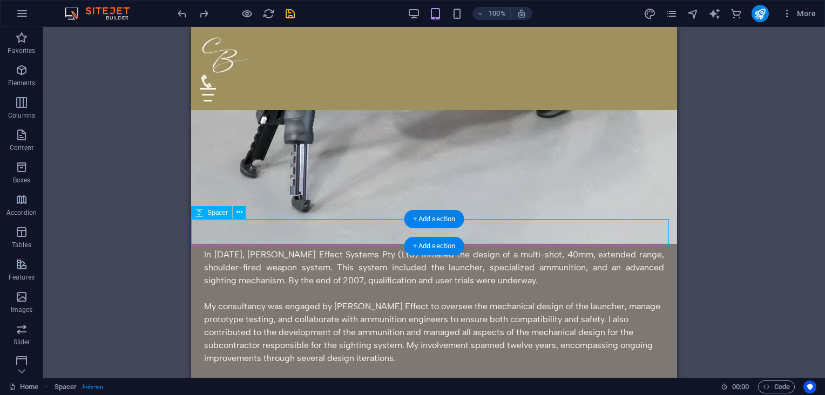
select select "px"
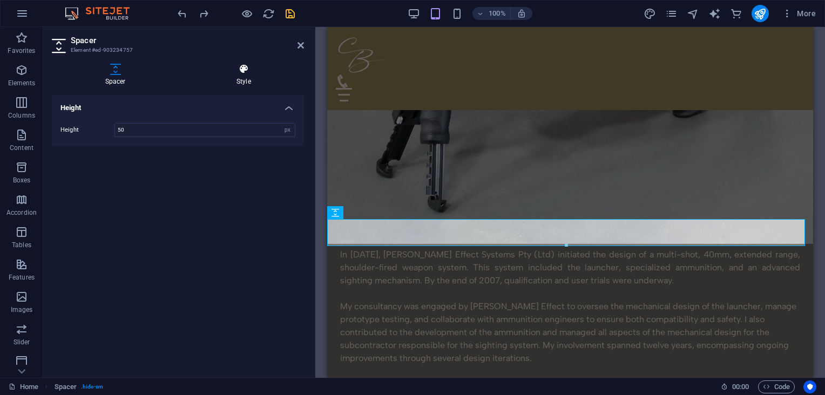
click at [240, 73] on icon at bounding box center [243, 69] width 121 height 11
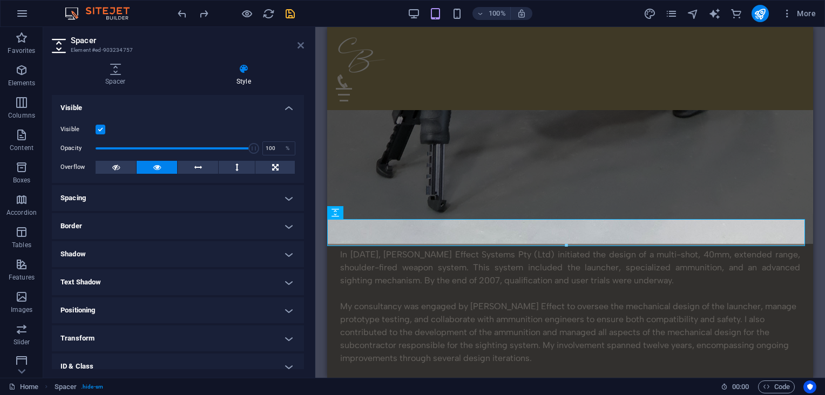
click at [301, 43] on icon at bounding box center [300, 45] width 6 height 9
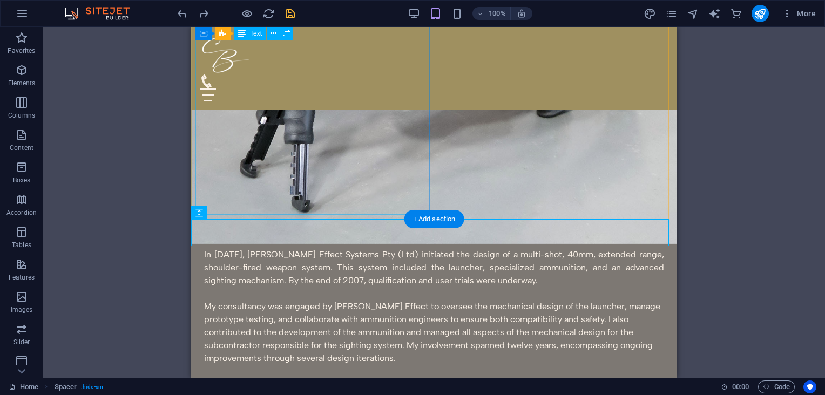
click at [261, 240] on div "In [DATE], [PERSON_NAME] Effect Systems Pty (Ltd) initiated the design of a mul…" at bounding box center [433, 339] width 477 height 199
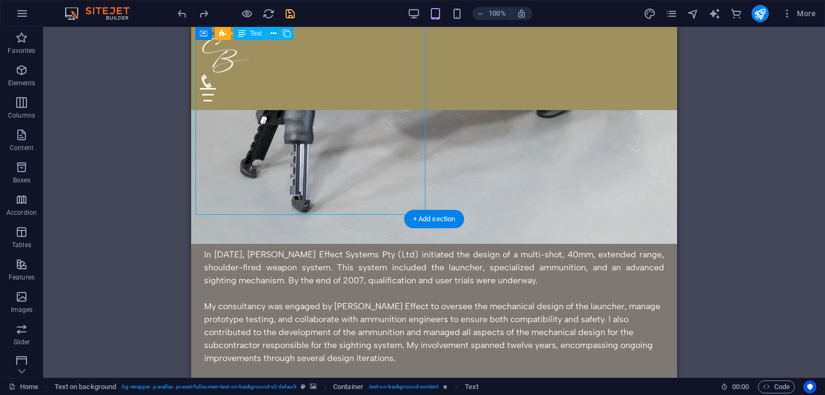
click at [261, 240] on div "In [DATE], [PERSON_NAME] Effect Systems Pty (Ltd) initiated the design of a mul…" at bounding box center [433, 339] width 477 height 199
select select "rem"
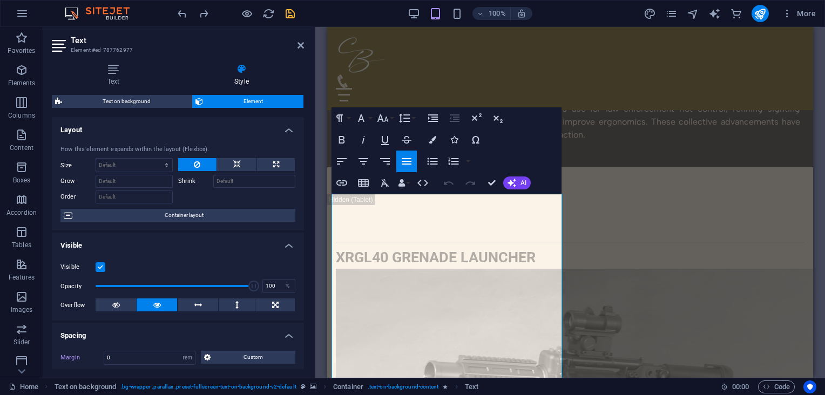
scroll to position [132, 0]
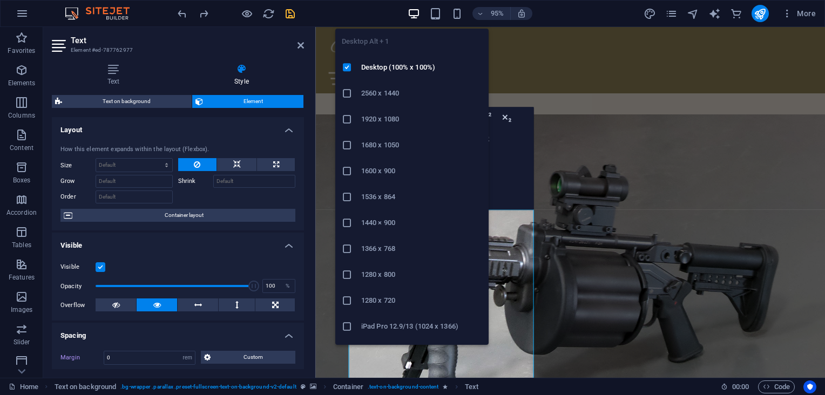
scroll to position [136, 0]
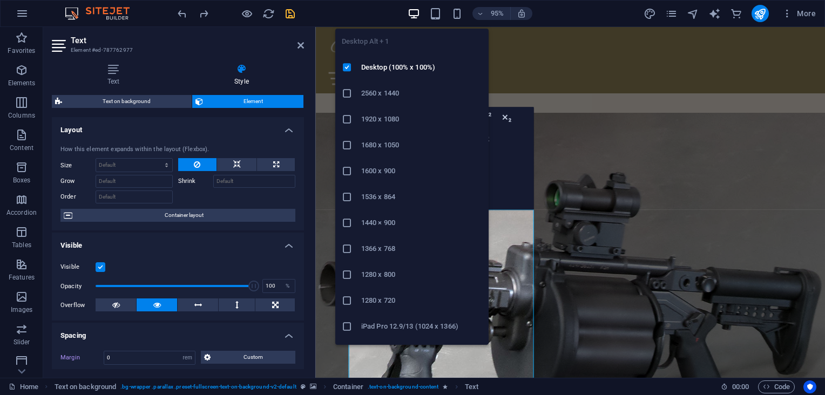
select select "DISABLED_OPTION_VALUE"
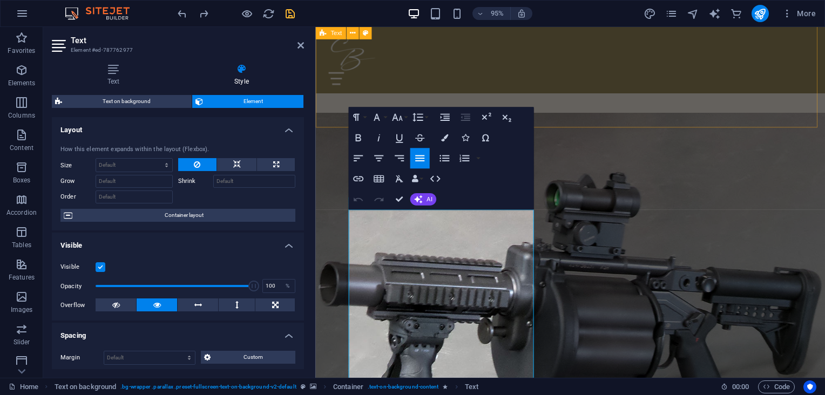
click at [675, 115] on div "Headline Lorem ipsum dolor sitope amet, consectetur adipisicing elitip. Massume…" at bounding box center [583, 12] width 536 height 242
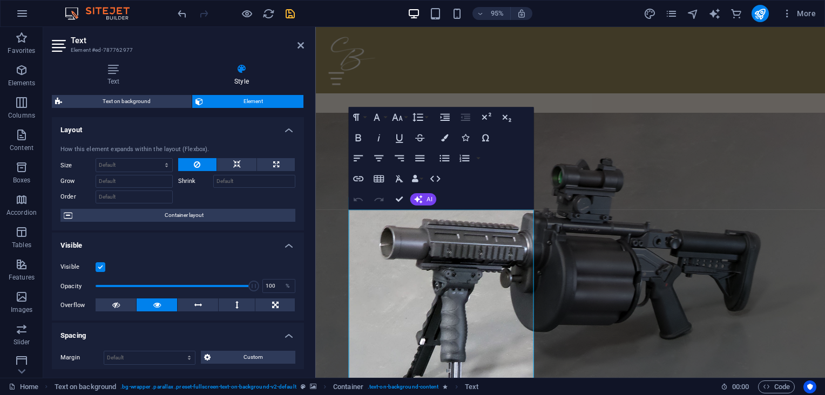
click at [269, 255] on div "Visible Opacity 100 % Overflow" at bounding box center [178, 286] width 252 height 69
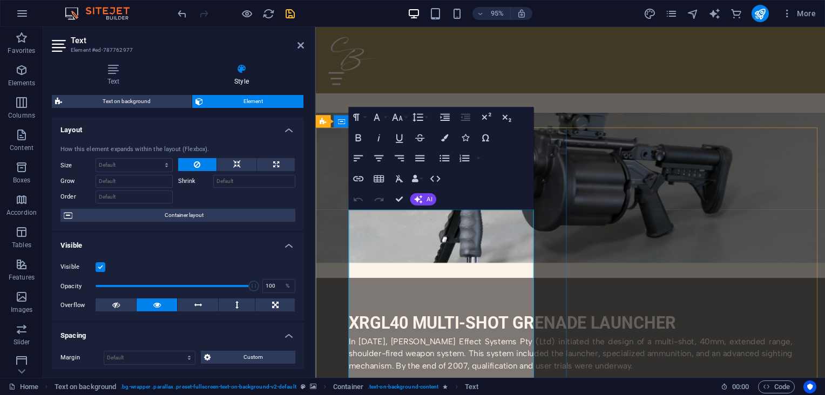
click at [384, 351] on p "In [DATE], [PERSON_NAME] Effect Systems Pty (Ltd) initiated the design of a mul…" at bounding box center [583, 370] width 467 height 39
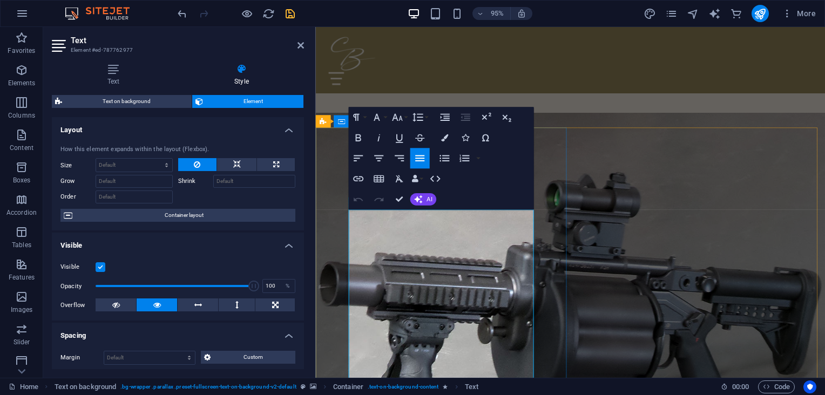
copy div "Lo 9279, Ipsumd Sitame Consect Adi (Eli) seddoeius tem incidi ut l etdol-magn, …"
click at [703, 226] on figure at bounding box center [583, 350] width 536 height 467
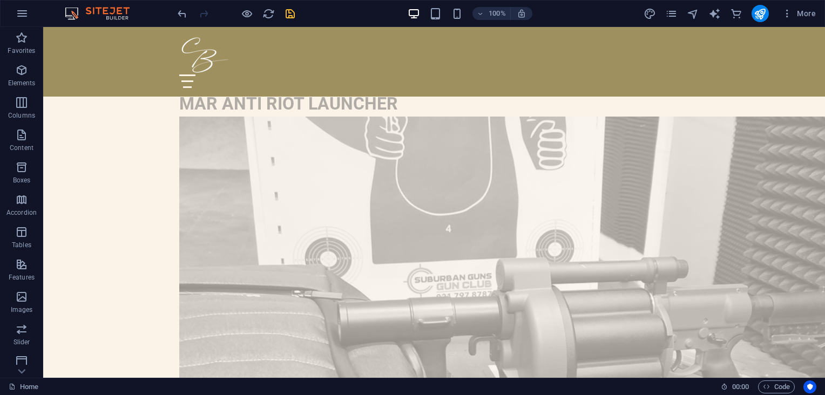
scroll to position [1633, 0]
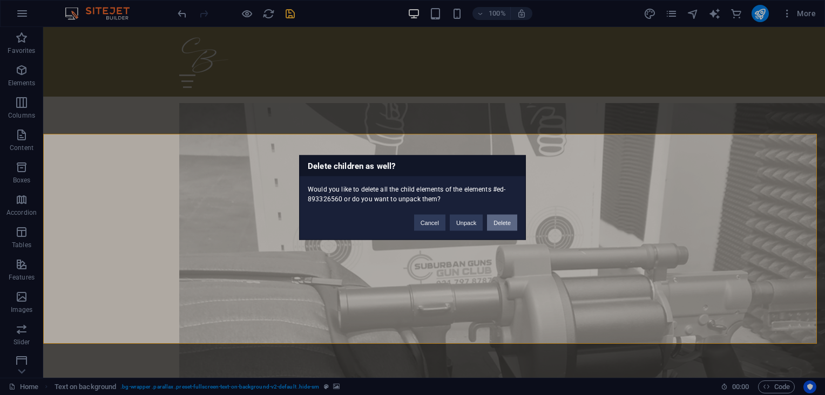
click at [501, 221] on button "Delete" at bounding box center [502, 223] width 30 height 16
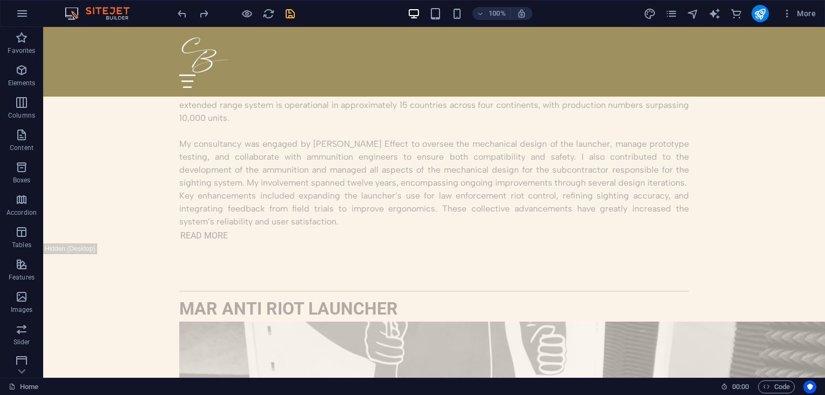
scroll to position [1410, 0]
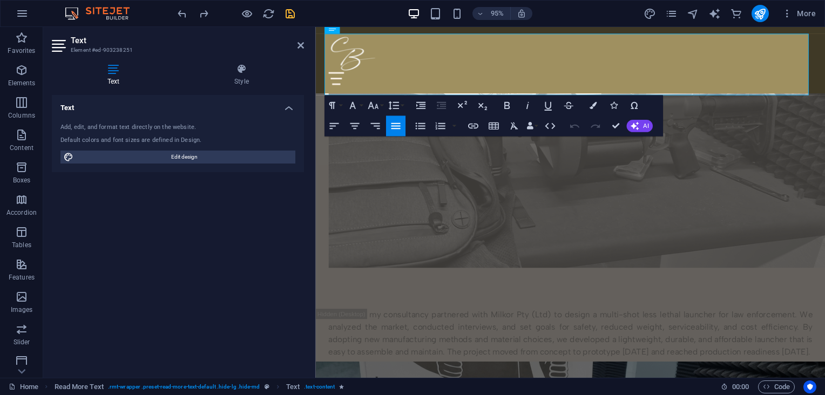
scroll to position [1797, 0]
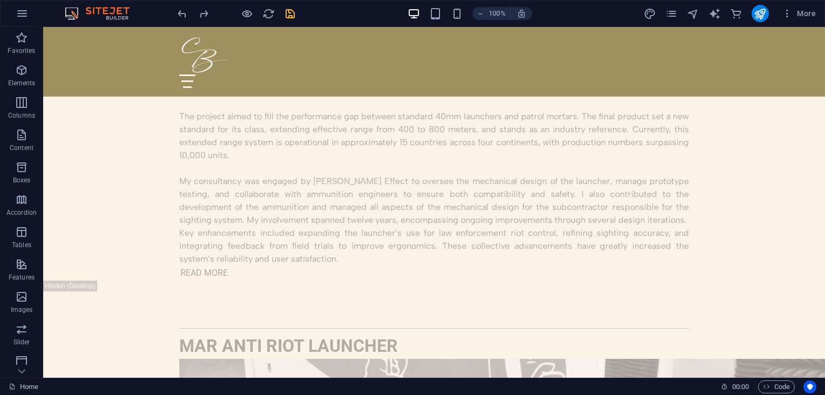
scroll to position [1404, 0]
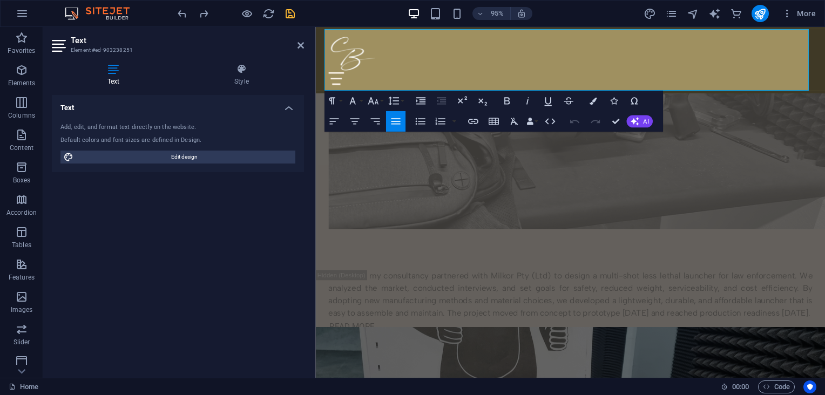
scroll to position [1838, 0]
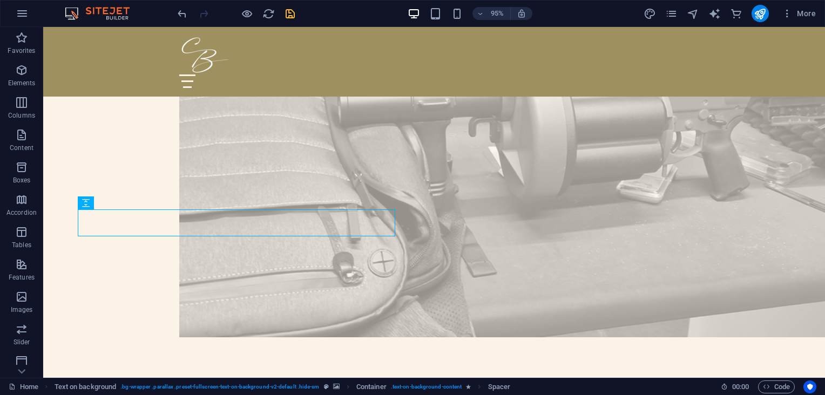
scroll to position [1709, 0]
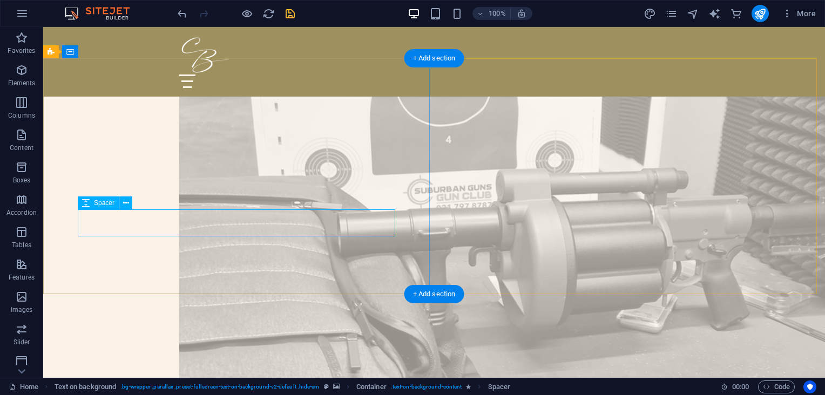
select select "px"
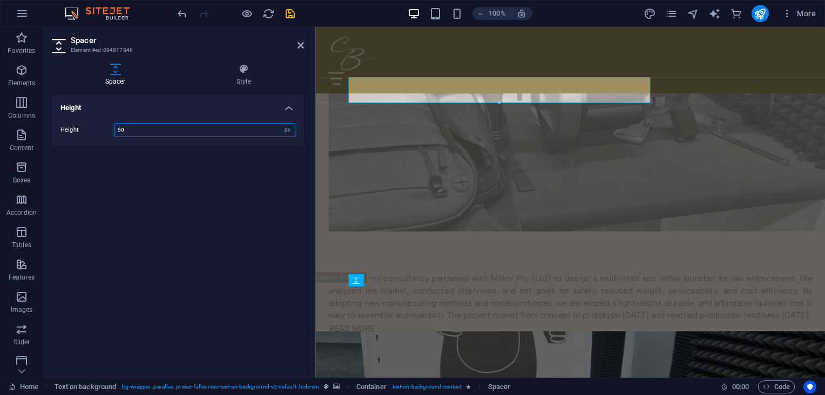
scroll to position [1838, 0]
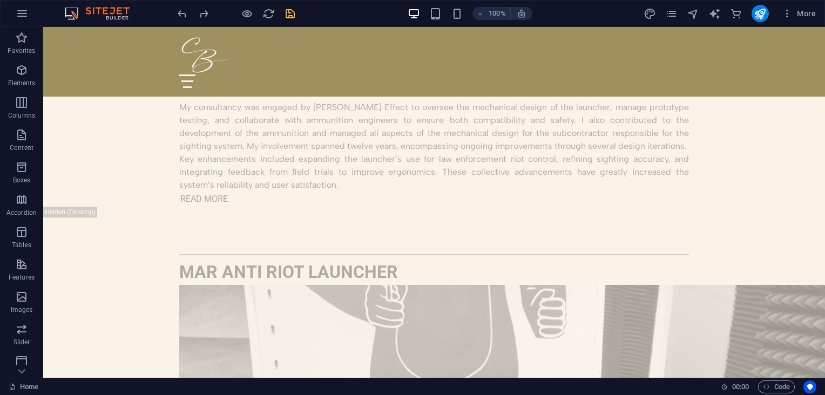
scroll to position [1729, 0]
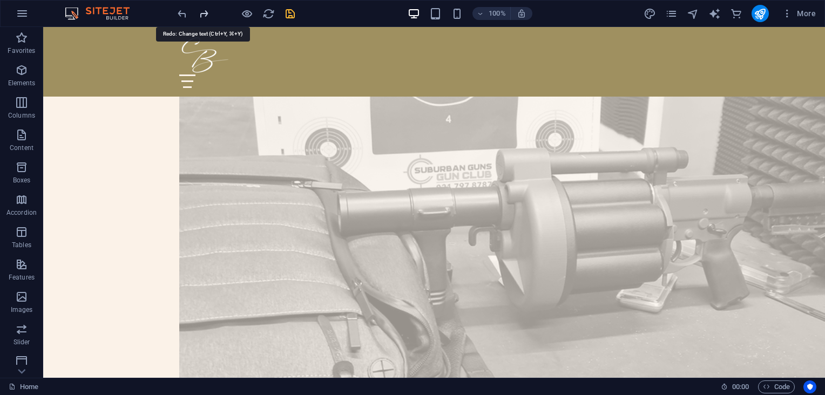
click at [0, 0] on icon "redo" at bounding box center [0, 0] width 0 height 0
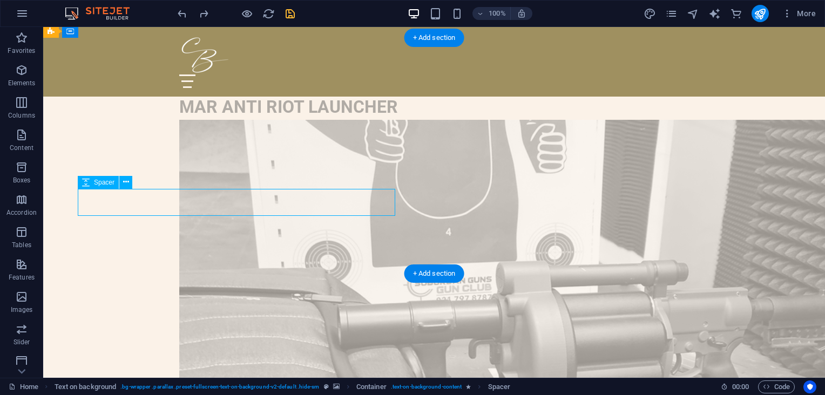
scroll to position [1859, 0]
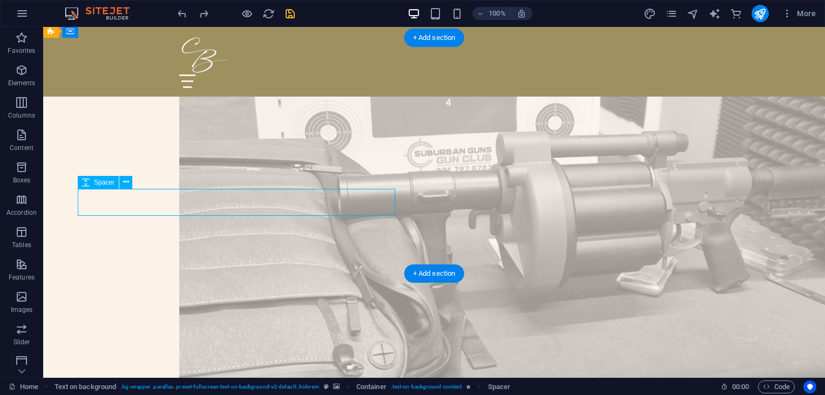
select select "px"
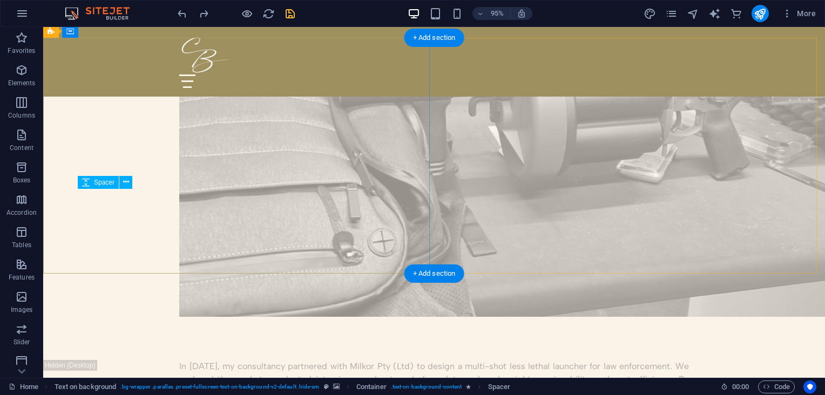
scroll to position [1729, 0]
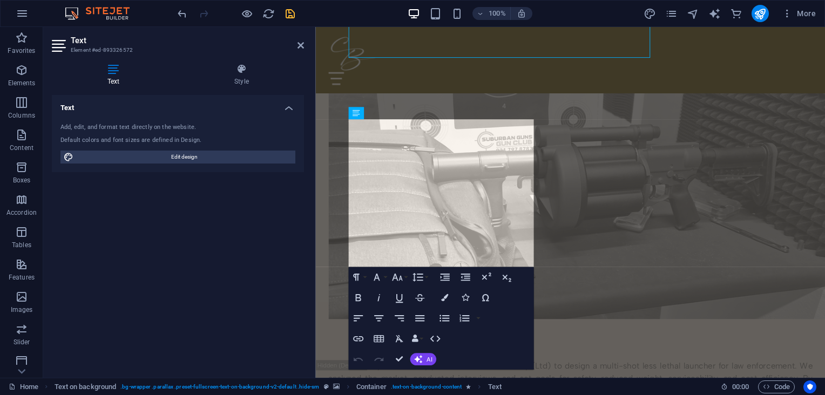
click at [312, 181] on div "Text Style Text Add, edit, and format text directly on the website. Default col…" at bounding box center [177, 216] width 269 height 323
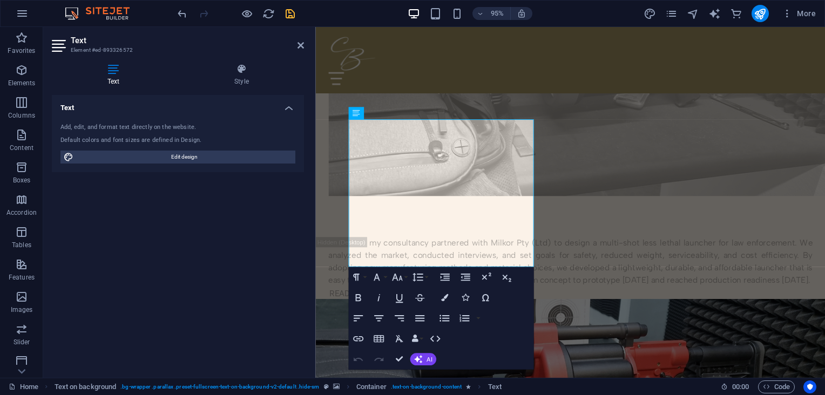
click at [625, 314] on figure at bounding box center [583, 393] width 536 height 158
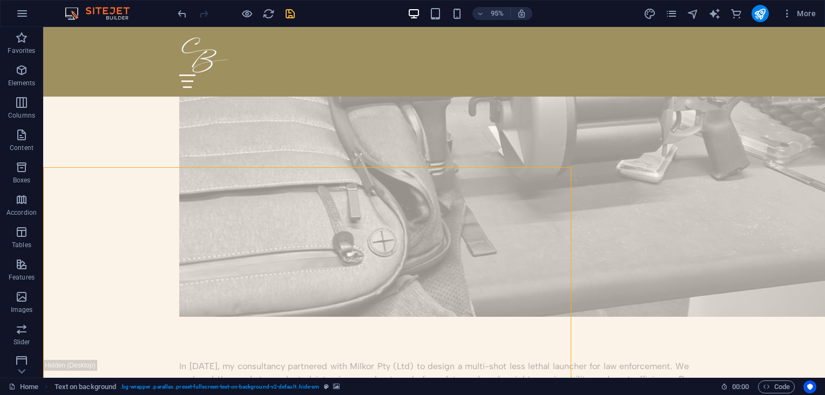
scroll to position [1729, 0]
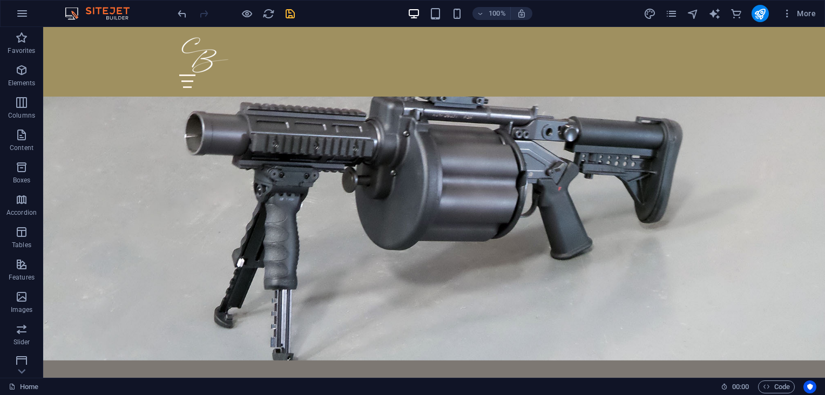
scroll to position [229, 0]
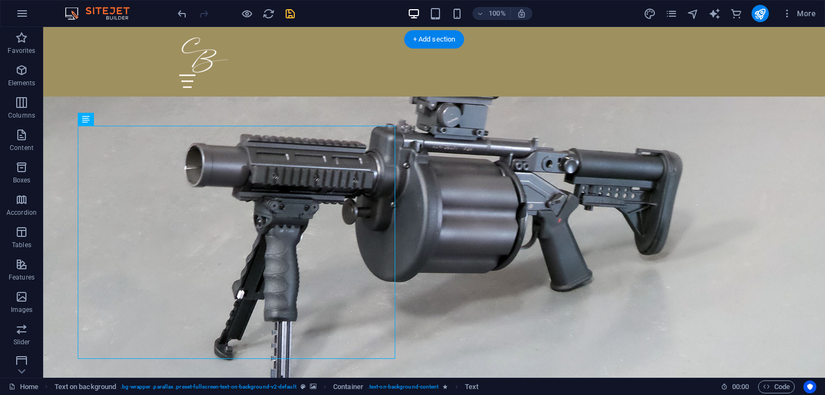
click at [490, 142] on figure at bounding box center [433, 215] width 781 height 354
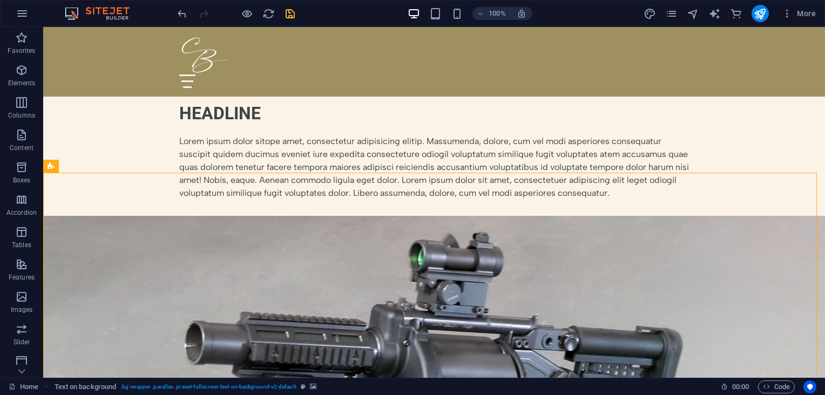
scroll to position [17, 0]
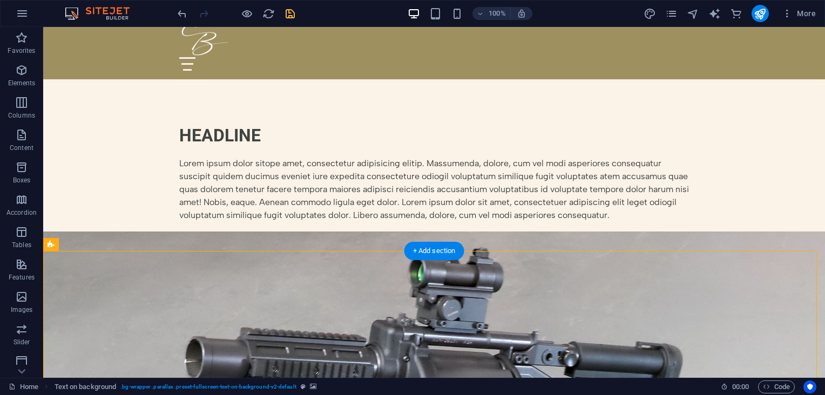
click at [127, 244] on icon at bounding box center [127, 244] width 6 height 11
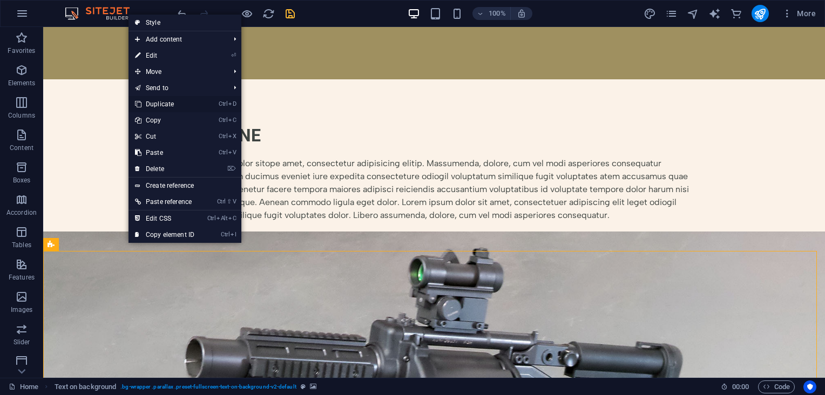
click at [172, 101] on link "Ctrl D Duplicate" at bounding box center [164, 104] width 72 height 16
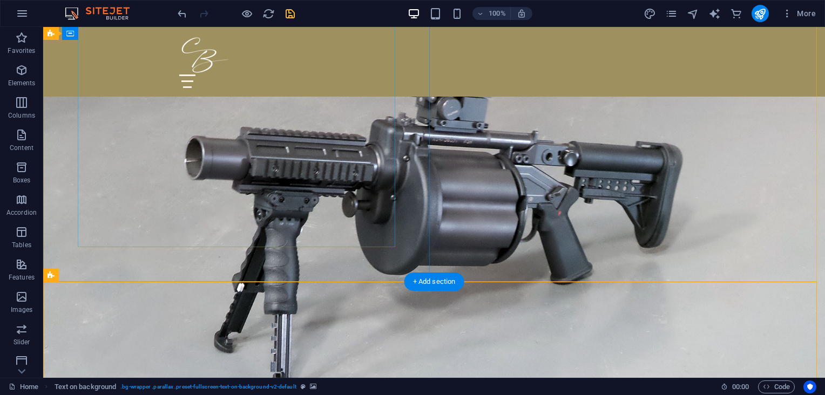
scroll to position [597, 0]
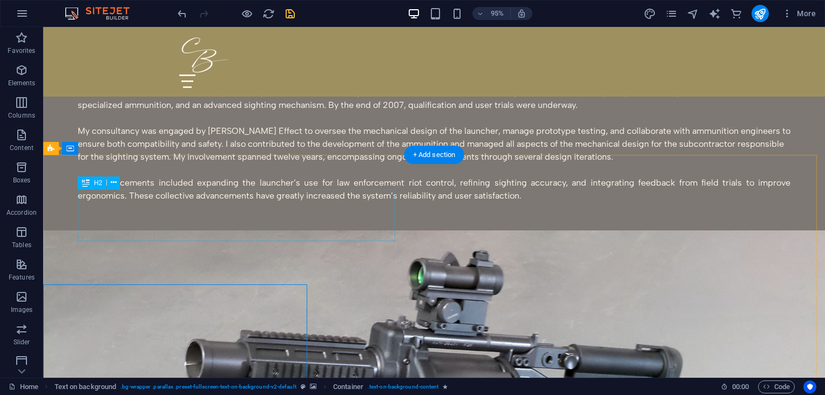
scroll to position [468, 0]
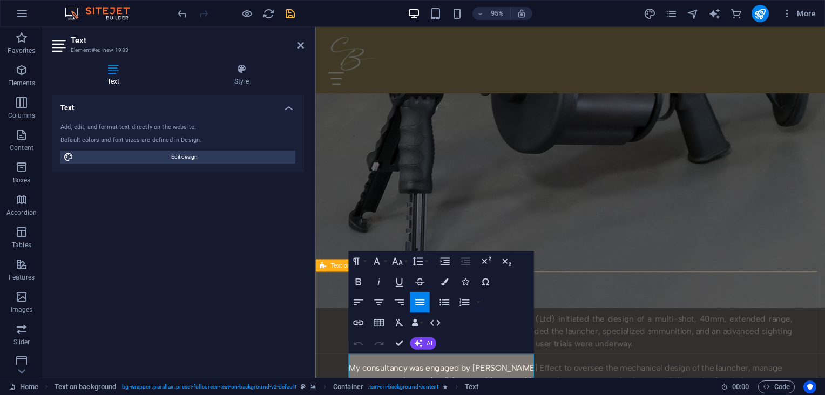
scroll to position [610, 0]
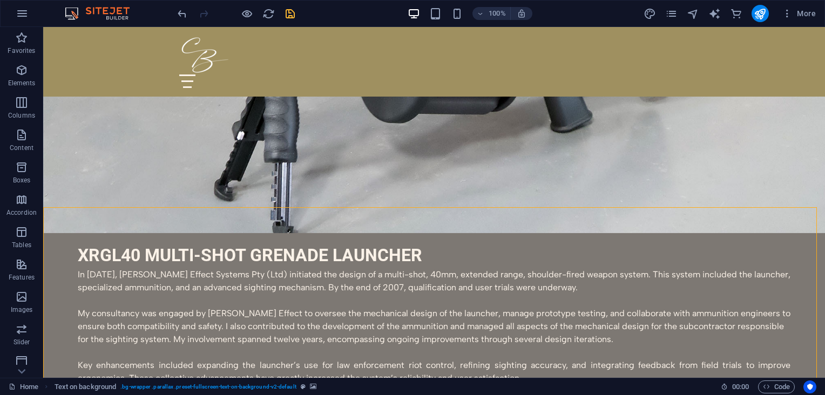
scroll to position [411, 0]
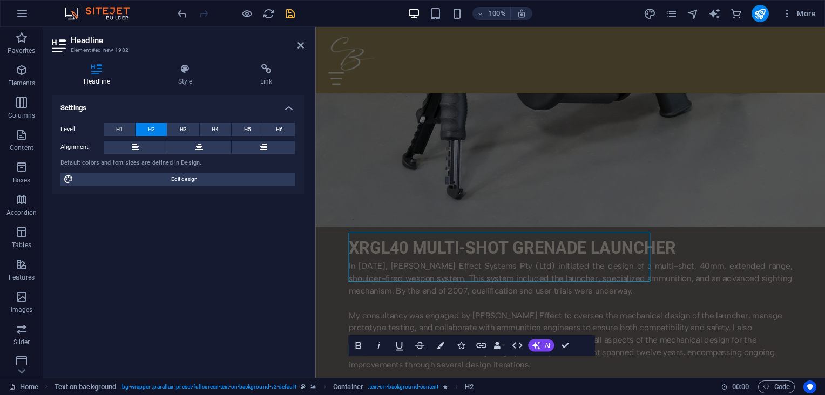
click at [305, 259] on div "Headline Style Link Settings Level H1 H2 H3 H4 H5 H6 Alignment Default colors a…" at bounding box center [177, 216] width 269 height 323
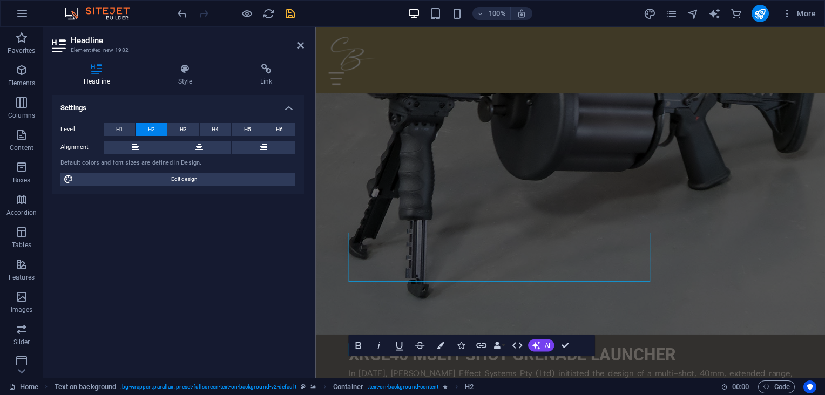
scroll to position [414, 0]
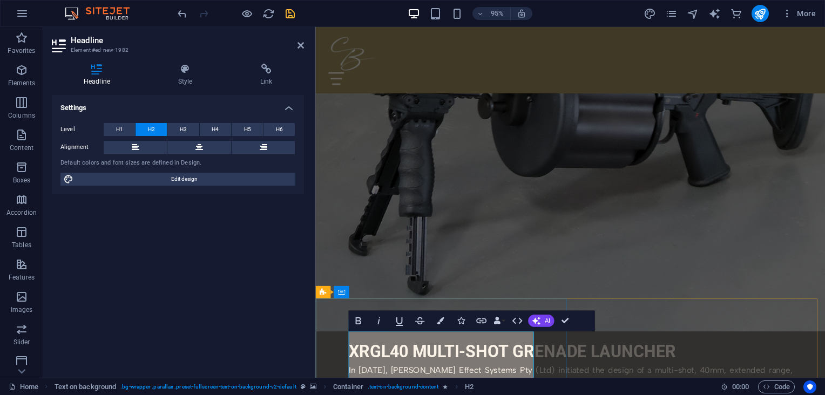
scroll to position [440, 0]
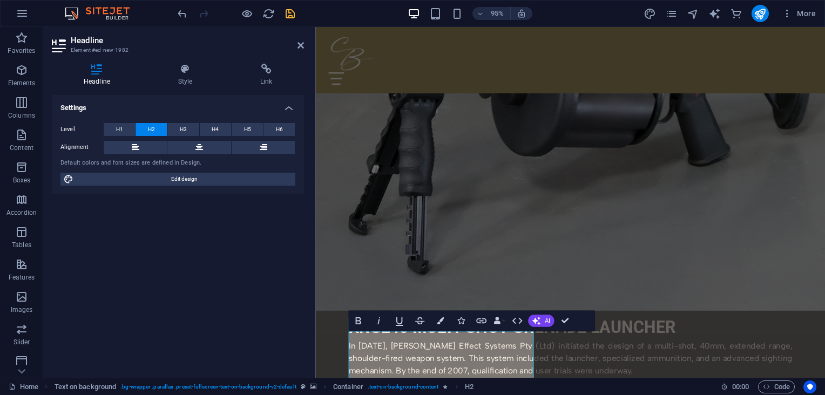
click at [652, 267] on figure at bounding box center [583, 92] width 536 height 467
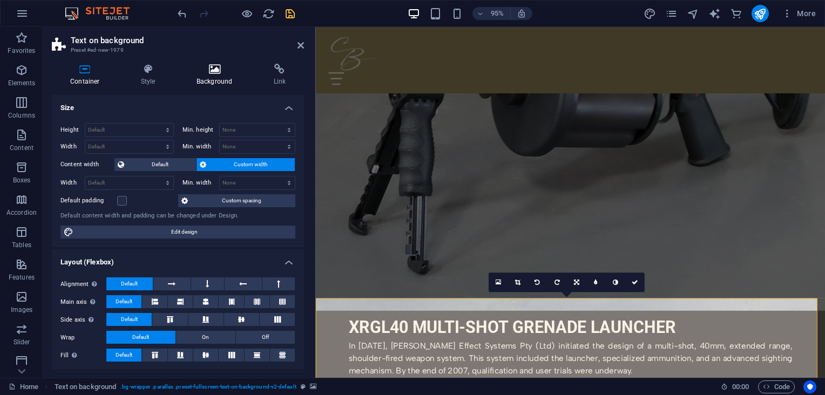
click at [211, 71] on icon at bounding box center [214, 69] width 73 height 11
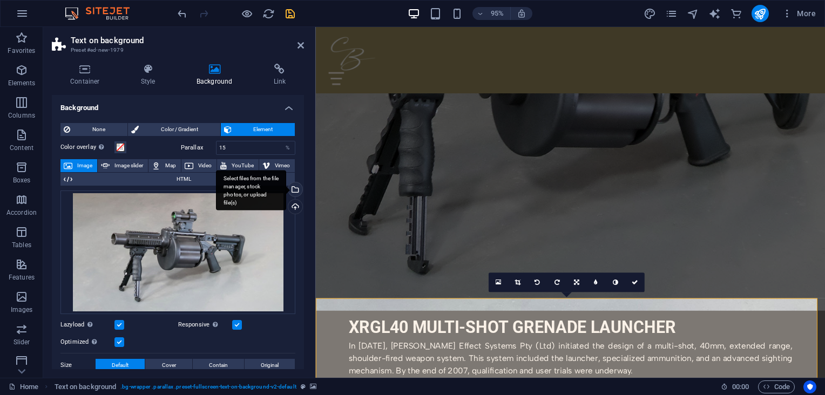
click at [286, 187] on div "Select files from the file manager, stock photos, or upload file(s)" at bounding box center [251, 190] width 70 height 40
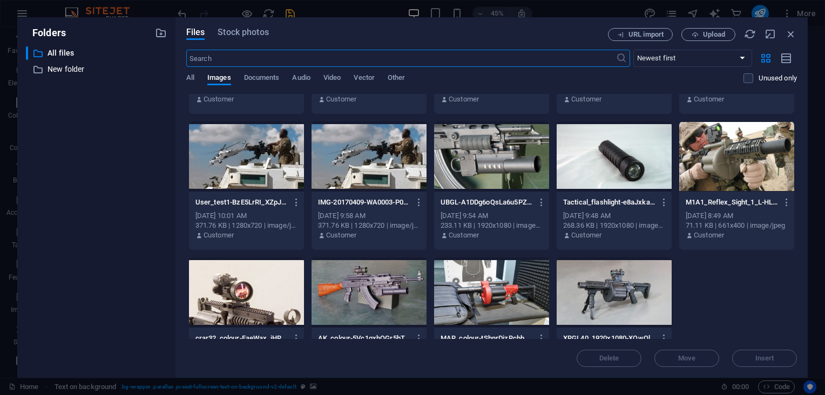
scroll to position [564, 0]
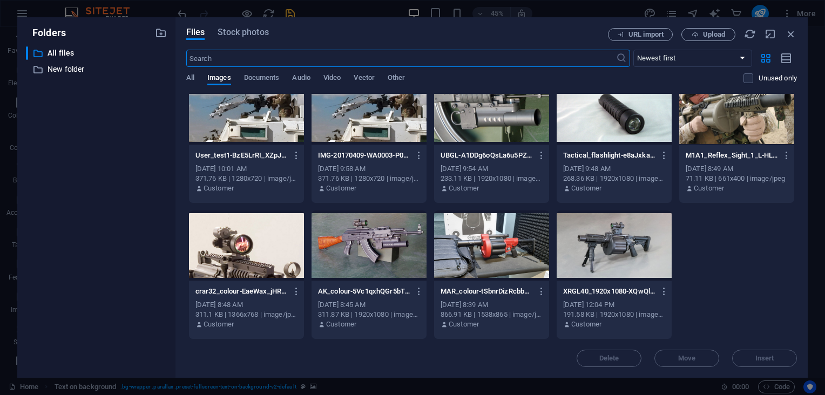
click at [488, 262] on div at bounding box center [491, 245] width 115 height 70
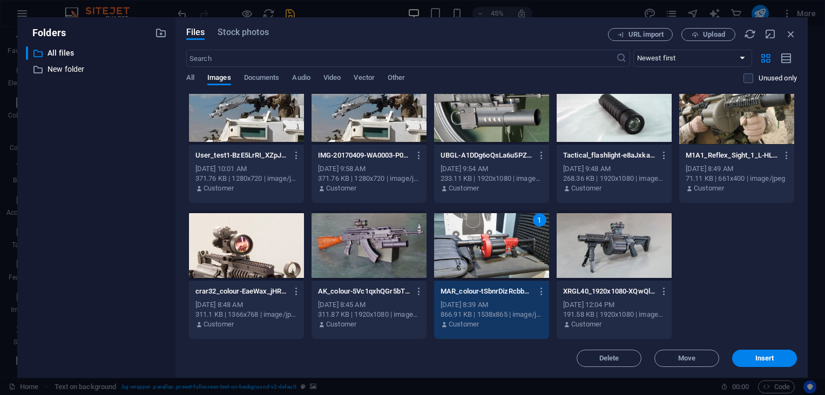
click at [488, 262] on div "1" at bounding box center [491, 245] width 115 height 70
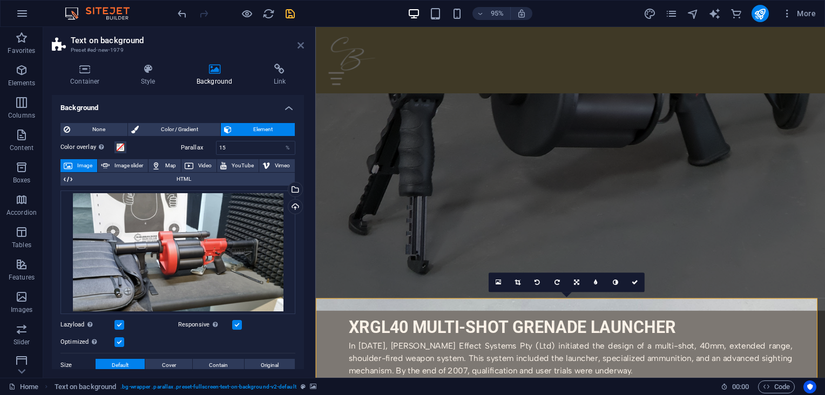
click at [298, 45] on icon at bounding box center [300, 45] width 6 height 9
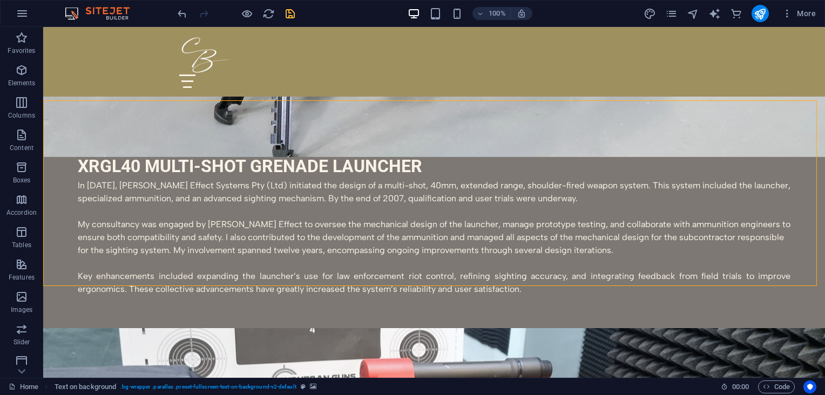
scroll to position [522, 0]
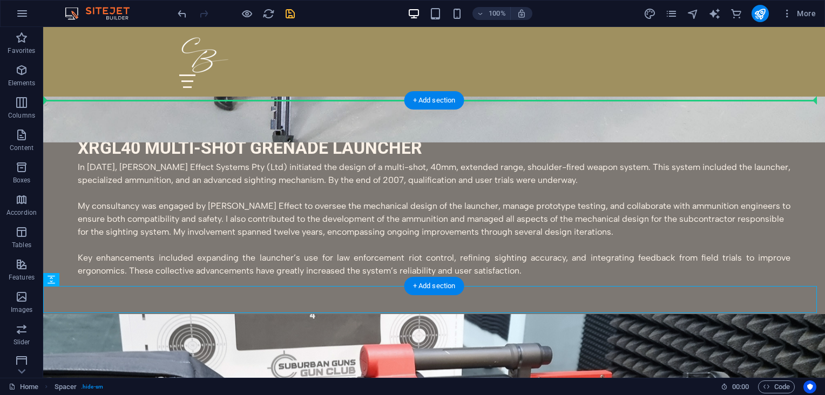
drag, startPoint x: 595, startPoint y: 301, endPoint x: 596, endPoint y: 115, distance: 185.7
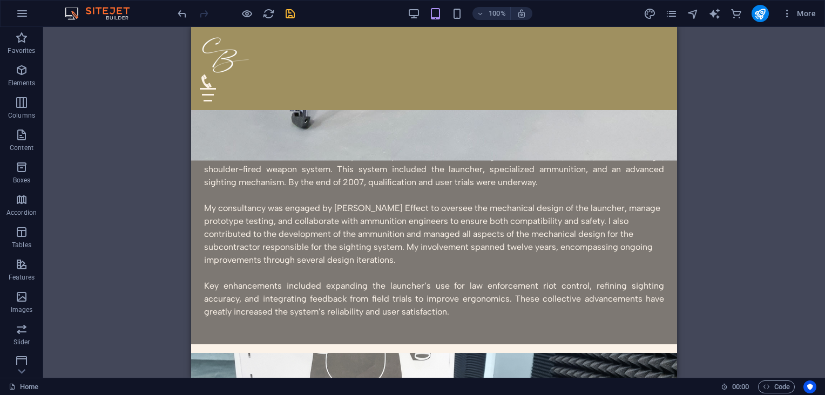
scroll to position [540, 0]
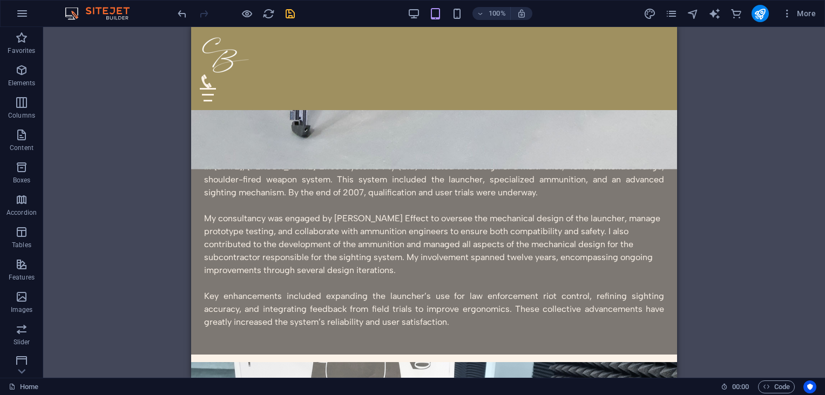
drag, startPoint x: 673, startPoint y: 101, endPoint x: 875, endPoint y: 131, distance: 204.5
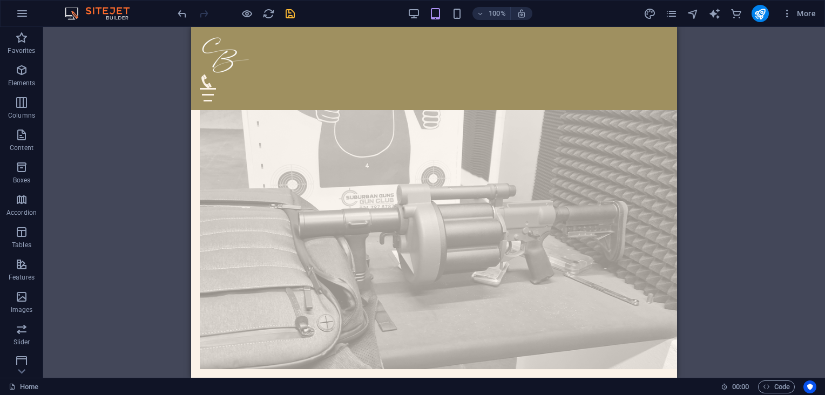
scroll to position [1898, 0]
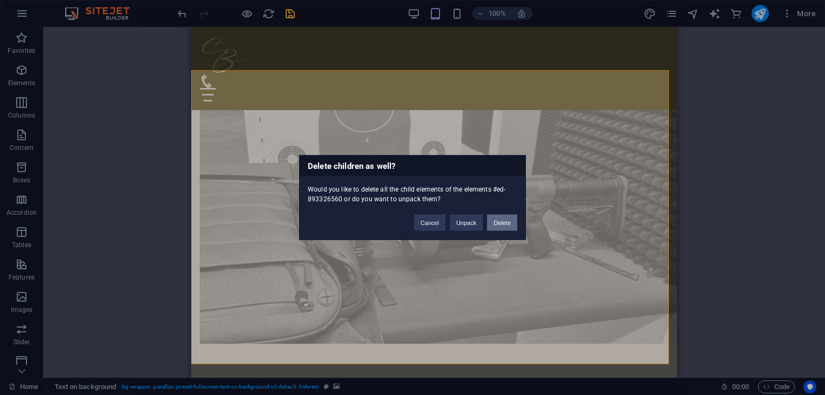
click at [494, 223] on button "Delete" at bounding box center [502, 223] width 30 height 16
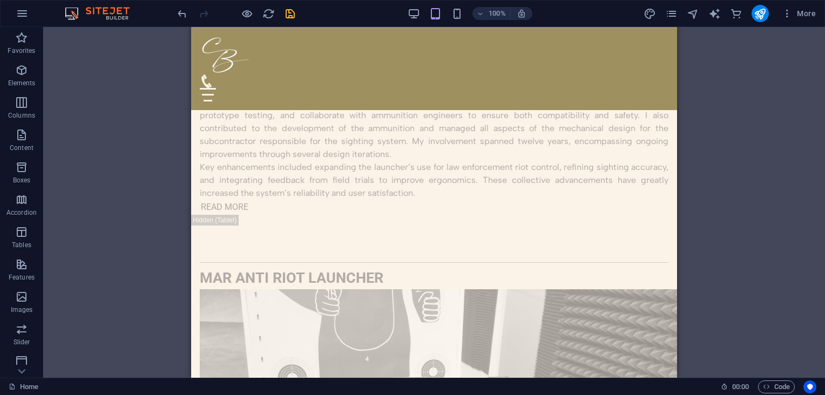
scroll to position [1642, 0]
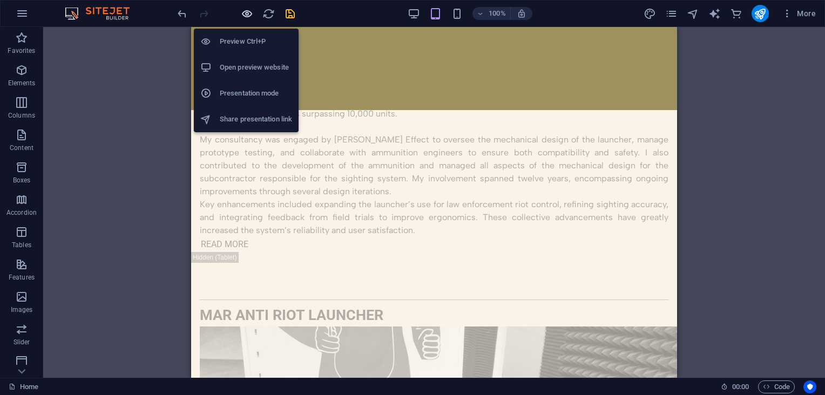
click at [244, 14] on icon "button" at bounding box center [247, 14] width 12 height 12
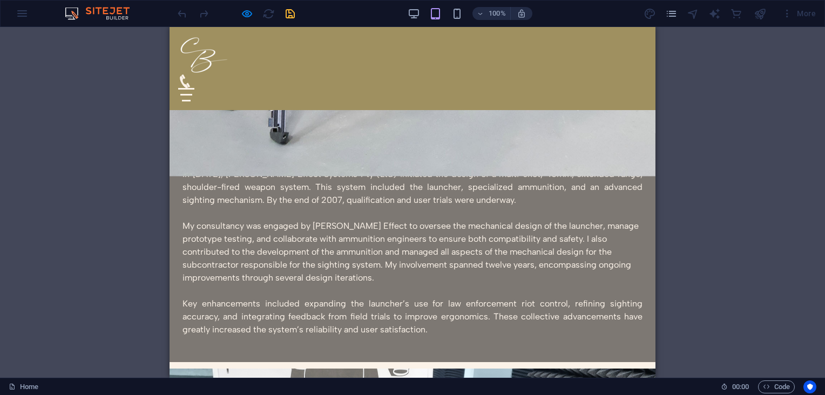
scroll to position [535, 0]
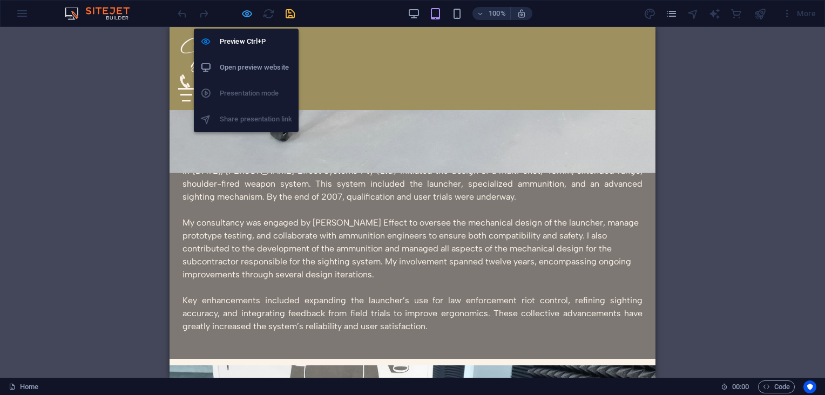
click at [246, 14] on icon "button" at bounding box center [247, 14] width 12 height 12
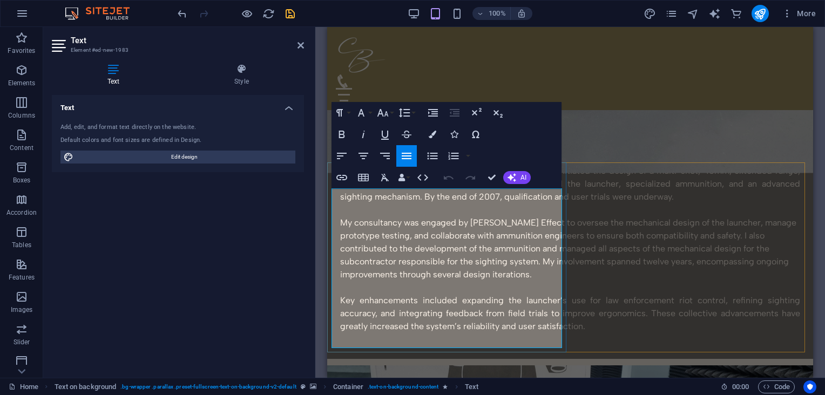
drag, startPoint x: 437, startPoint y: 280, endPoint x: 395, endPoint y: 285, distance: 42.4
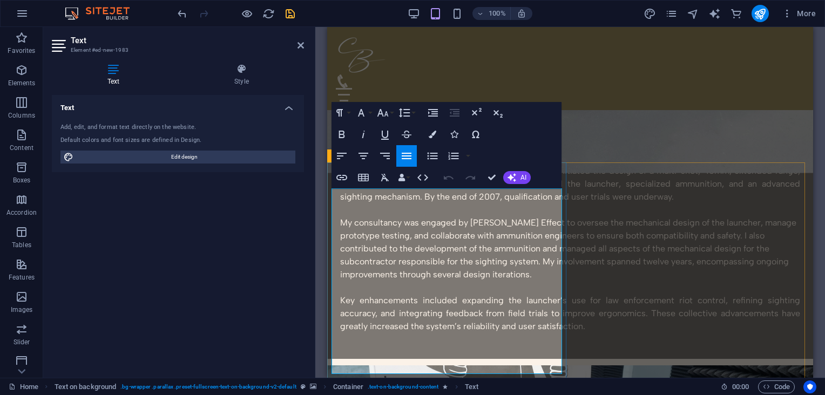
drag, startPoint x: 388, startPoint y: 360, endPoint x: 340, endPoint y: 205, distance: 162.7
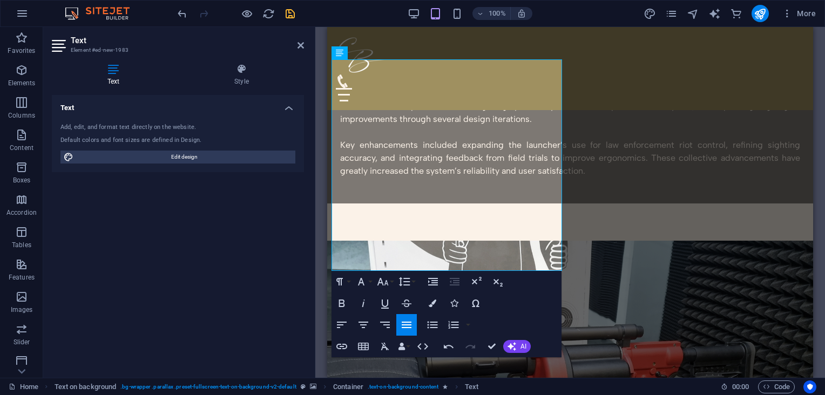
scroll to position [665, 0]
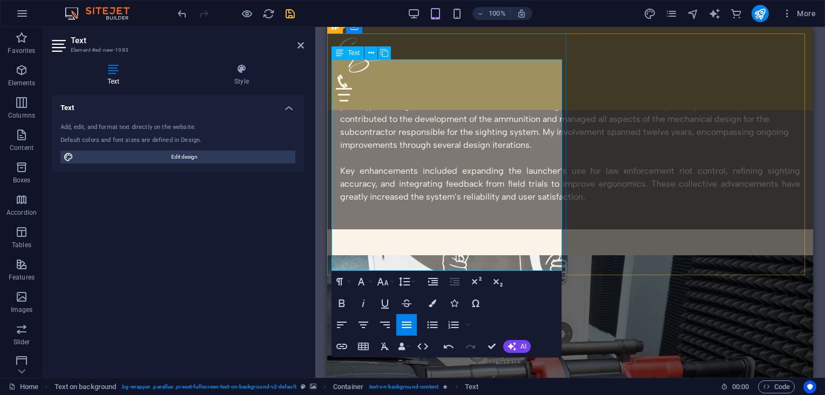
drag, startPoint x: 341, startPoint y: 198, endPoint x: 386, endPoint y: 256, distance: 73.5
copy div "n 2022, my consultancy partnered with Milkor Pty (Ltd) to design a multi-shot l…"
click at [294, 11] on icon "save" at bounding box center [290, 14] width 12 height 12
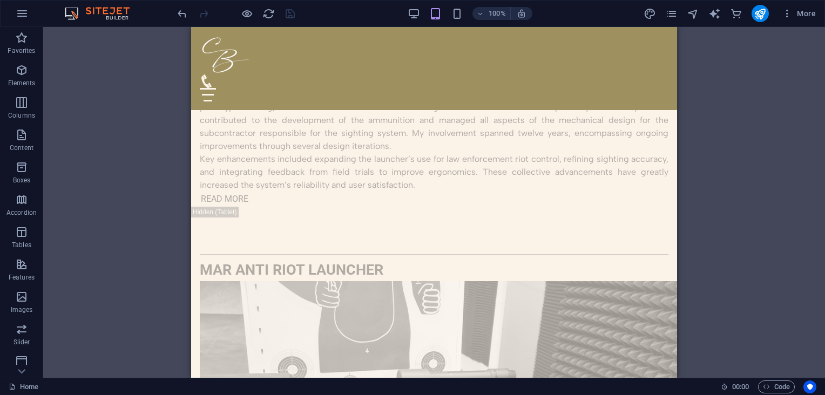
scroll to position [1793, 0]
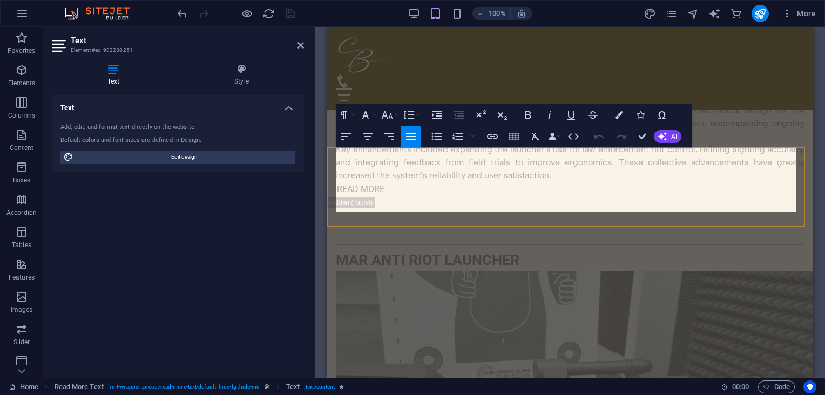
drag, startPoint x: 690, startPoint y: 205, endPoint x: 554, endPoint y: 205, distance: 136.0
